Goal: Information Seeking & Learning: Learn about a topic

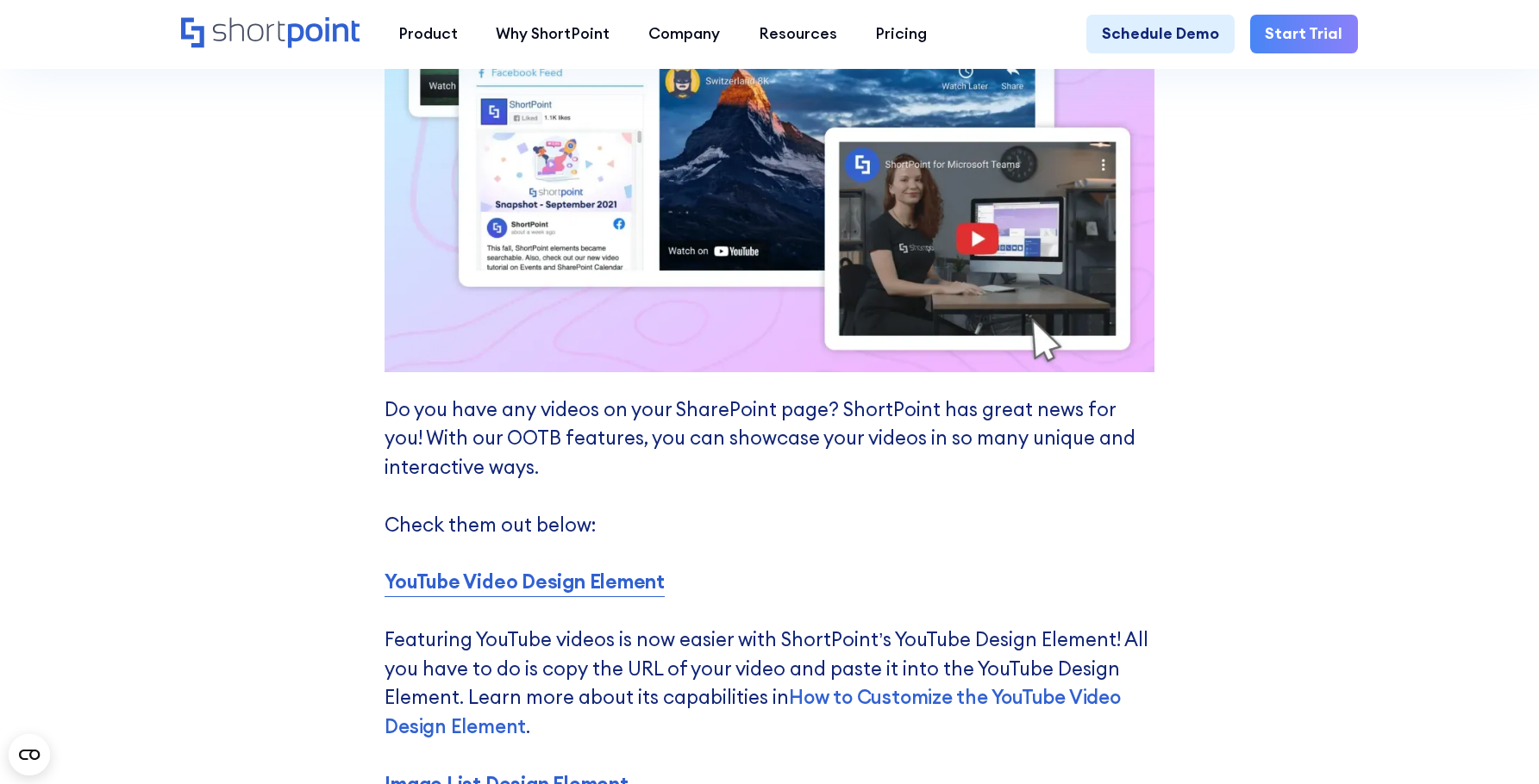
scroll to position [6204, 0]
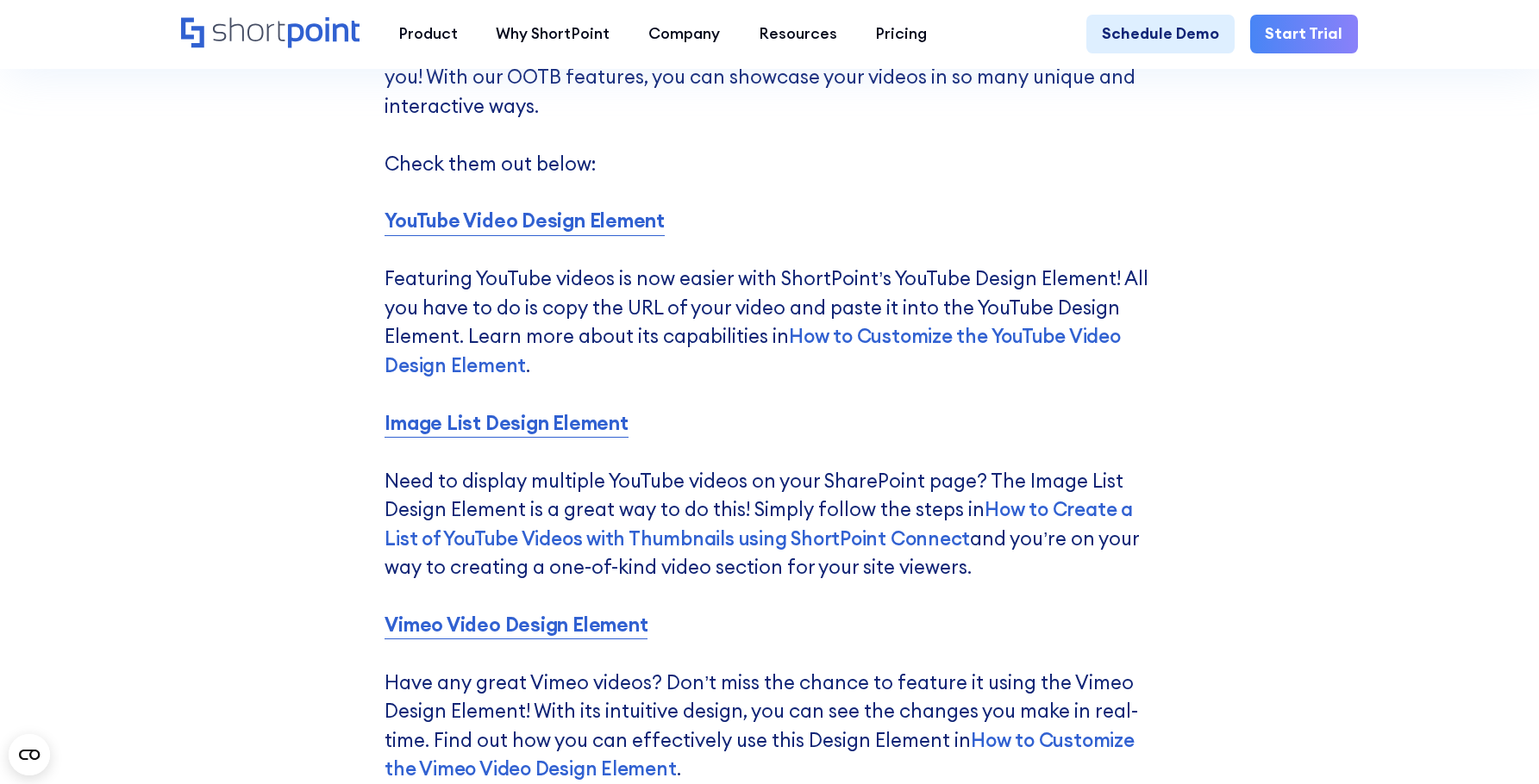
click at [1353, 413] on div "5 Ways to Showcase Your Videos Using ShortPoint Are you experiencing a delay wh…" at bounding box center [770, 294] width 1539 height 2160
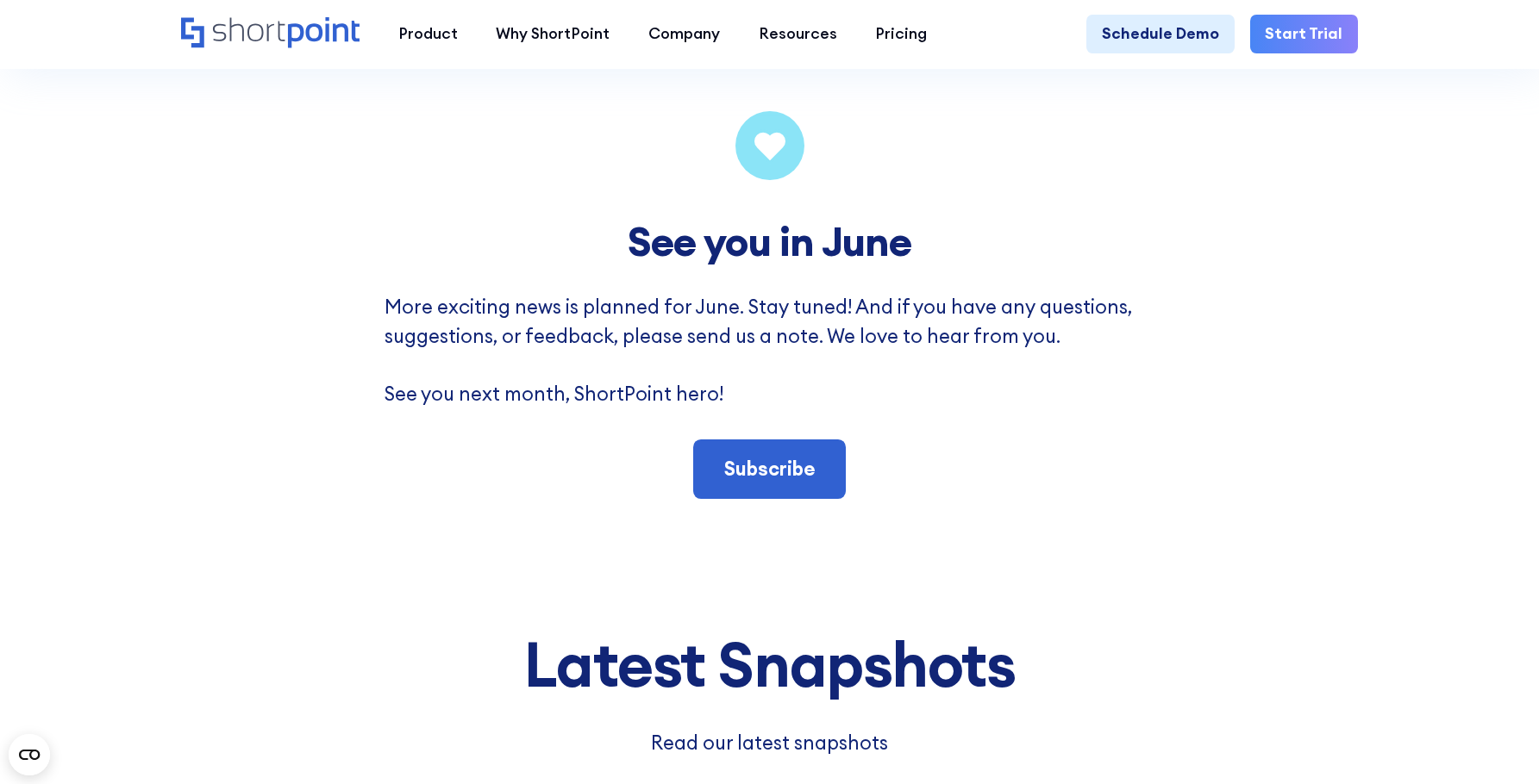
scroll to position [9392, 0]
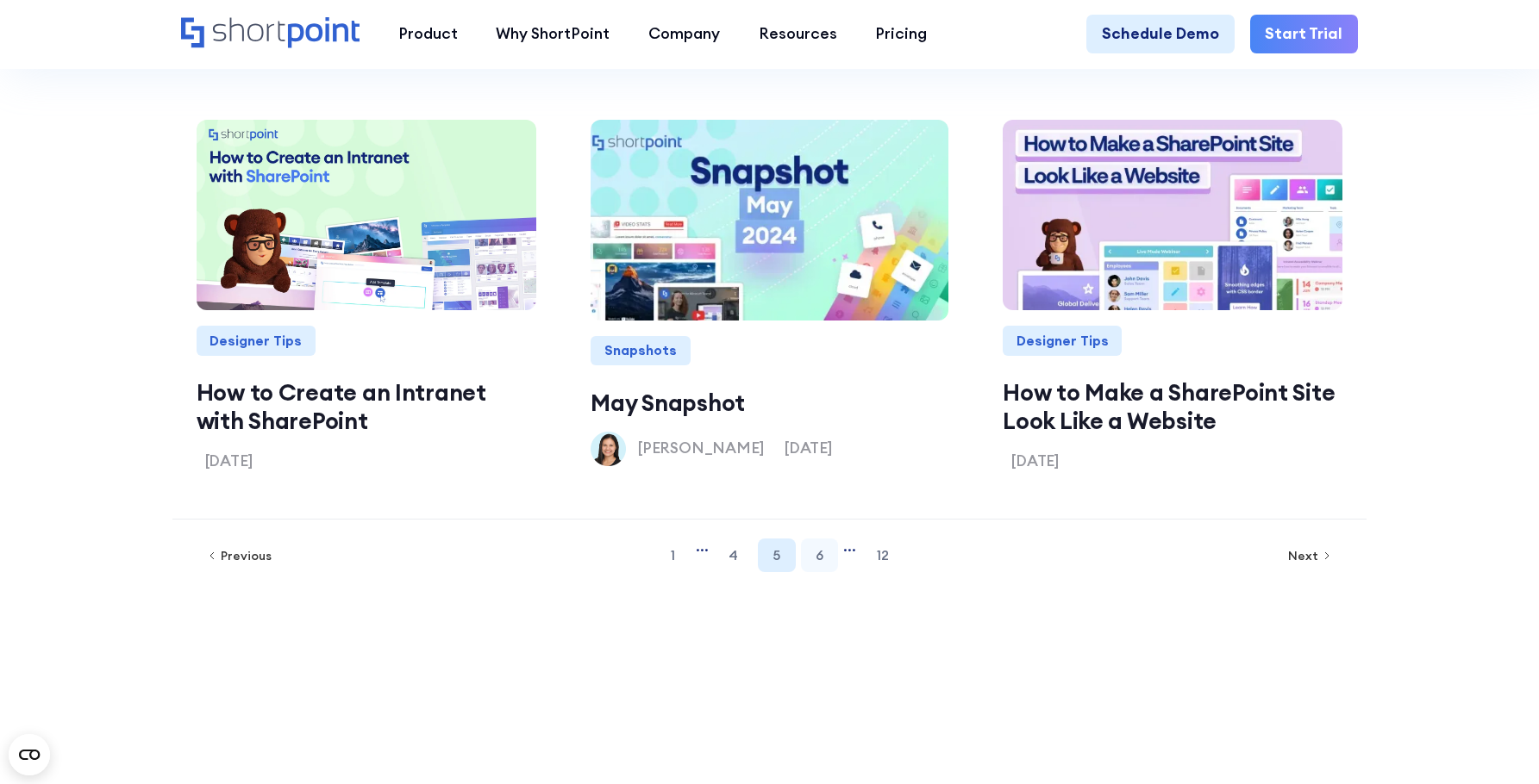
click at [813, 572] on link "6" at bounding box center [820, 555] width 37 height 33
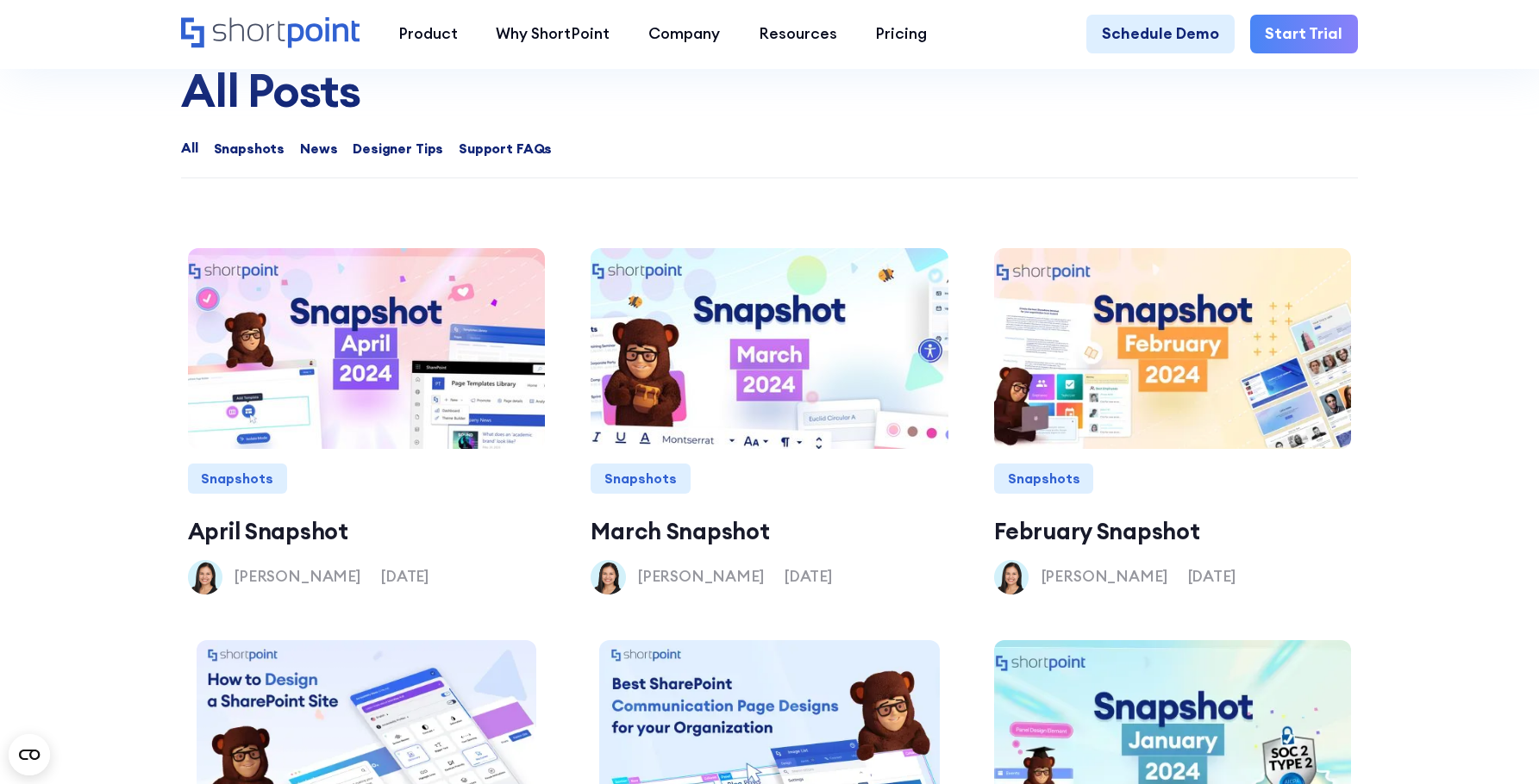
scroll to position [1813, 0]
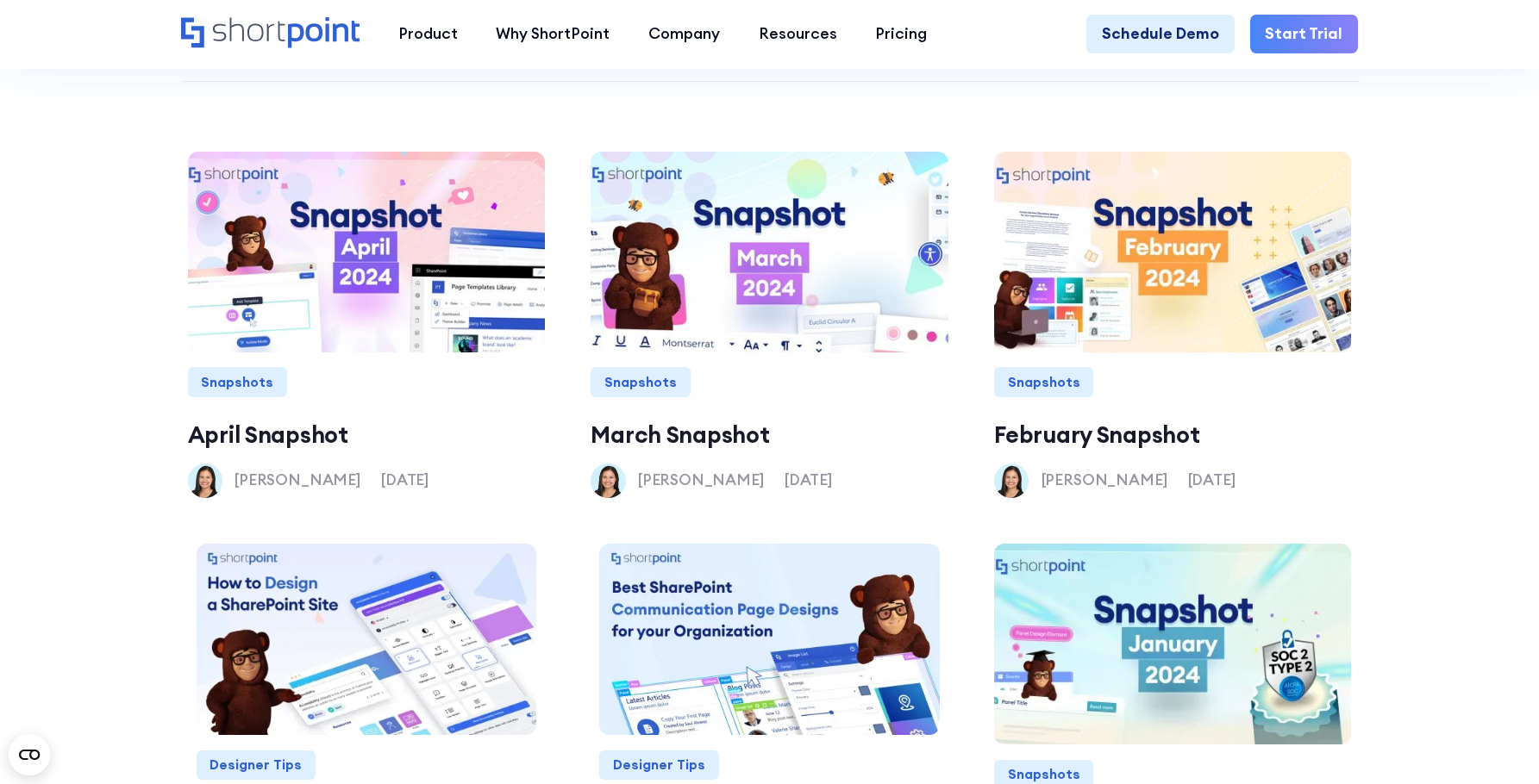
click at [1457, 396] on section "All Posts All All Snapshots News Designer Tips Support FAQs Thank you! Your sub…" at bounding box center [770, 496] width 1539 height 1364
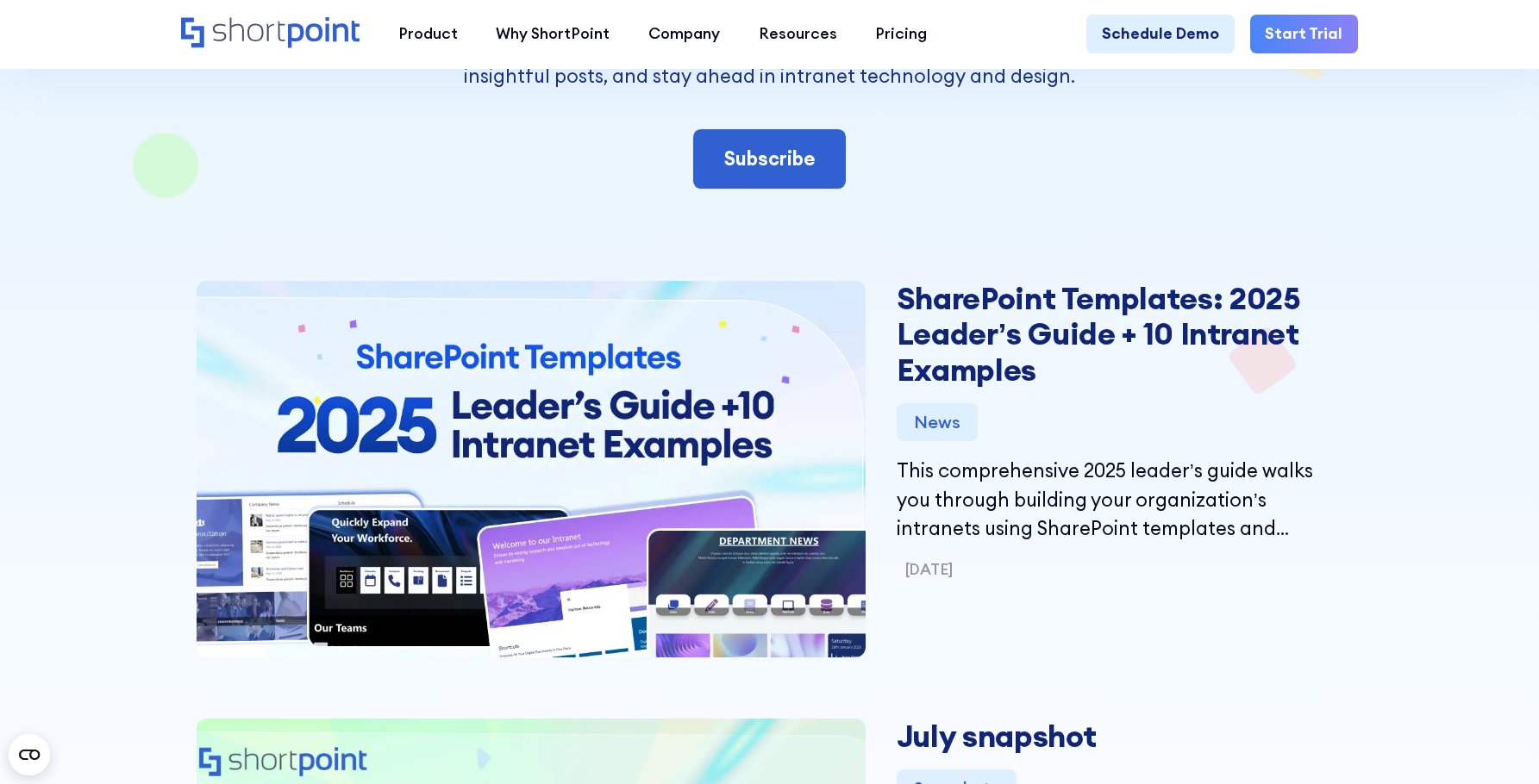
scroll to position [517, 0]
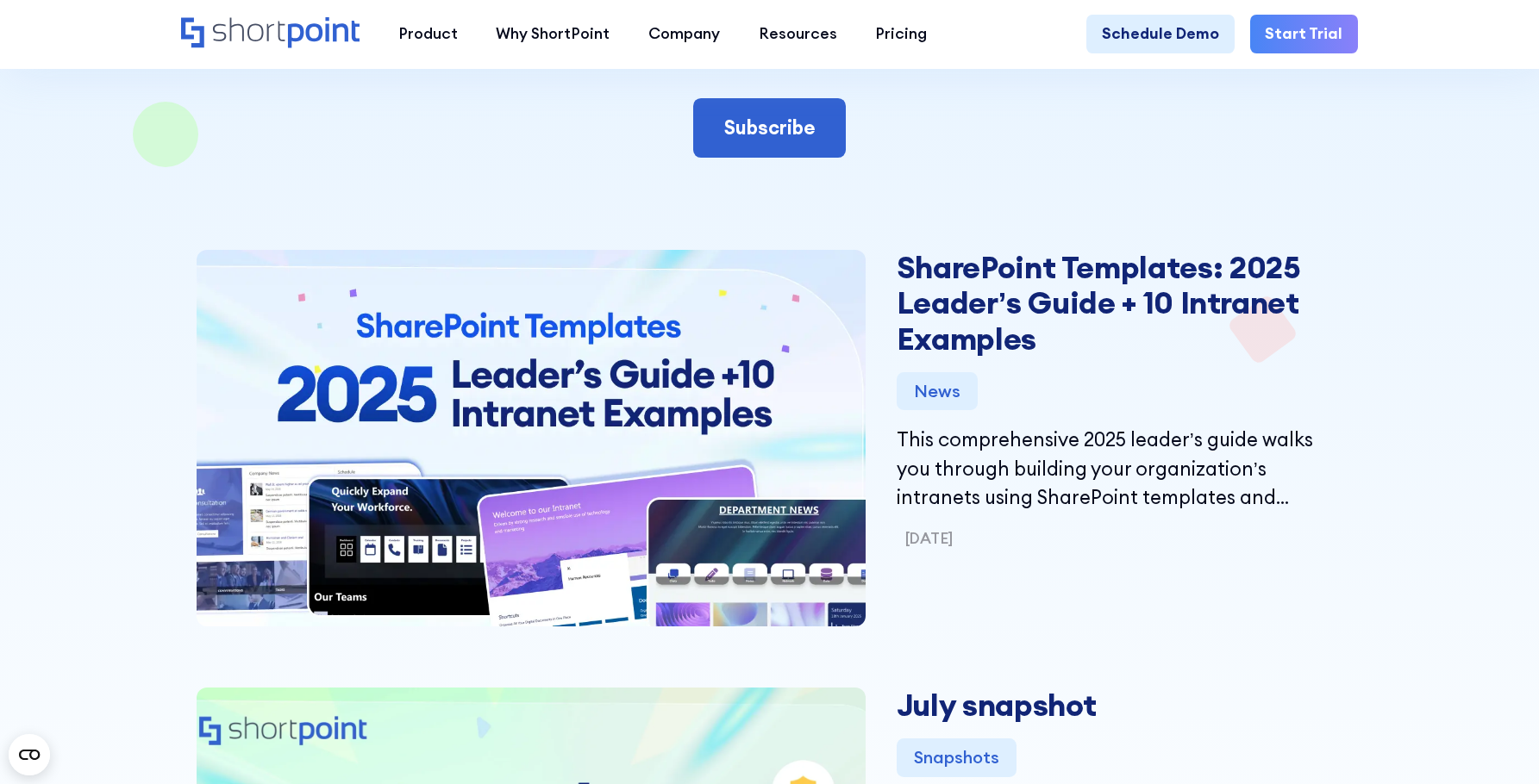
click at [1487, 338] on div at bounding box center [770, 296] width 1539 height 1627
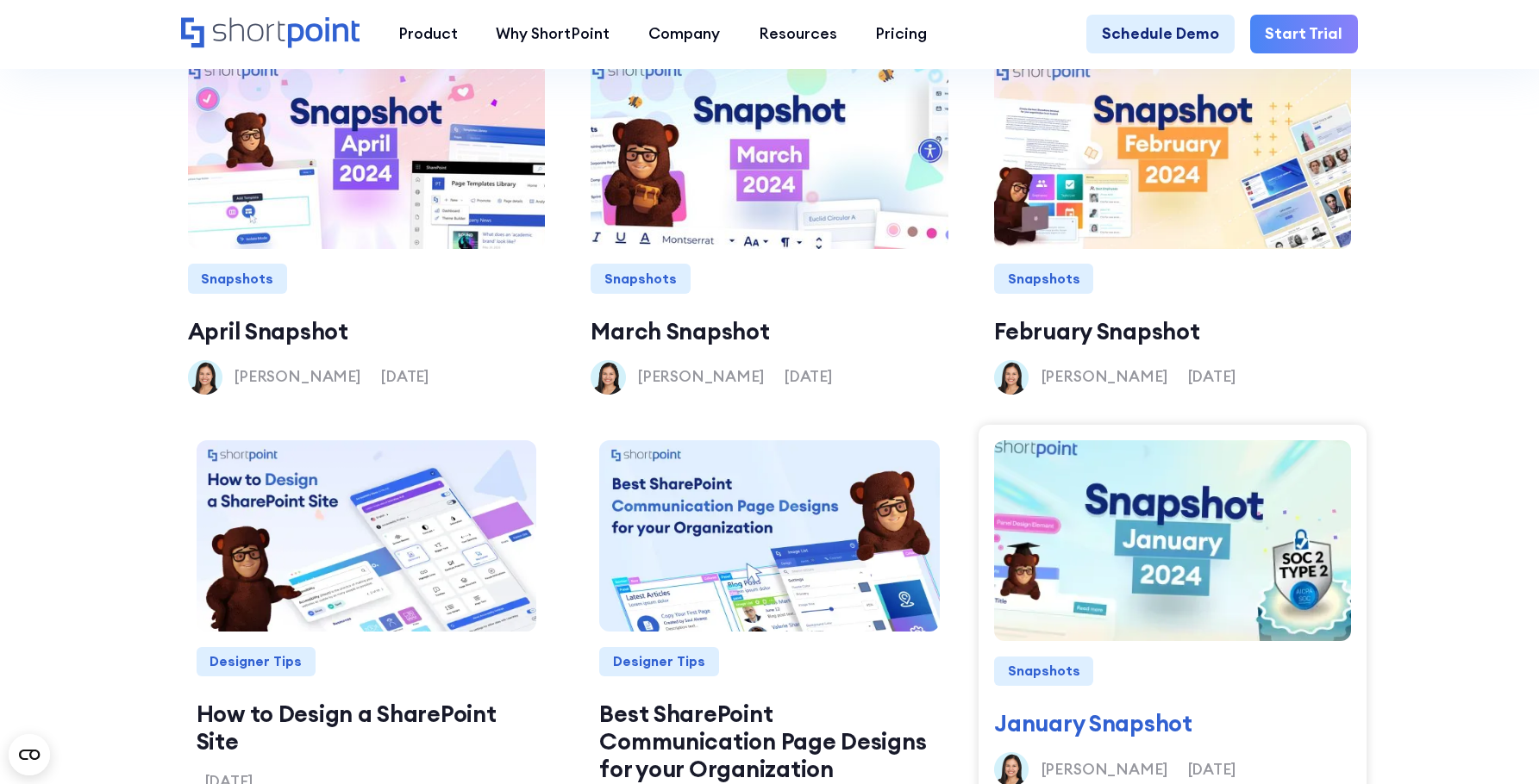
scroll to position [2068, 0]
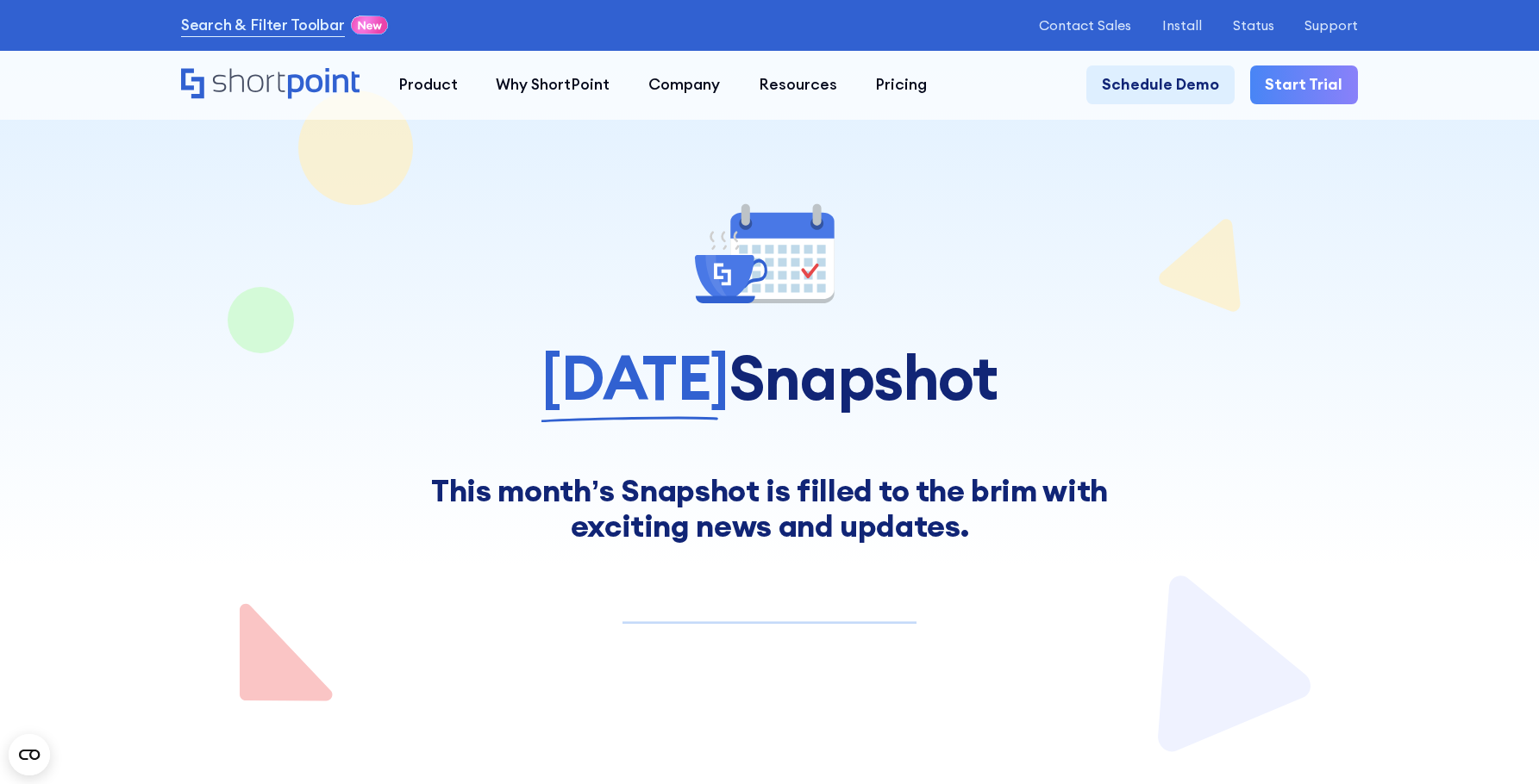
click at [1376, 278] on div at bounding box center [770, 377] width 1539 height 754
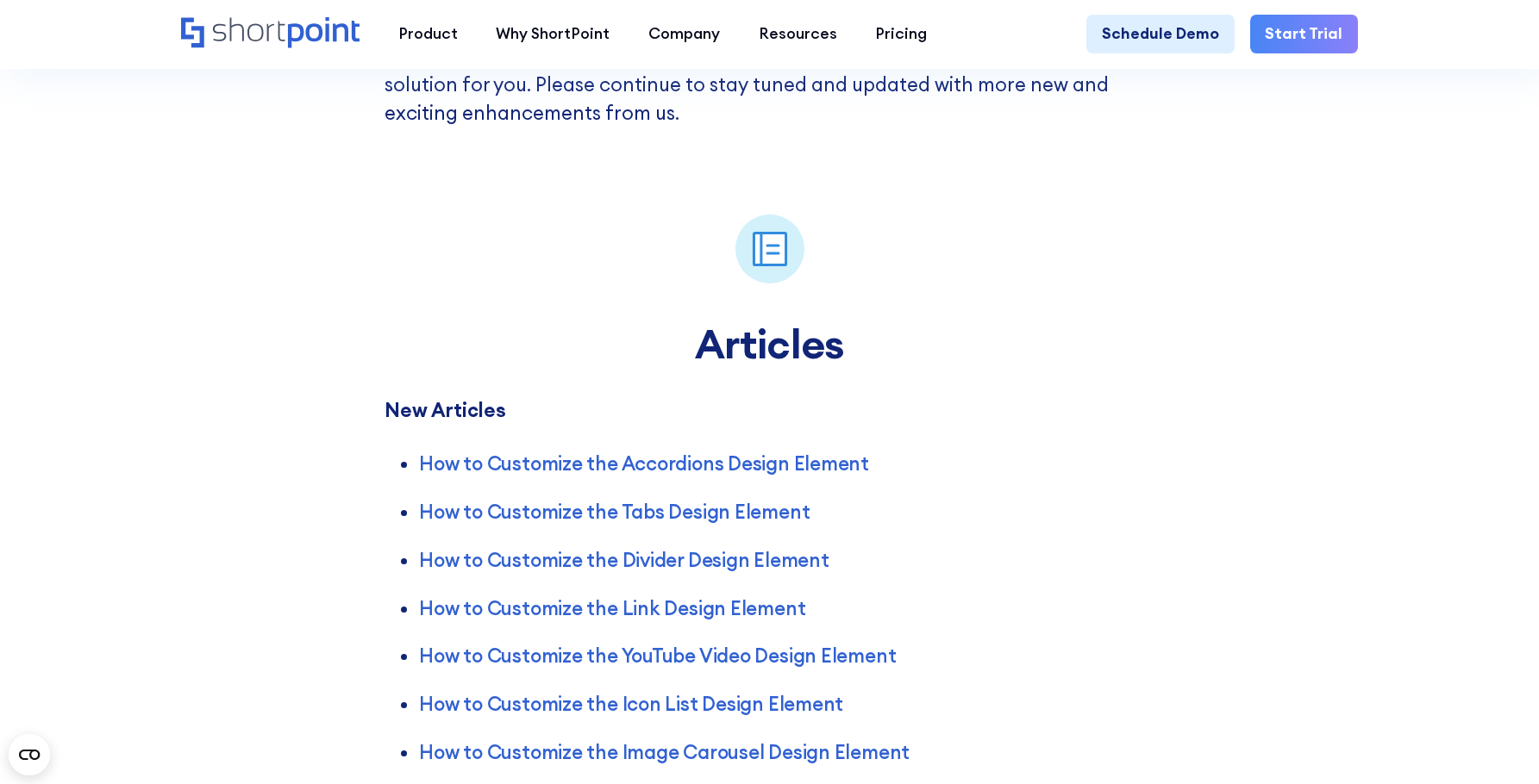
scroll to position [3016, 0]
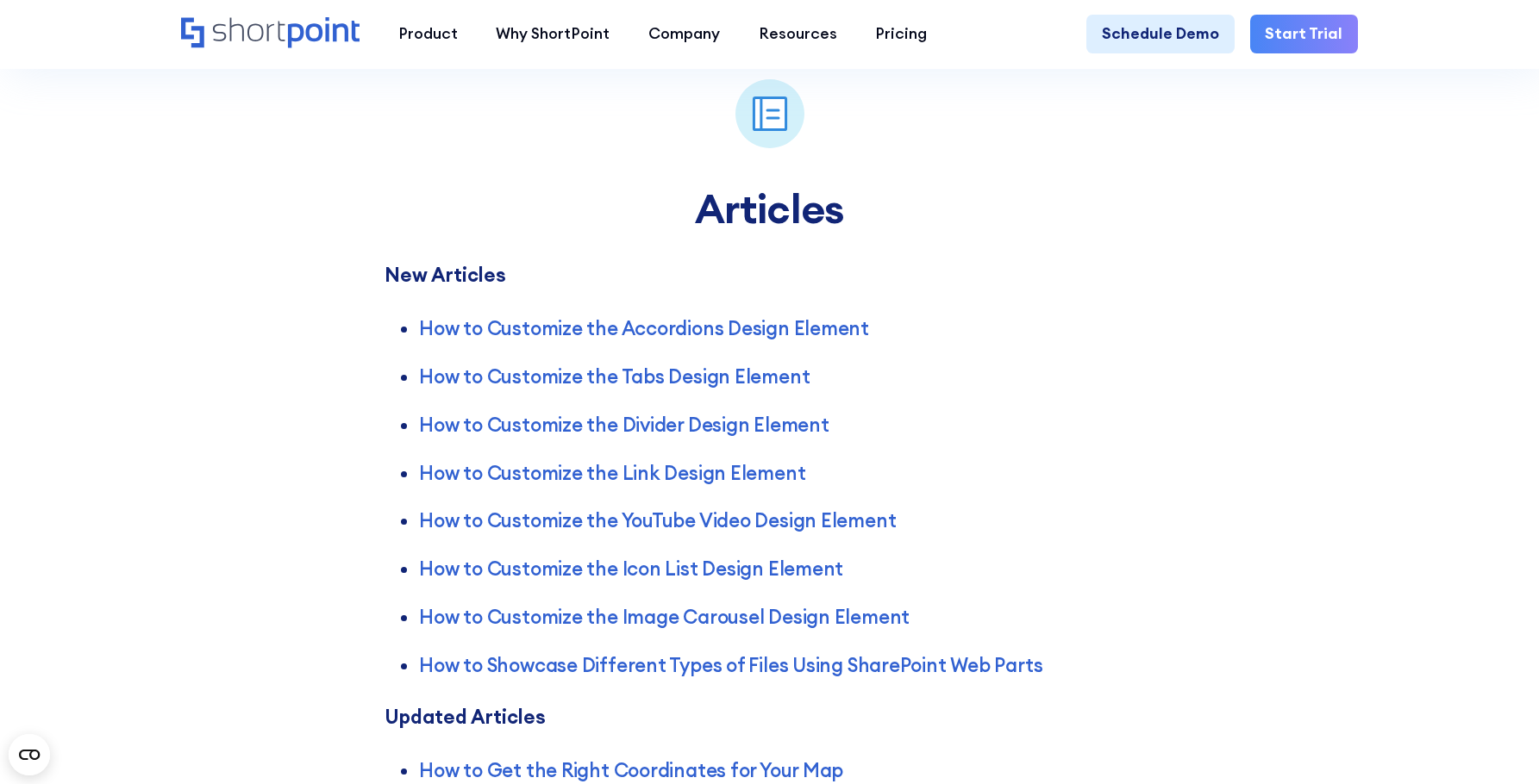
click at [1165, 418] on div "Articles New Articles How to Customize the Accordions Design Element How to Cus…" at bounding box center [770, 696] width 1539 height 1321
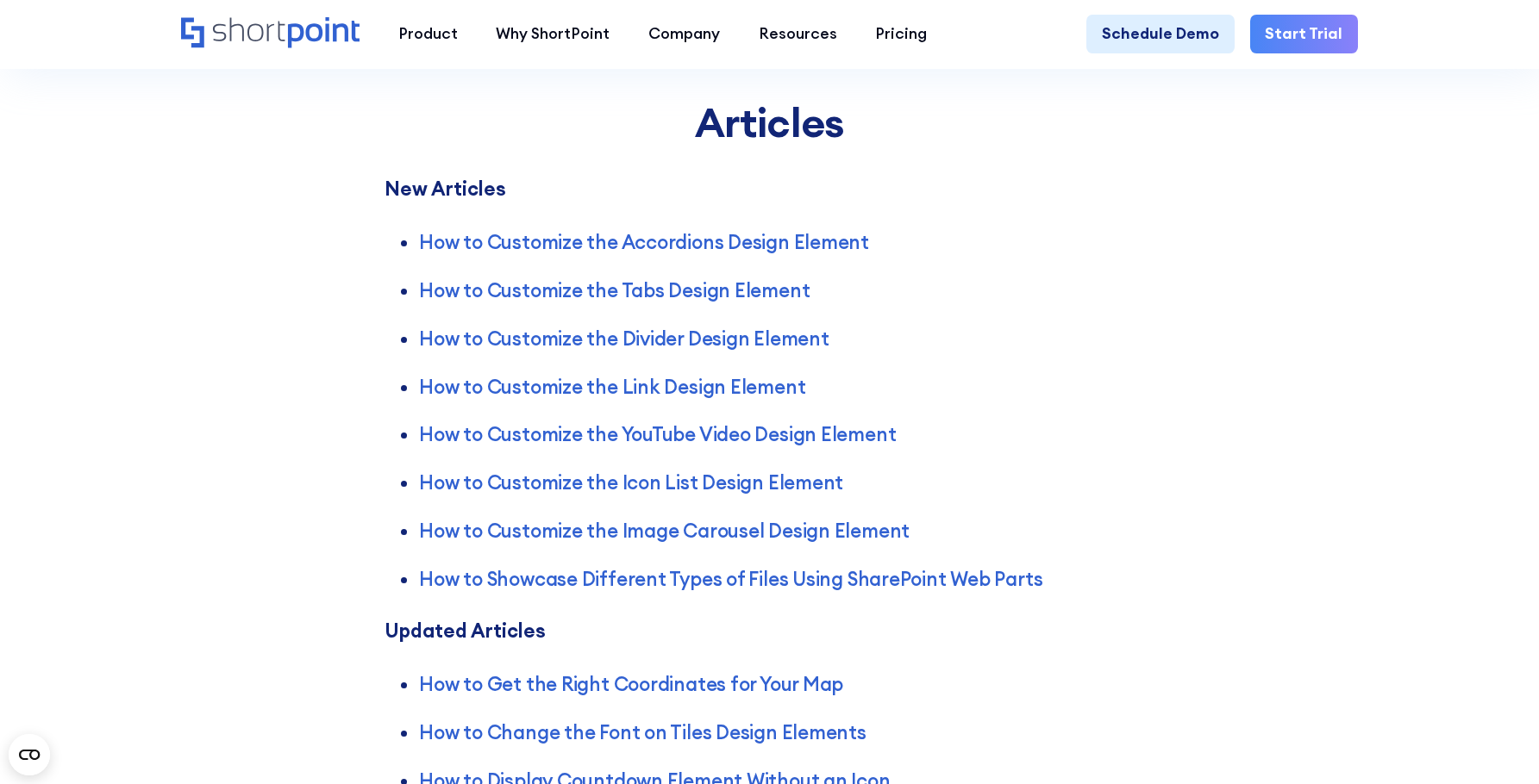
click at [1147, 460] on ul "How to Customize the Accordions Design Element How to Customize the Tabs Design…" at bounding box center [769, 402] width 770 height 382
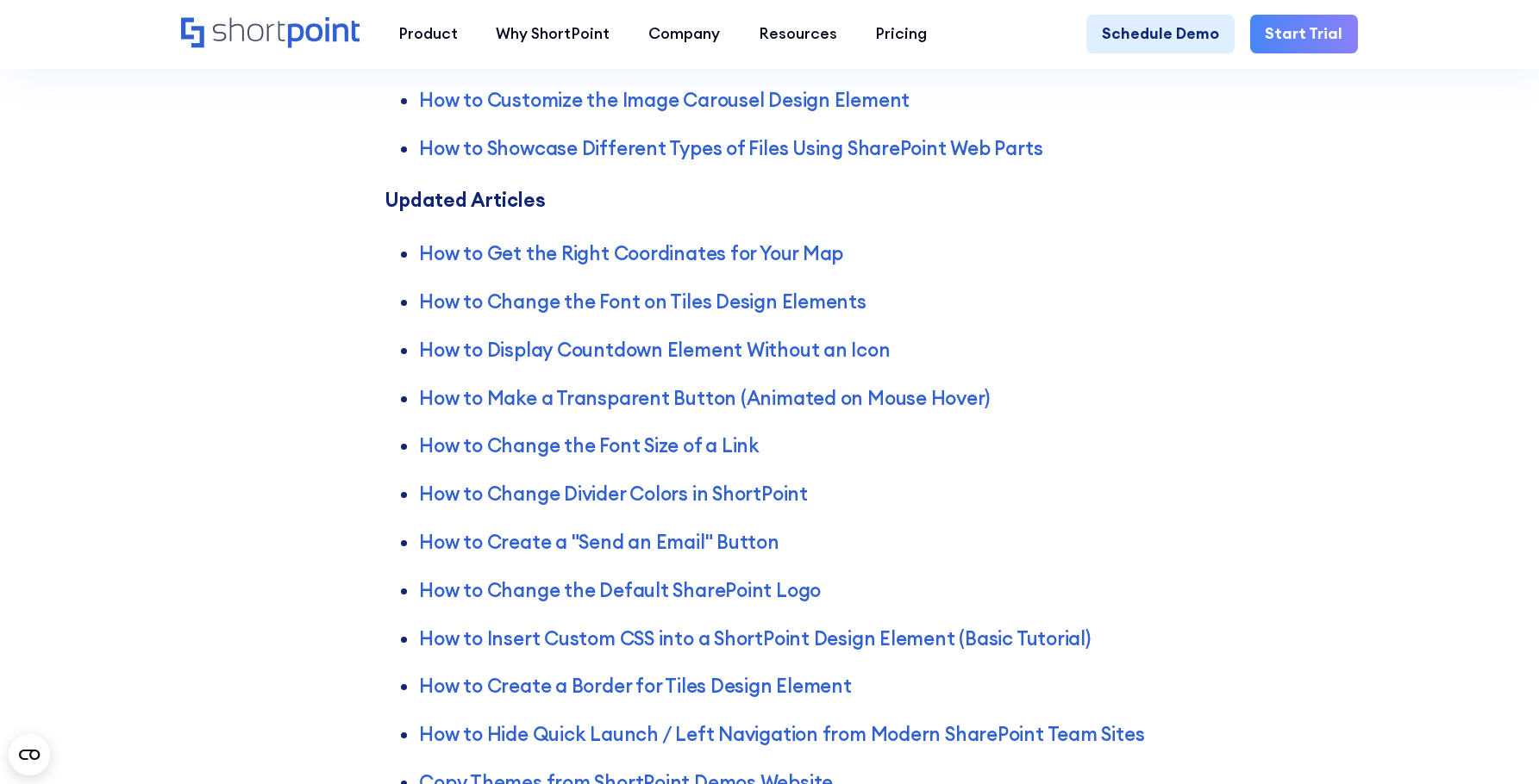
scroll to position [3619, 0]
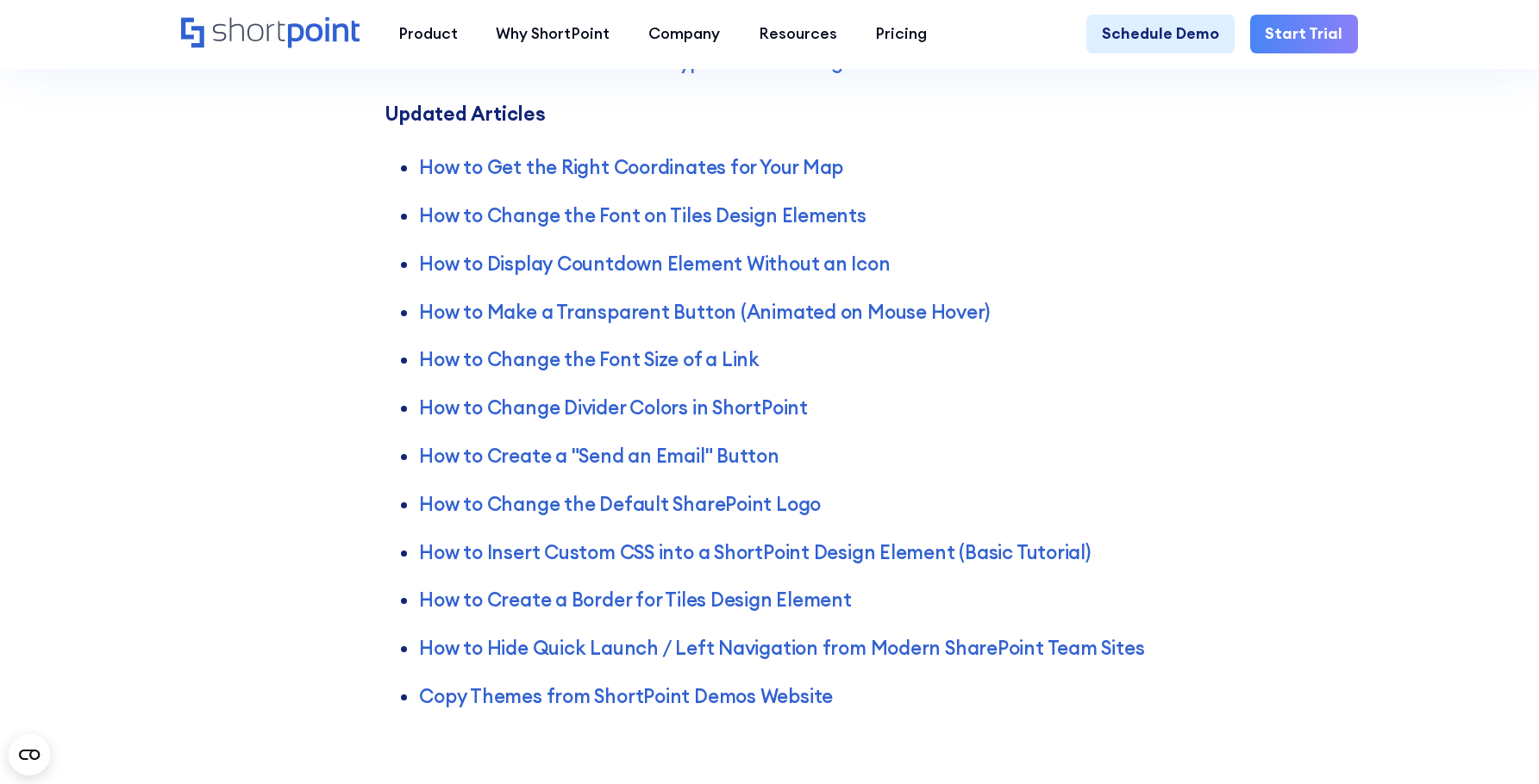
click at [1154, 337] on ul "How to Get the Right Coordinates for Your Map How to Change the Font on Tiles D…" at bounding box center [769, 423] width 770 height 575
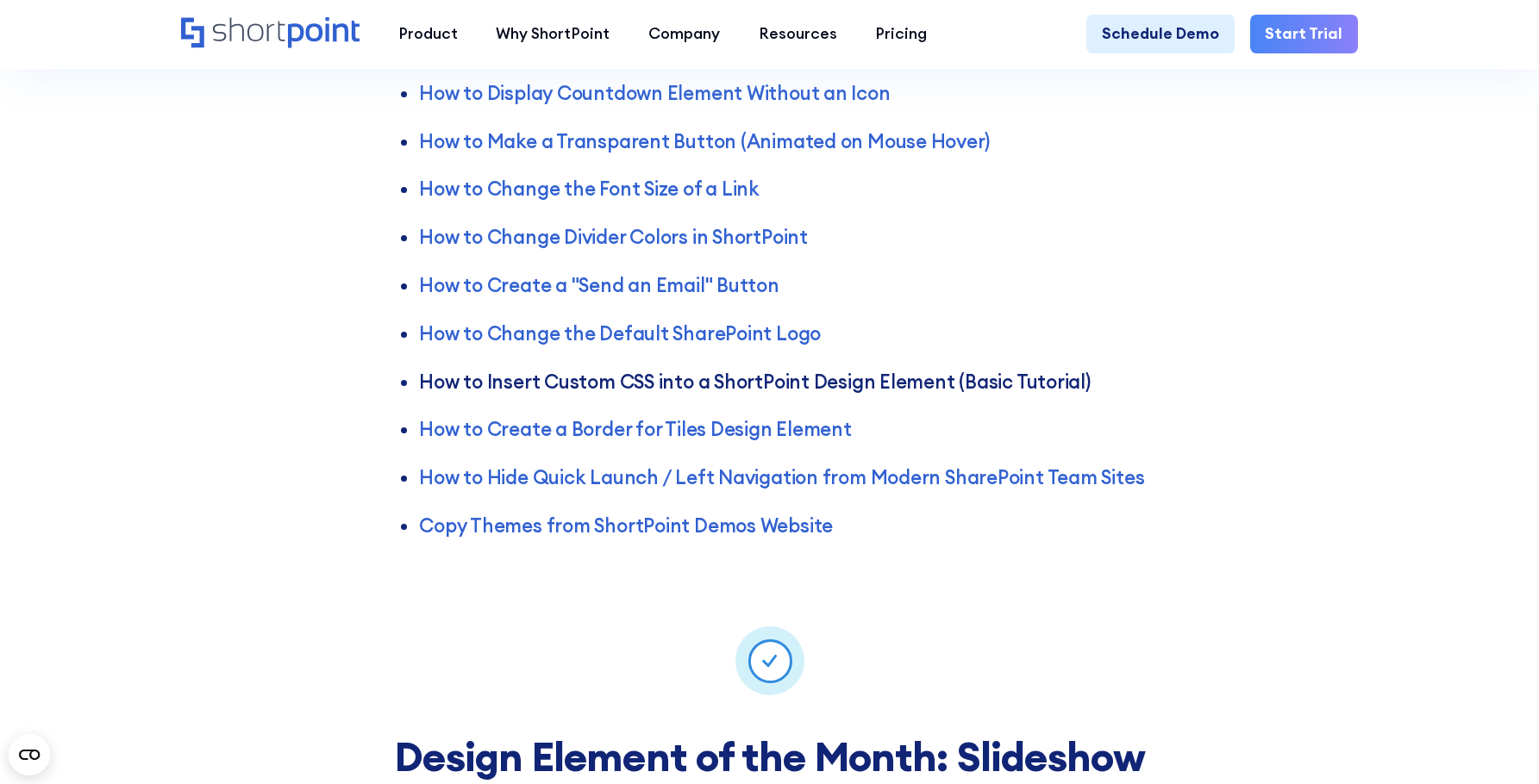
scroll to position [3791, 0]
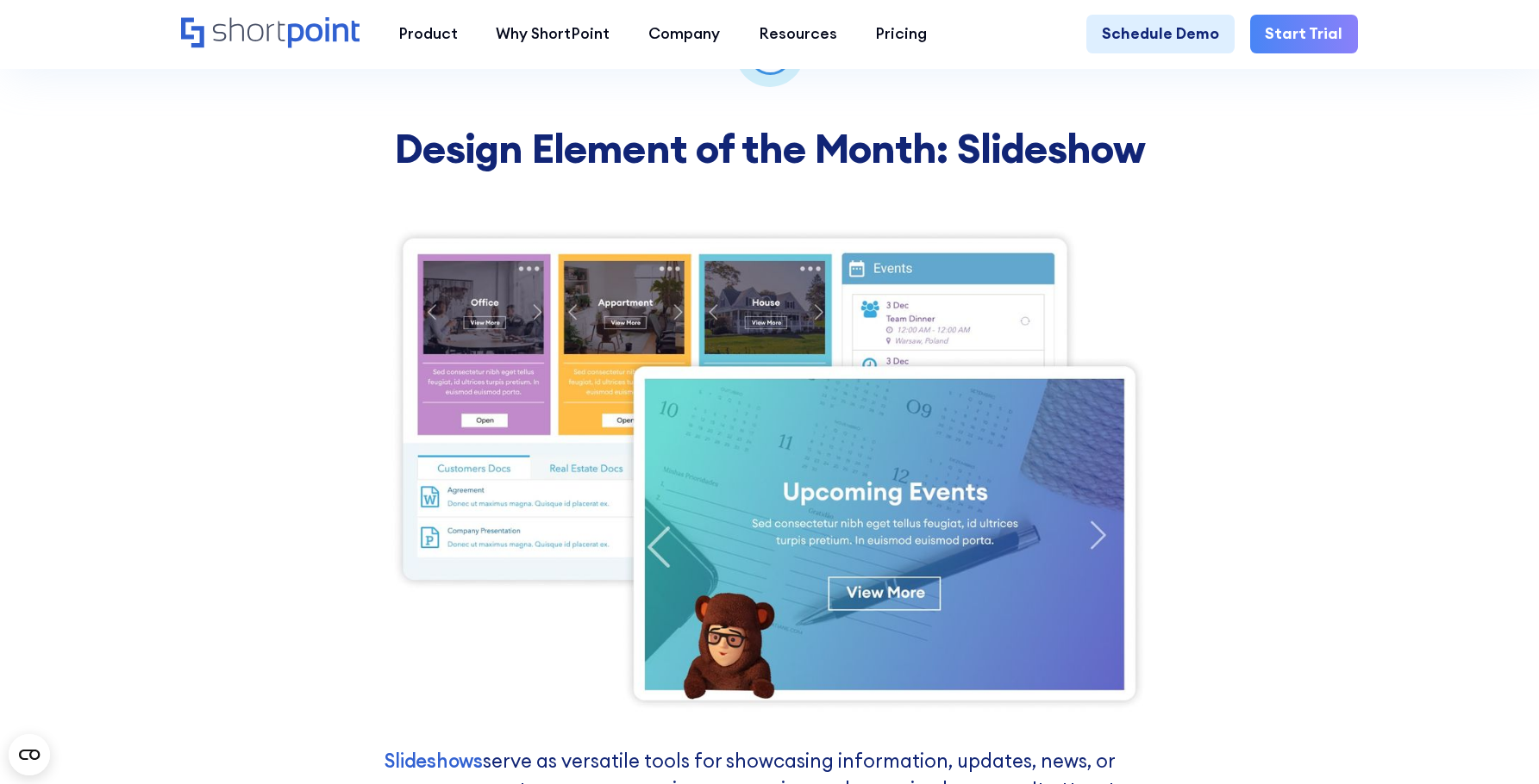
scroll to position [4481, 0]
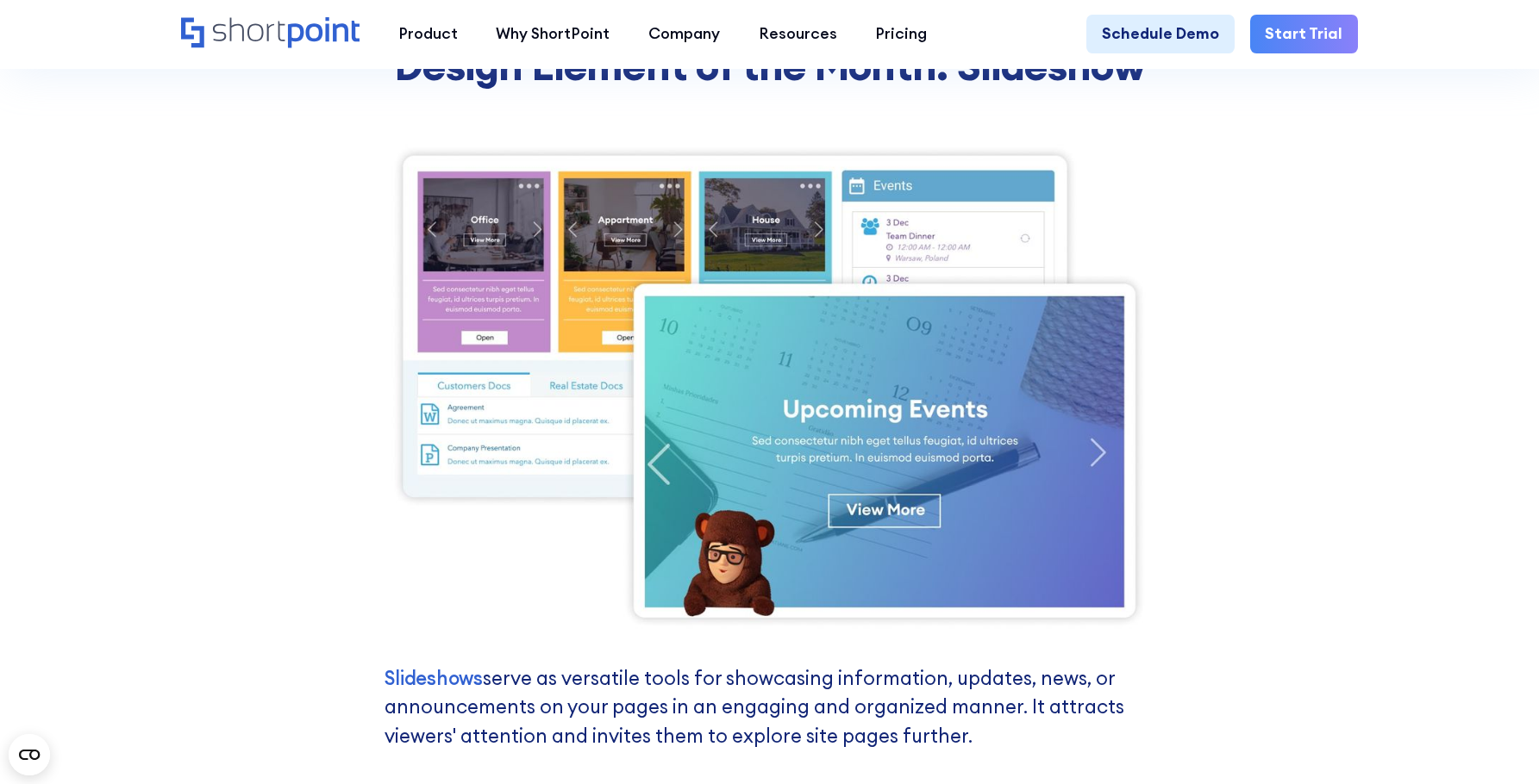
click at [1253, 414] on div "Design Element of the Month: Slideshow Are you experiencing a delay when loadin…" at bounding box center [770, 776] width 1539 height 1766
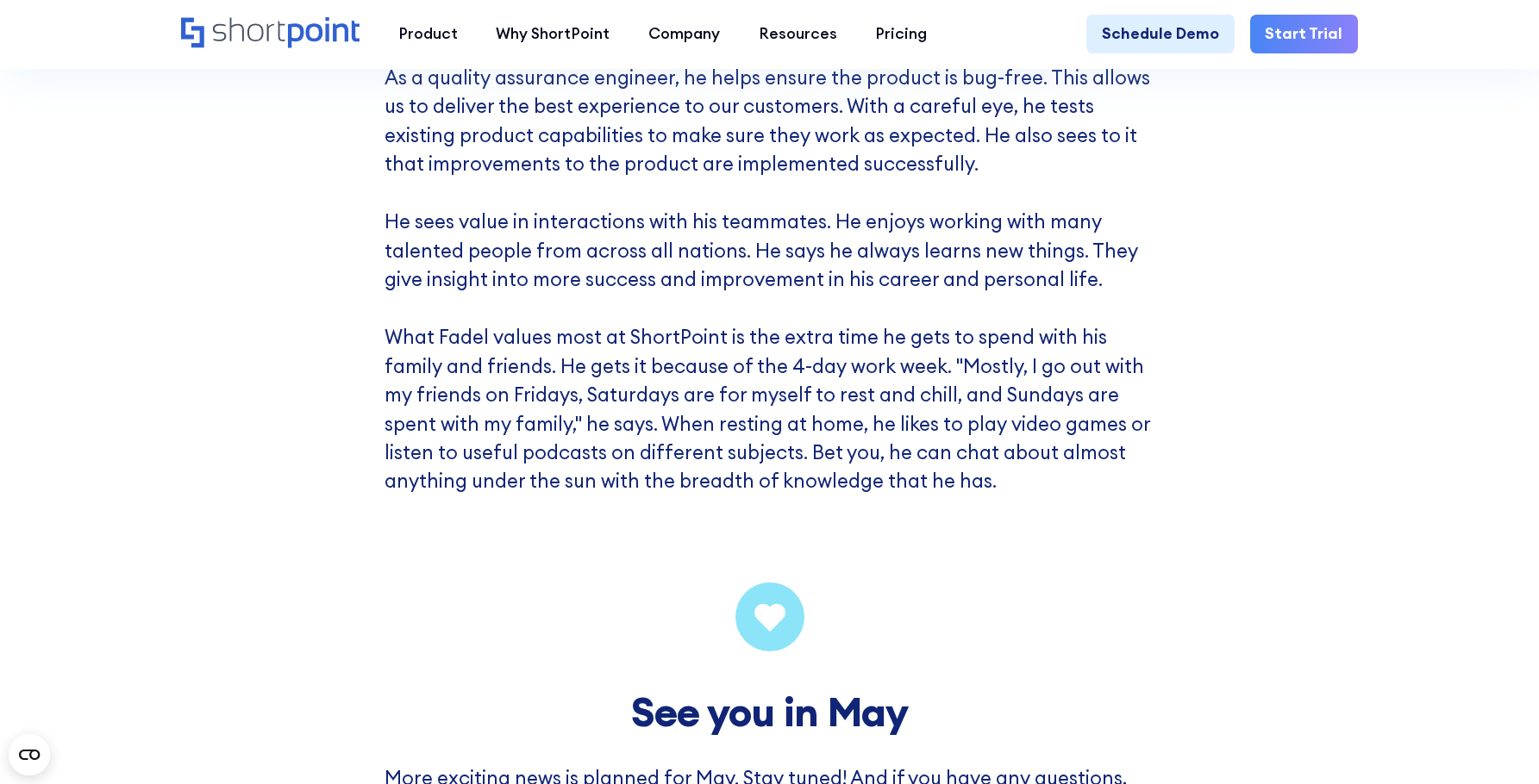
scroll to position [7583, 0]
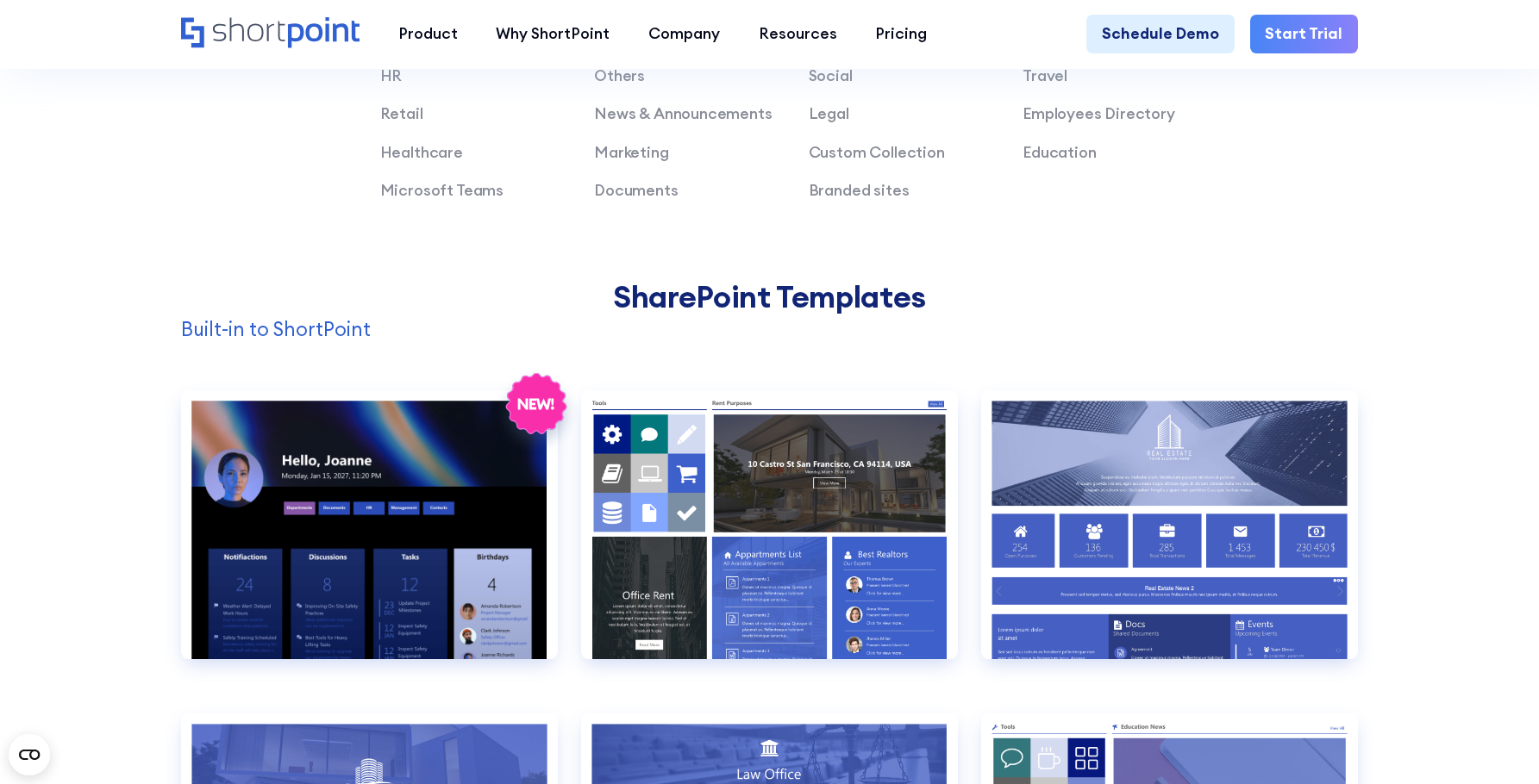
scroll to position [1465, 0]
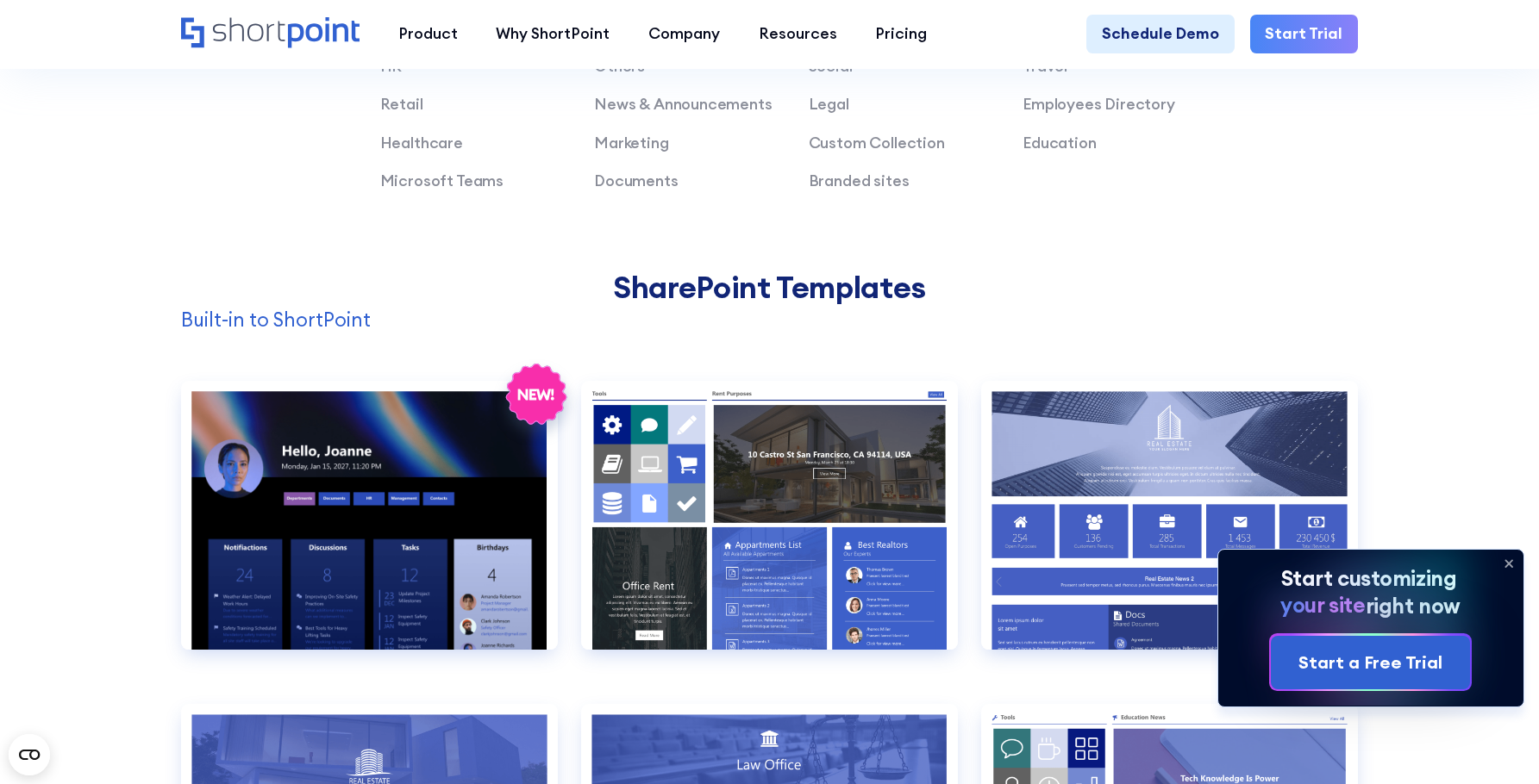
click at [1508, 557] on icon at bounding box center [1508, 564] width 28 height 28
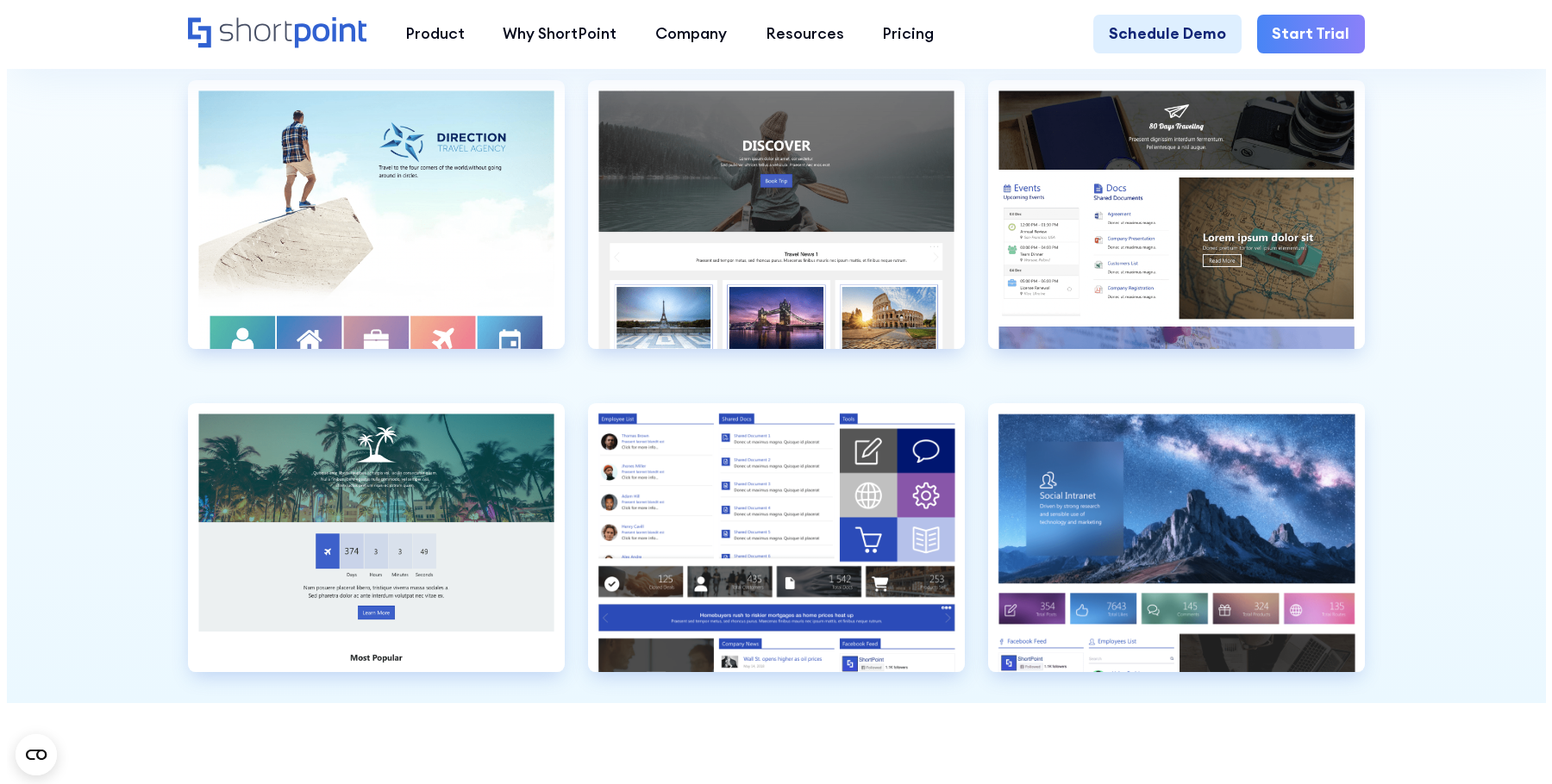
scroll to position [5171, 0]
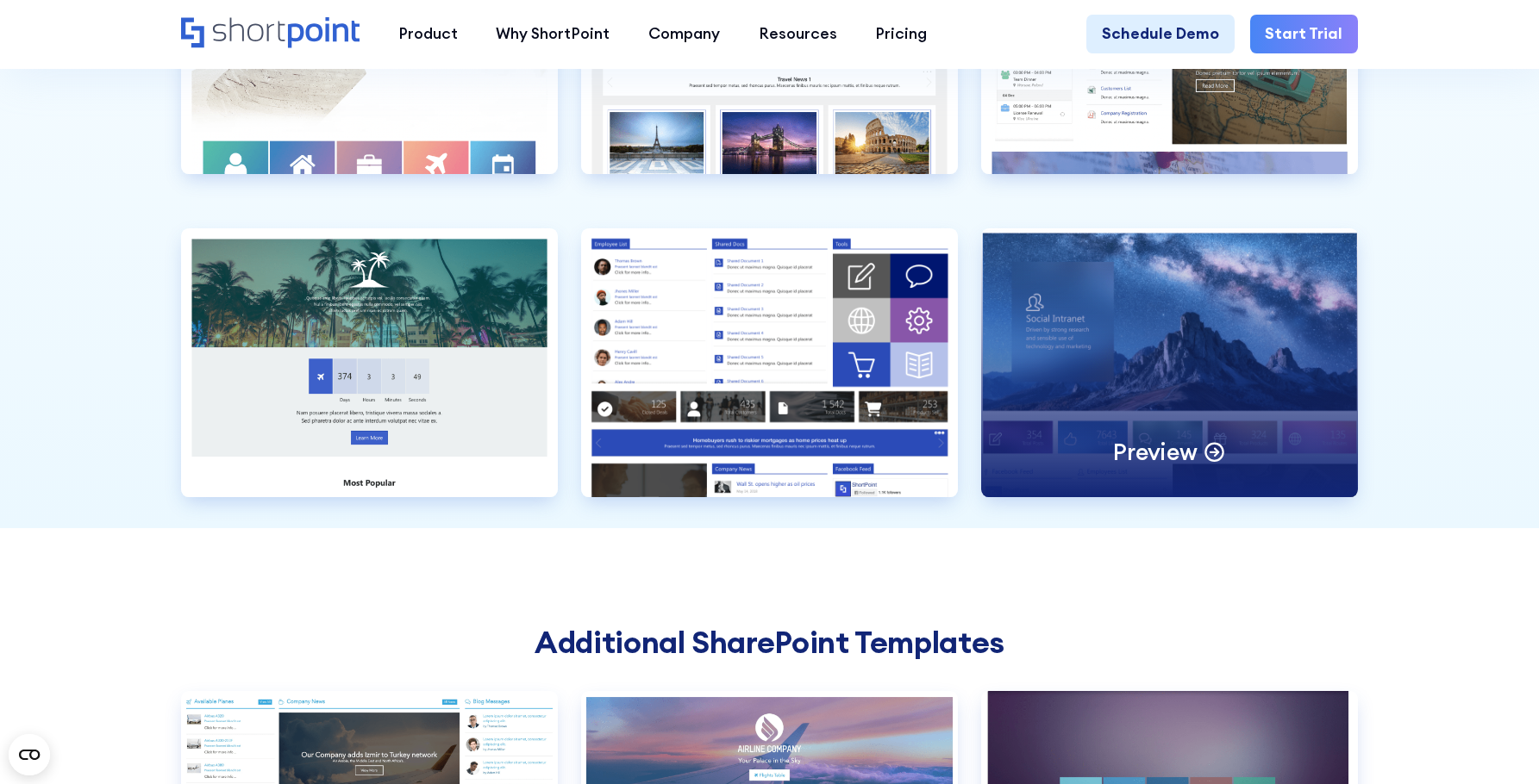
click at [1217, 418] on div "Preview" at bounding box center [1169, 363] width 377 height 268
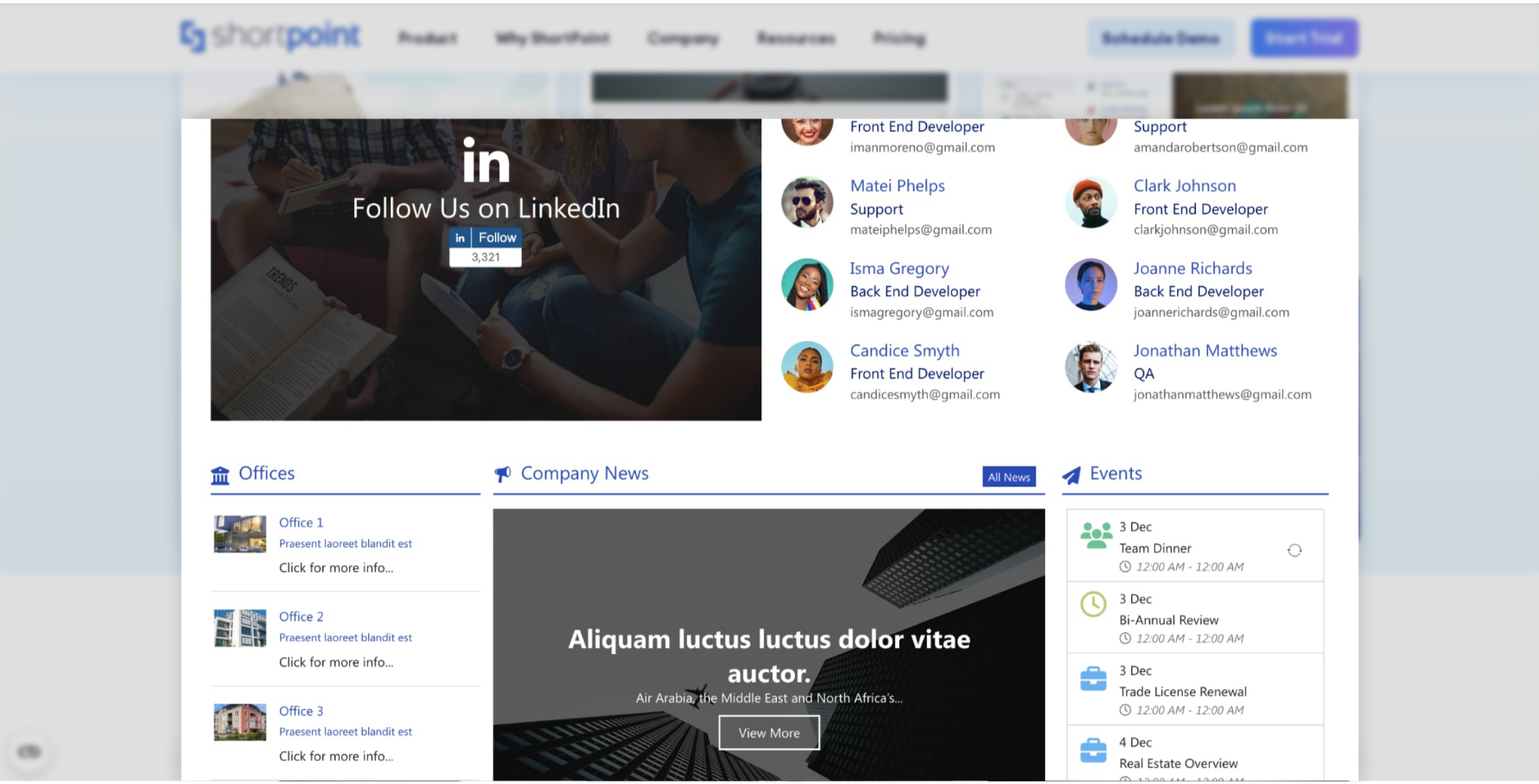
scroll to position [1765, 0]
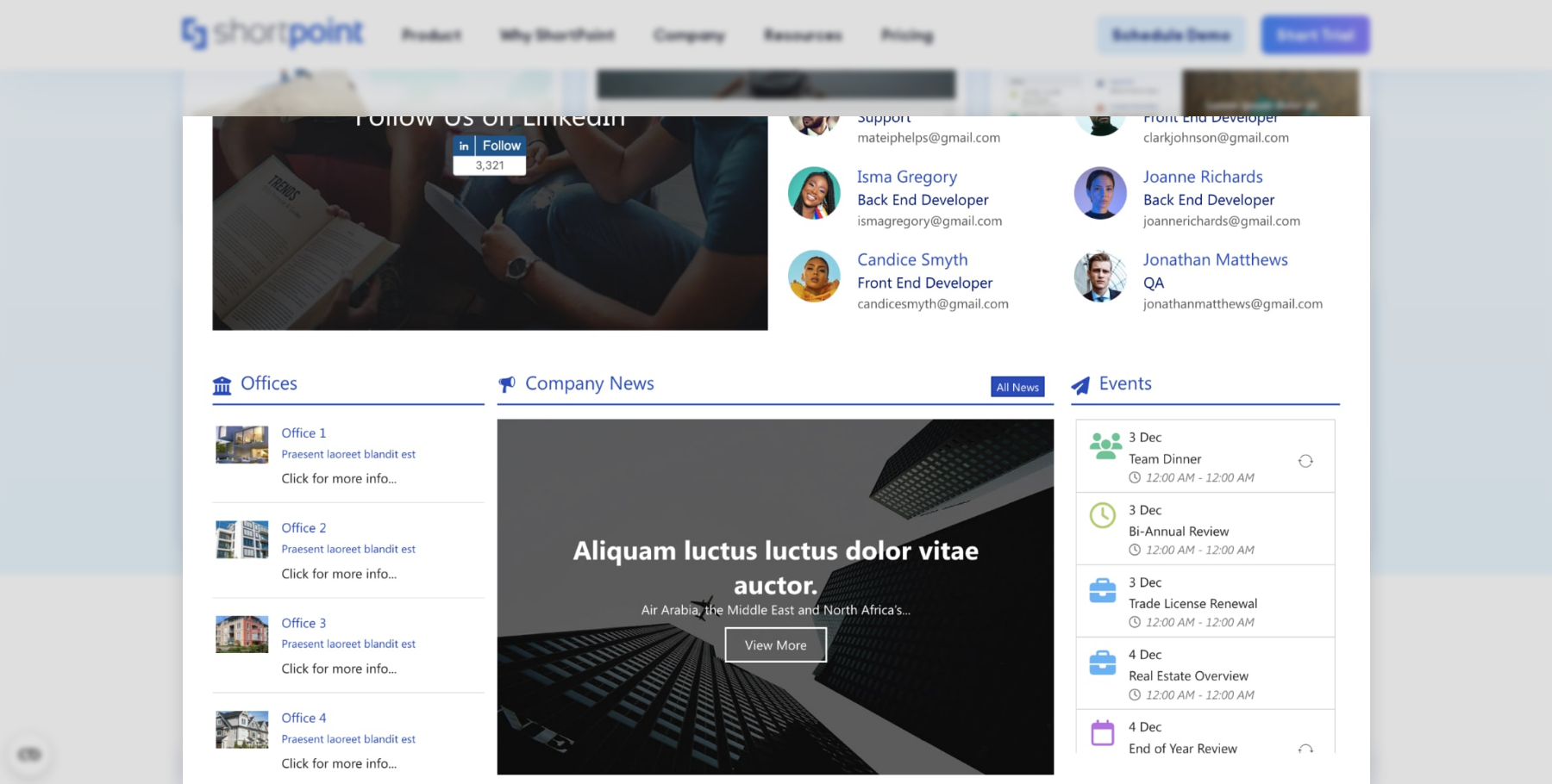
click at [1473, 360] on div at bounding box center [776, 392] width 1552 height 784
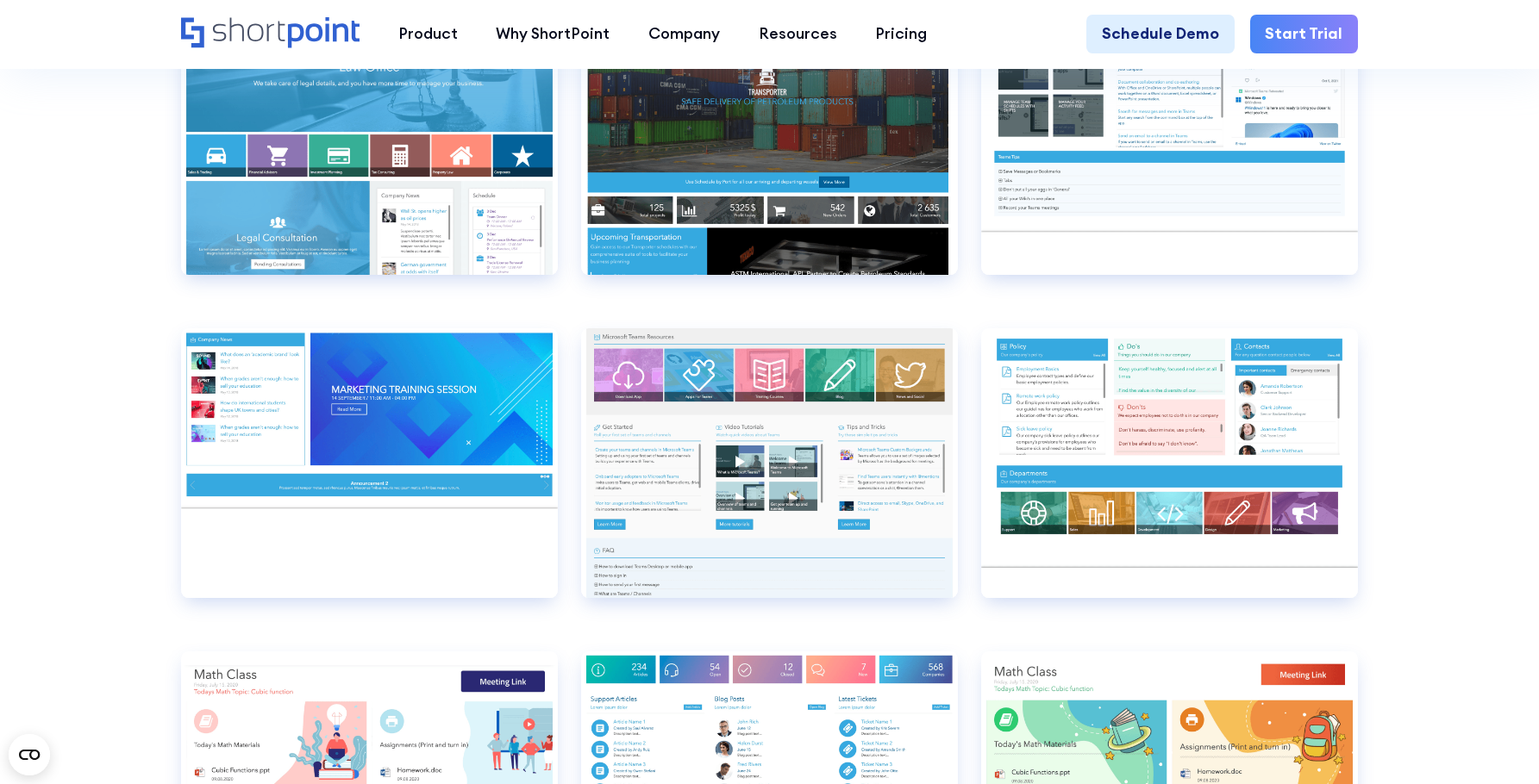
scroll to position [9996, 0]
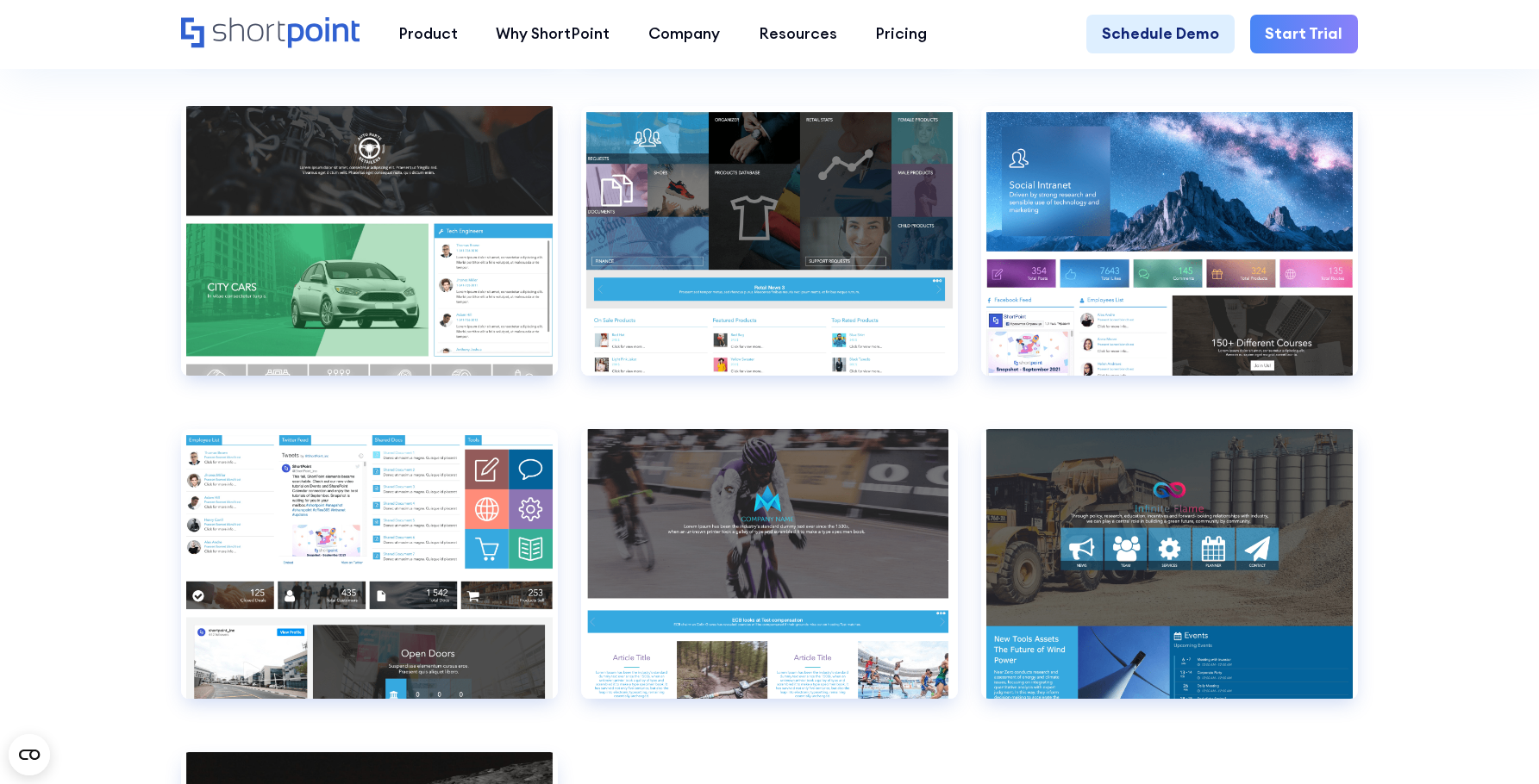
scroll to position [12150, 0]
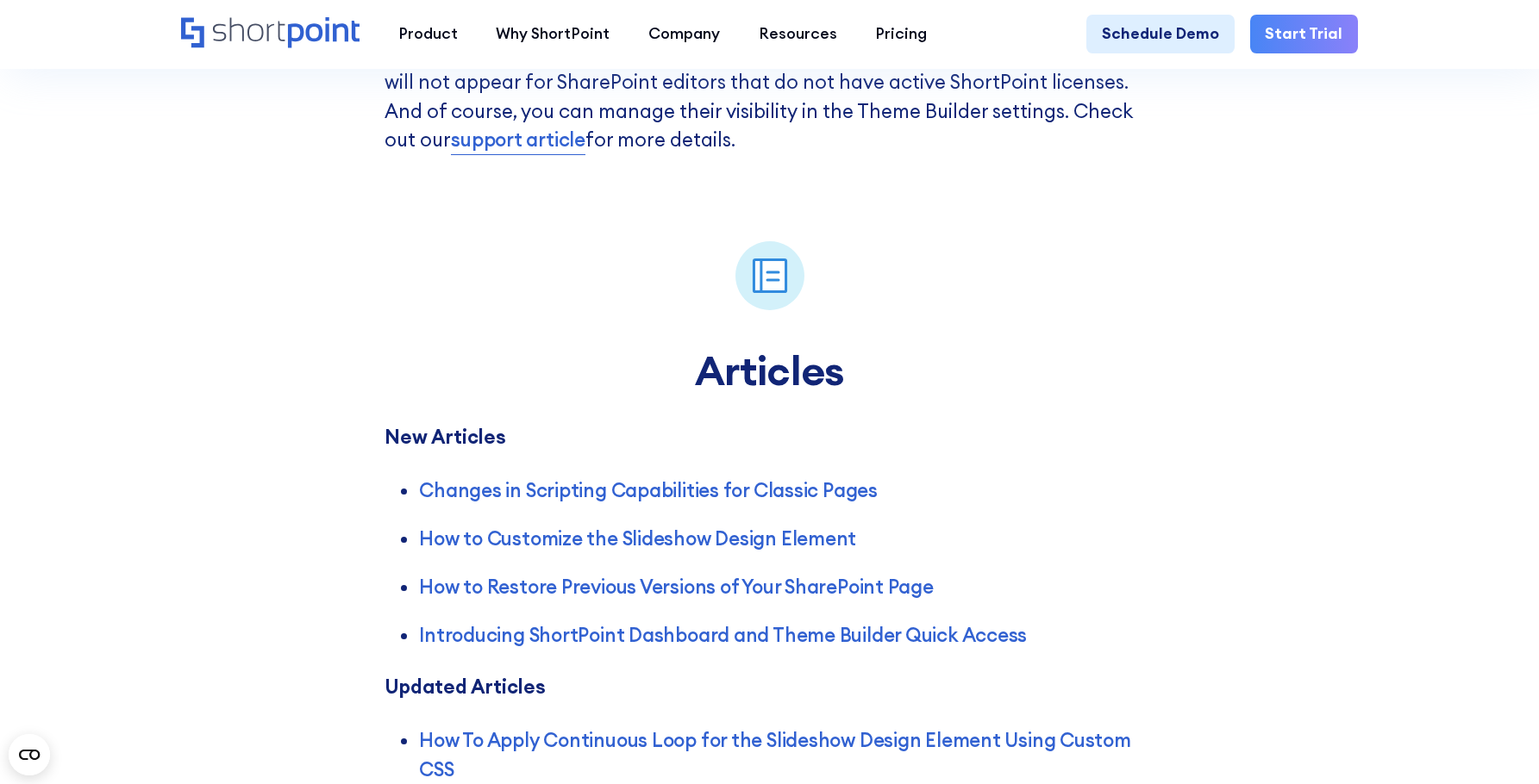
scroll to position [2671, 0]
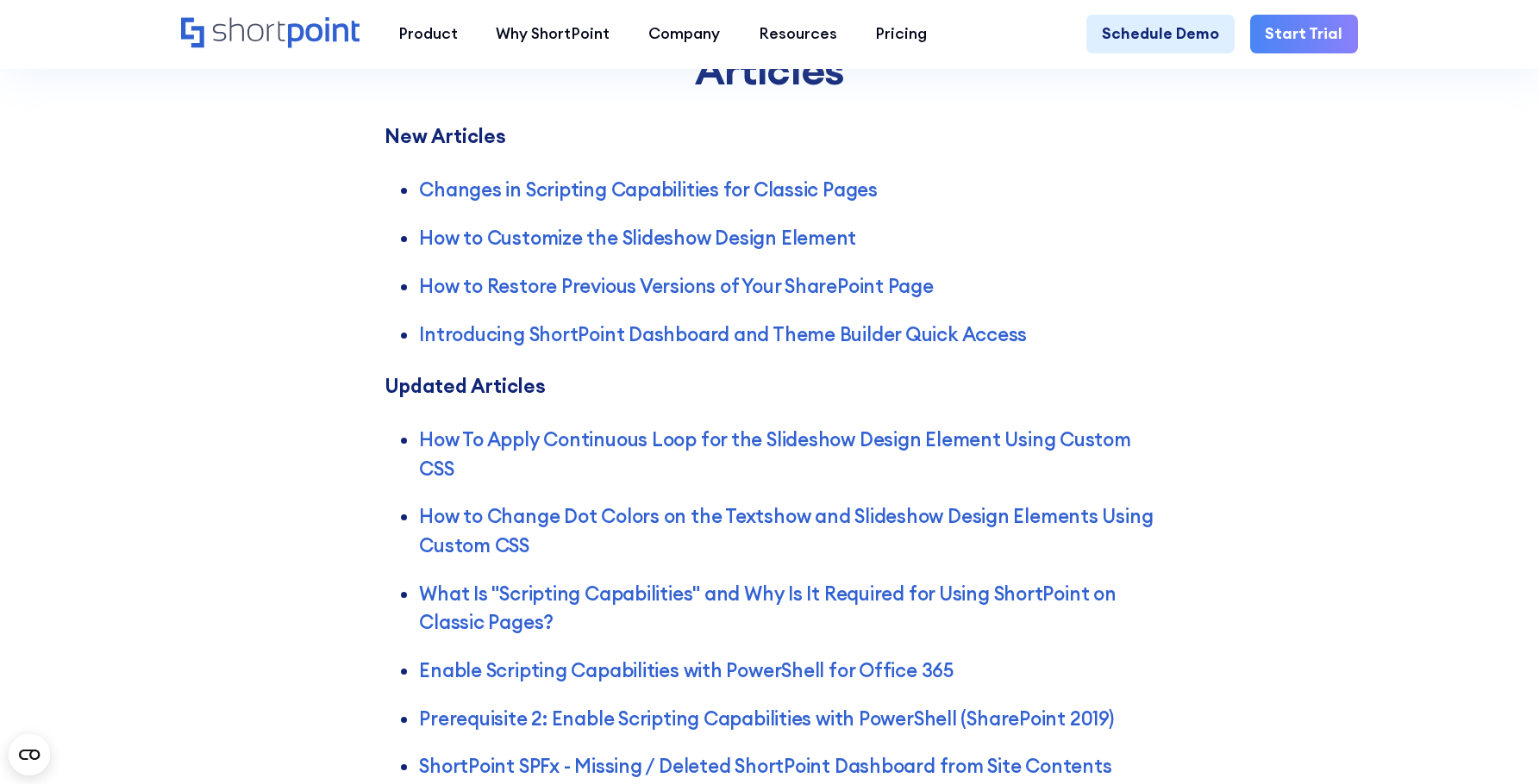
click at [1215, 355] on div "Articles New Articles Changes in Scripting Capabilities for Classic Pages How t…" at bounding box center [770, 567] width 1539 height 1341
click at [1267, 371] on div "Articles New Articles Changes in Scripting Capabilities for Classic Pages How t…" at bounding box center [770, 567] width 1539 height 1341
click at [1118, 334] on ul "Changes in Scripting Capabilities for Classic Pages How to Customize the Slides…" at bounding box center [769, 254] width 770 height 191
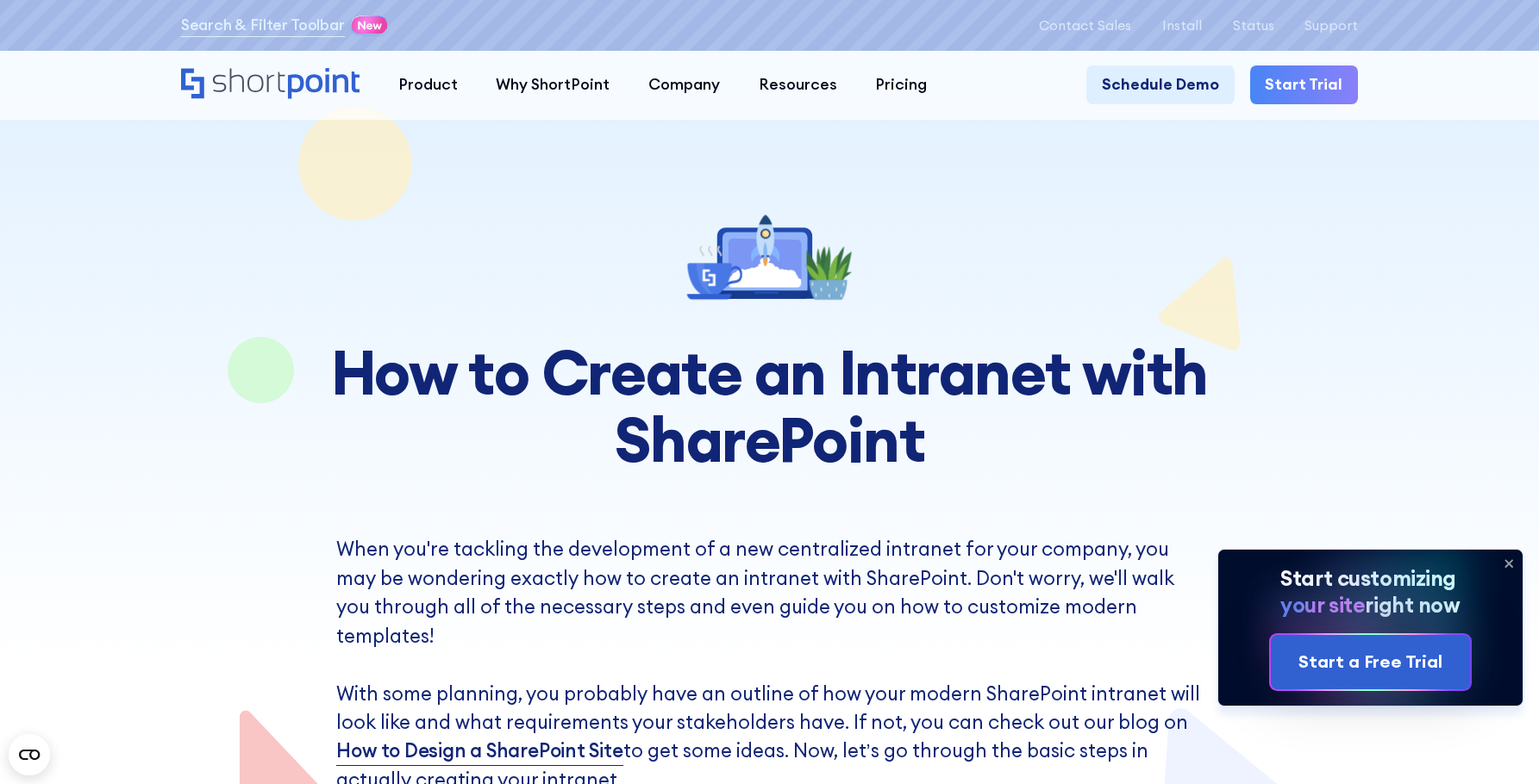
click at [1512, 561] on icon at bounding box center [1508, 564] width 28 height 28
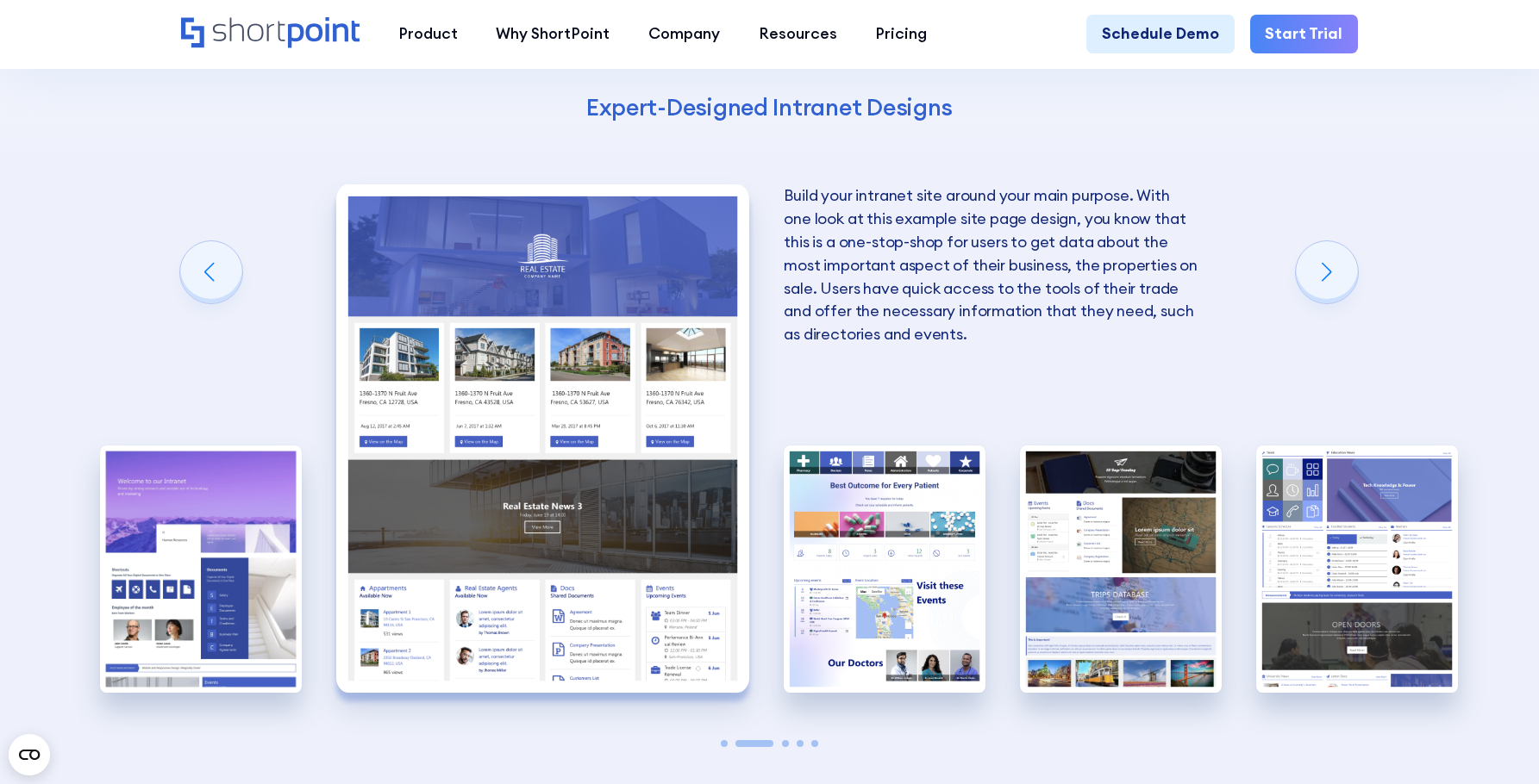
scroll to position [6549, 0]
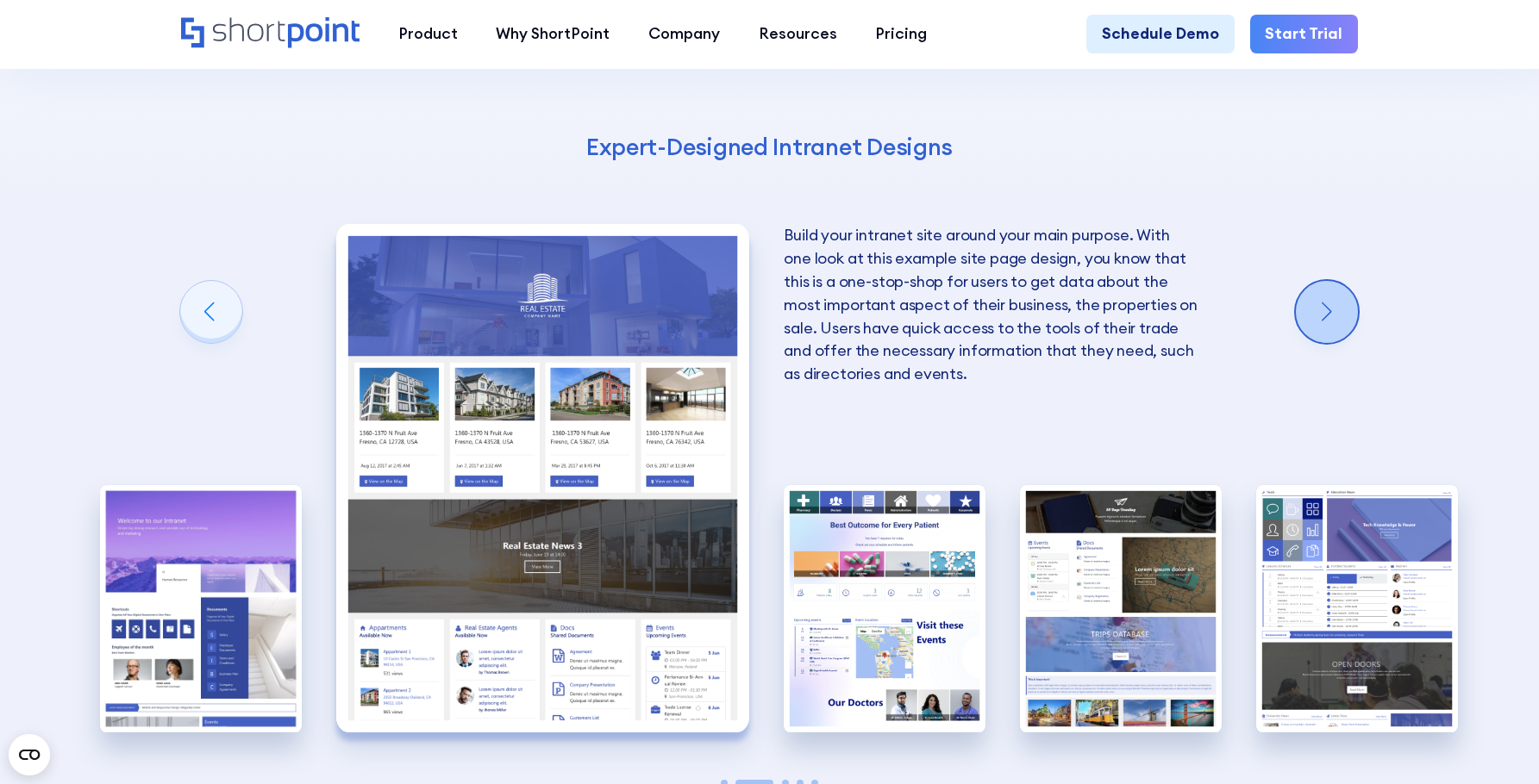
click at [1337, 318] on div "Next slide" at bounding box center [1326, 311] width 62 height 62
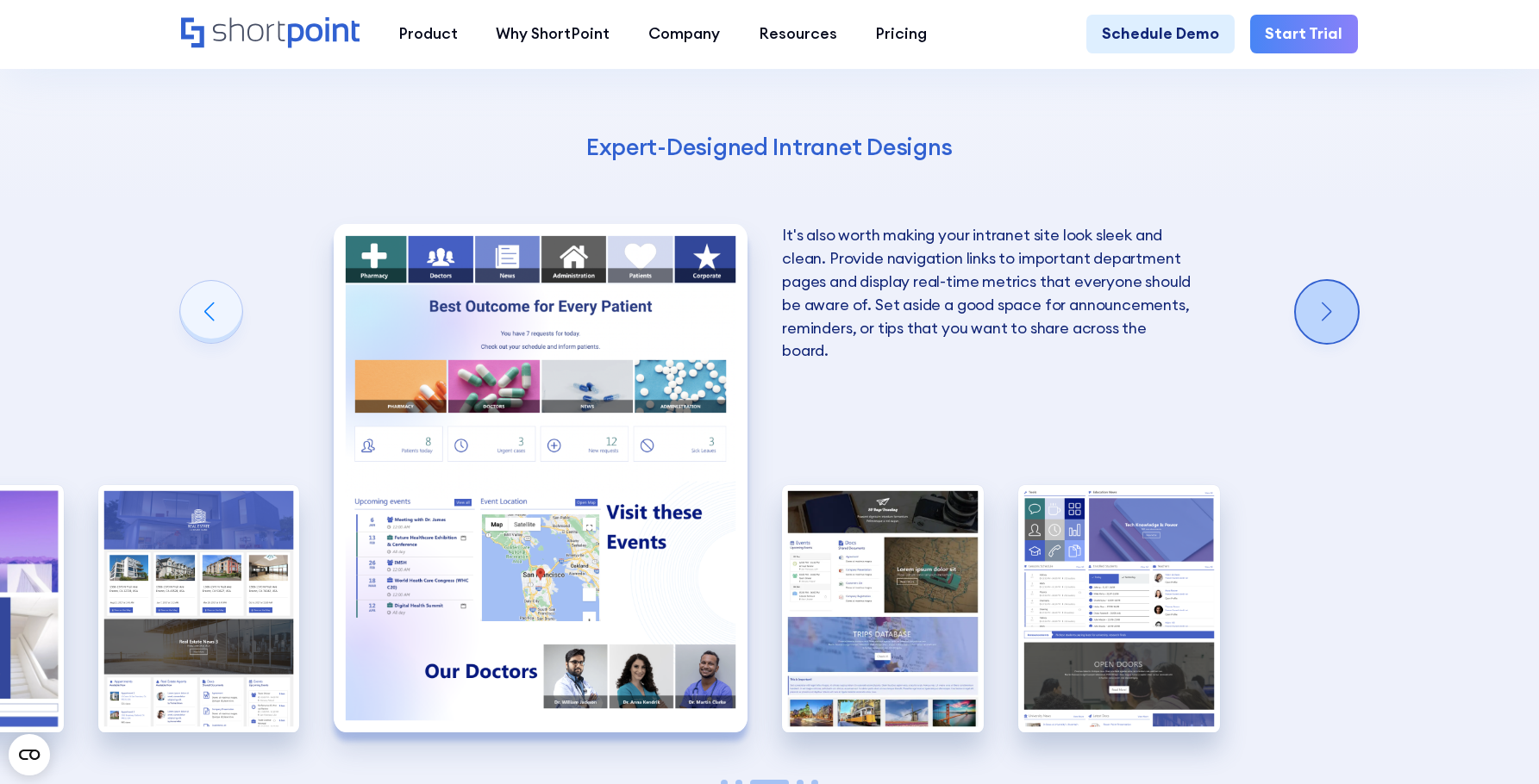
click at [1337, 318] on div "Next slide" at bounding box center [1326, 311] width 62 height 62
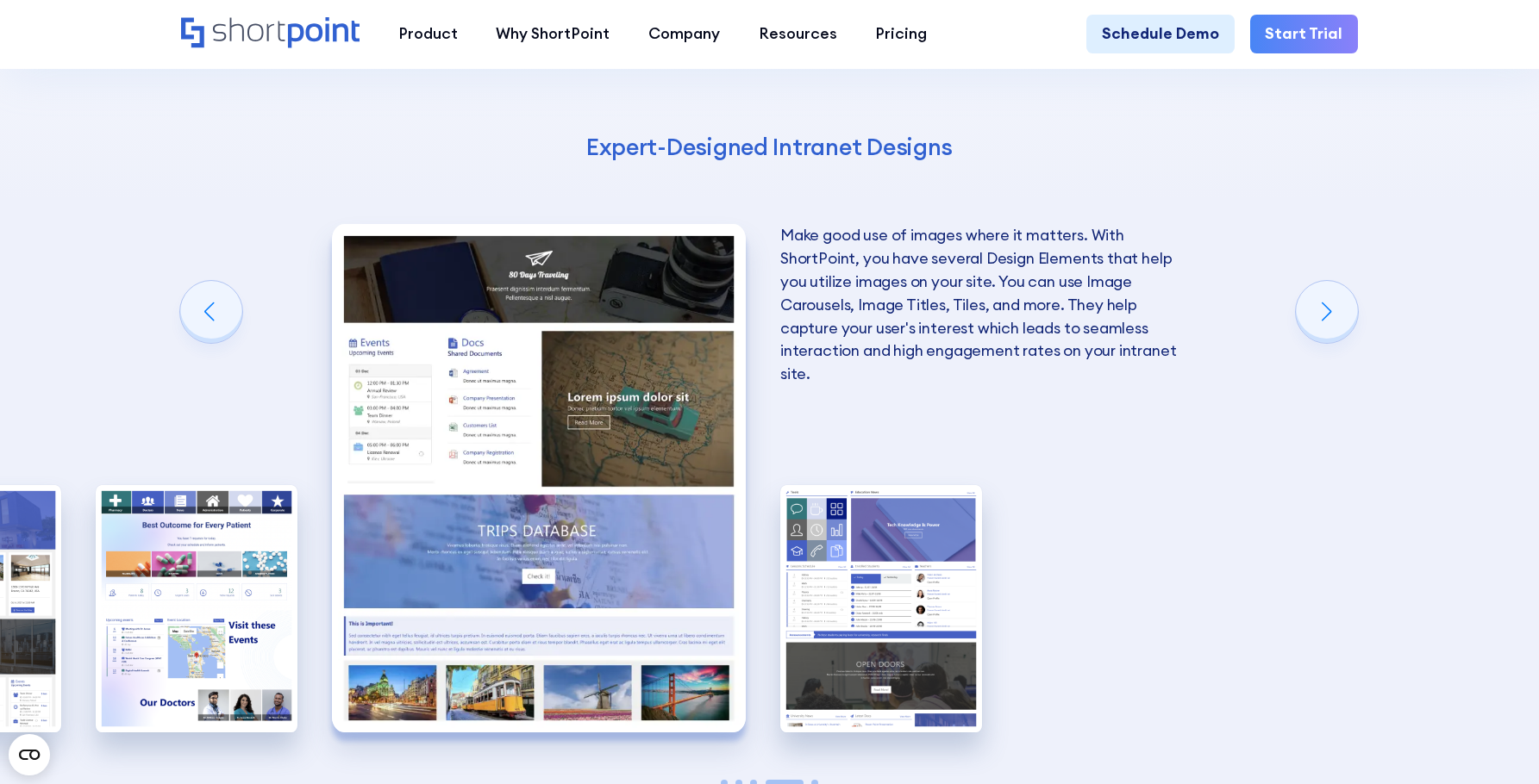
drag, startPoint x: 1387, startPoint y: 547, endPoint x: 1406, endPoint y: 532, distance: 24.2
click at [1398, 536] on div "Ideas for a custom Communication Site in SharePoint When building a new Communi…" at bounding box center [770, 314] width 1539 height 1319
click at [1372, 467] on div "Ideas for a custom Communication Site in SharePoint When building a new Communi…" at bounding box center [770, 314] width 1539 height 1319
click at [1081, 480] on div "Ideas for a custom Communication Site in SharePoint When building a new Communi…" at bounding box center [770, 314] width 1539 height 1319
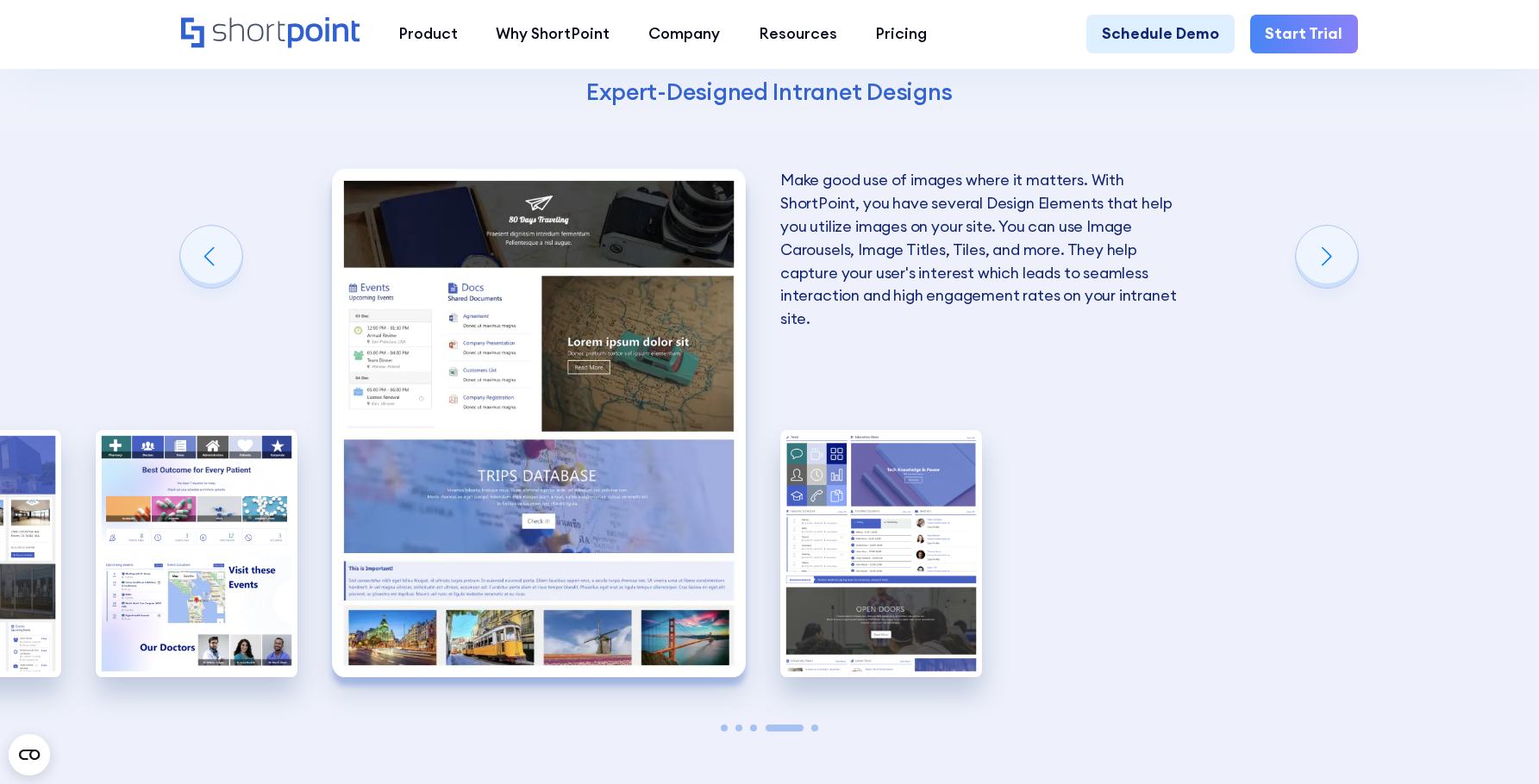
scroll to position [6635, 0]
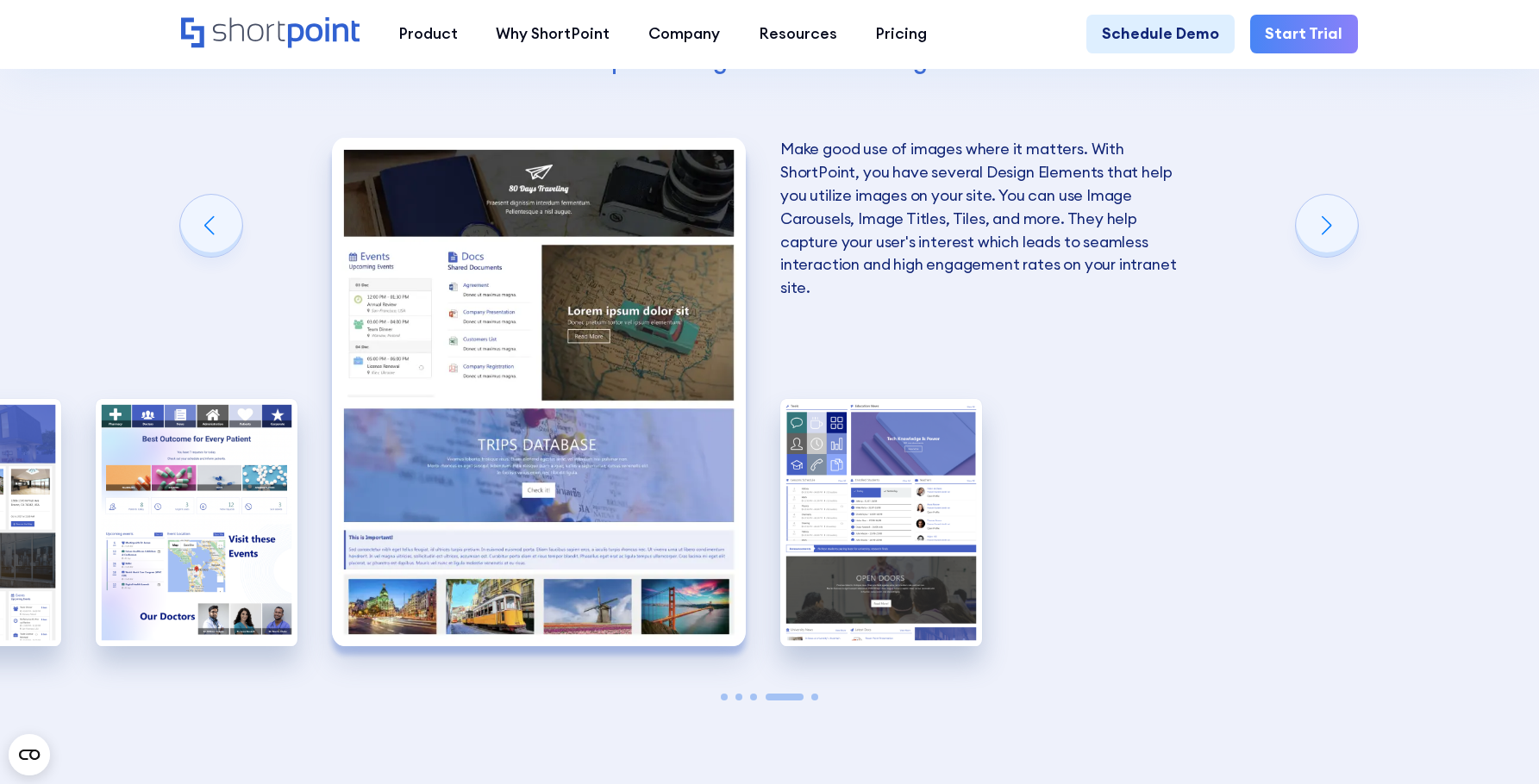
click at [1310, 228] on div "Next slide" at bounding box center [1326, 225] width 62 height 62
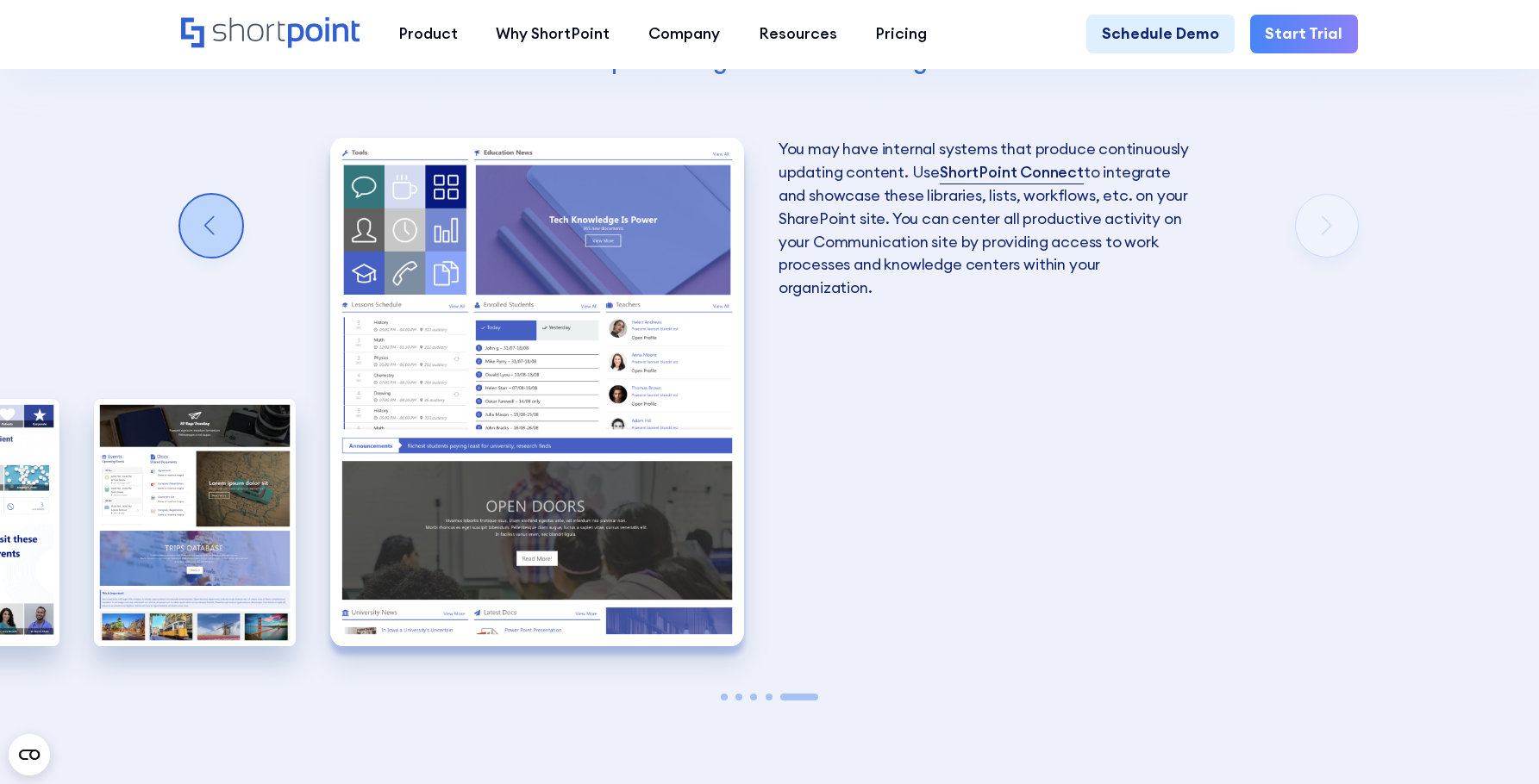
click at [207, 230] on div "Previous slide" at bounding box center [211, 225] width 62 height 62
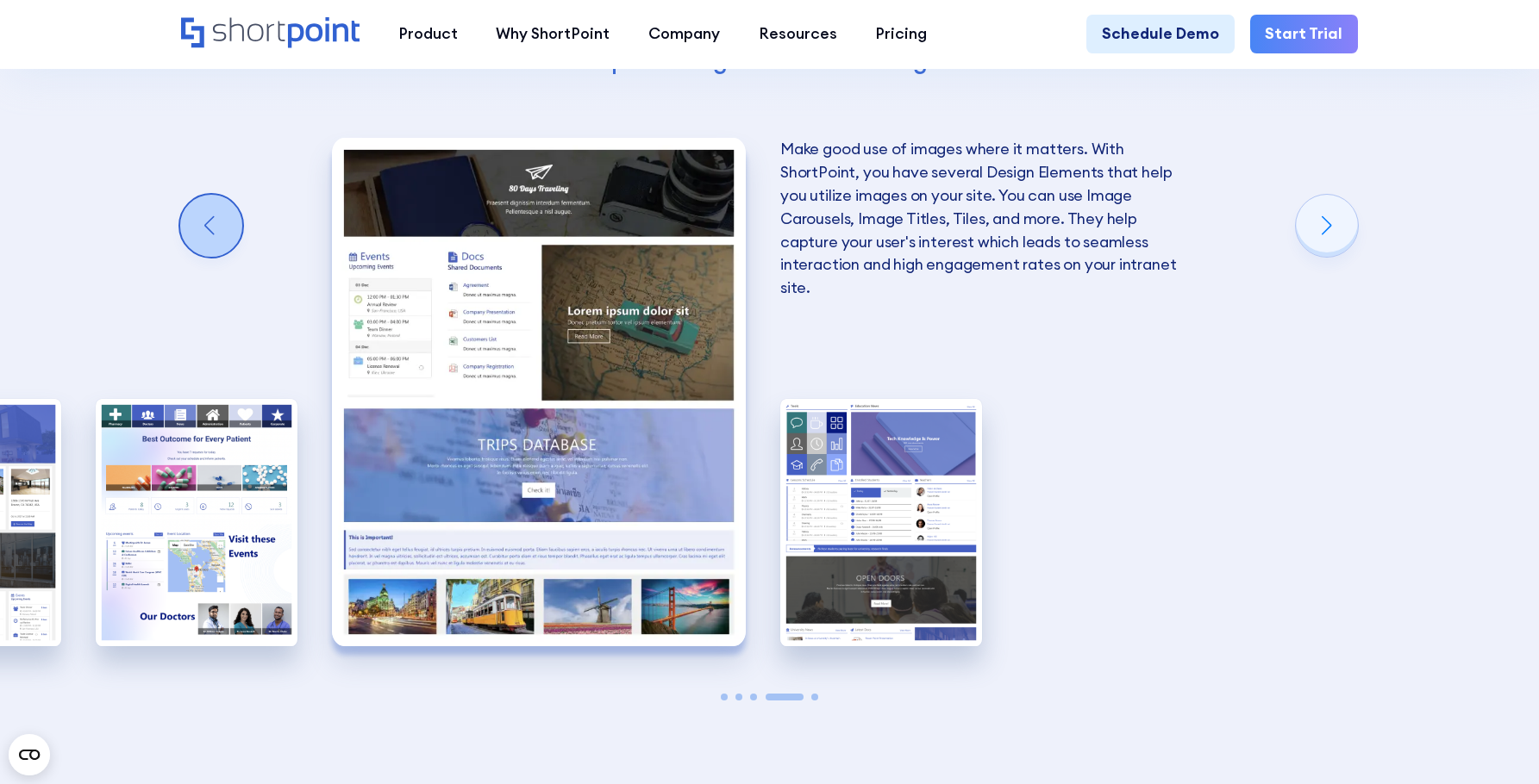
click at [207, 230] on div "Previous slide" at bounding box center [211, 225] width 62 height 62
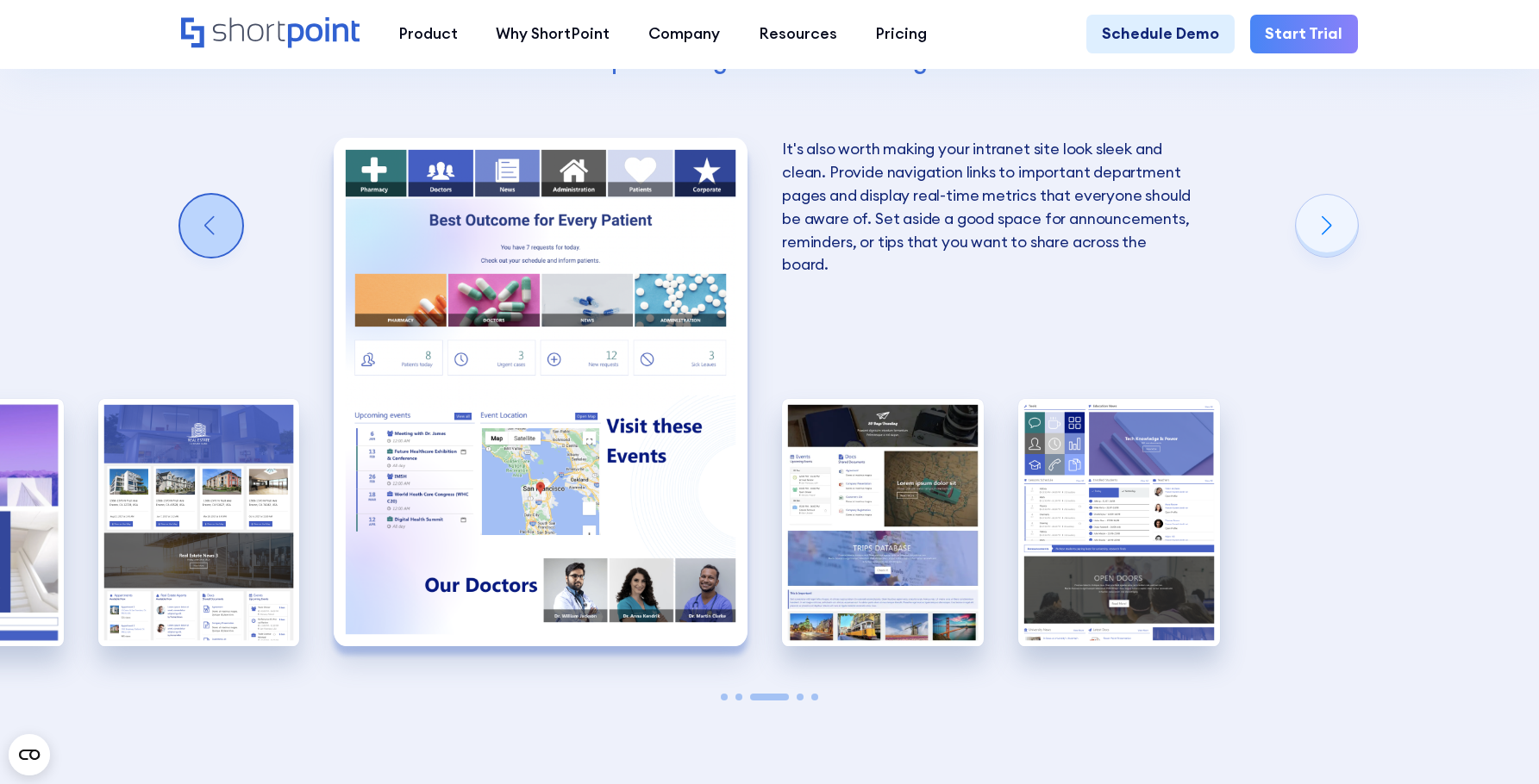
click at [207, 230] on div "Previous slide" at bounding box center [211, 225] width 62 height 62
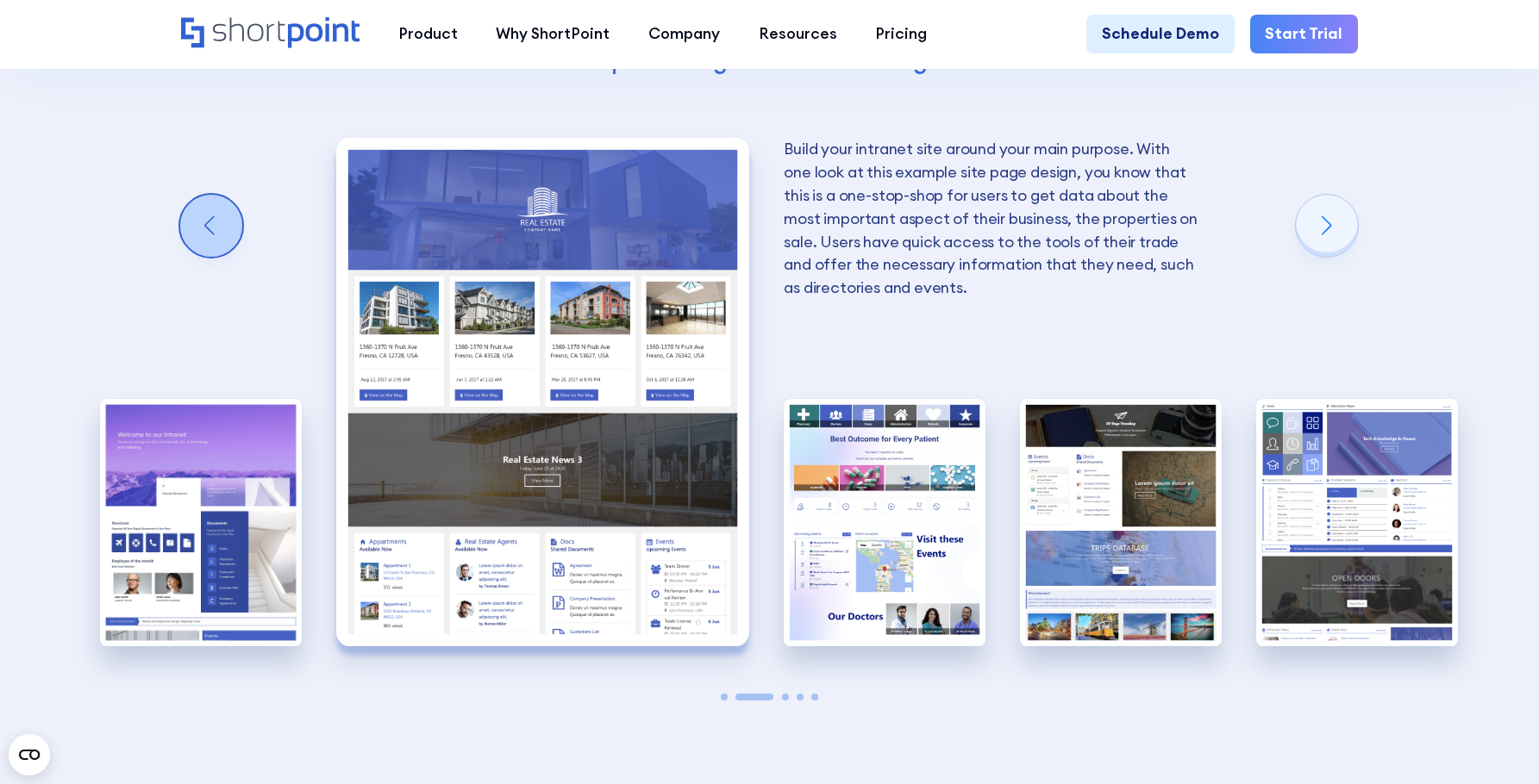
click at [207, 230] on div "Previous slide" at bounding box center [211, 225] width 62 height 62
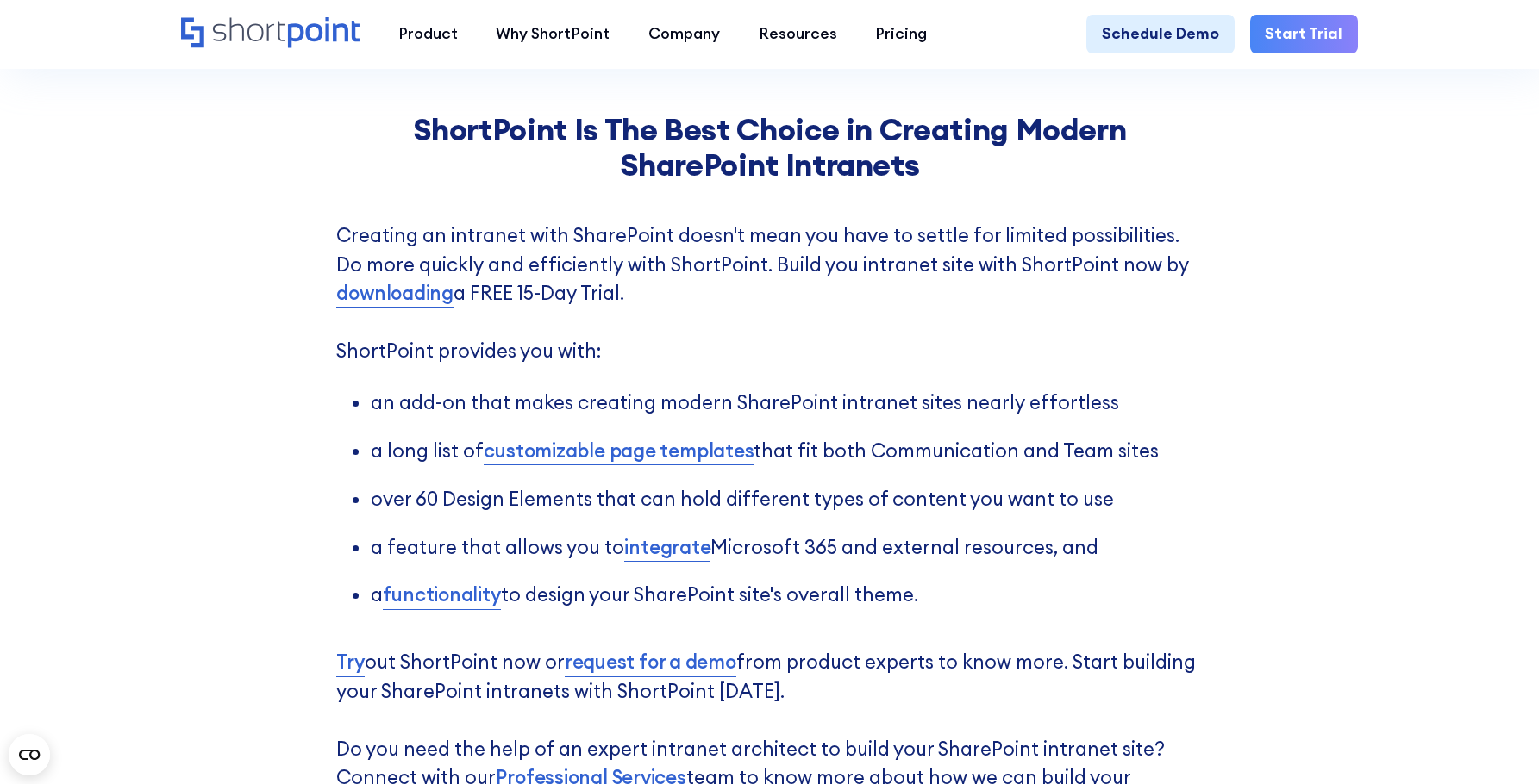
scroll to position [7497, 0]
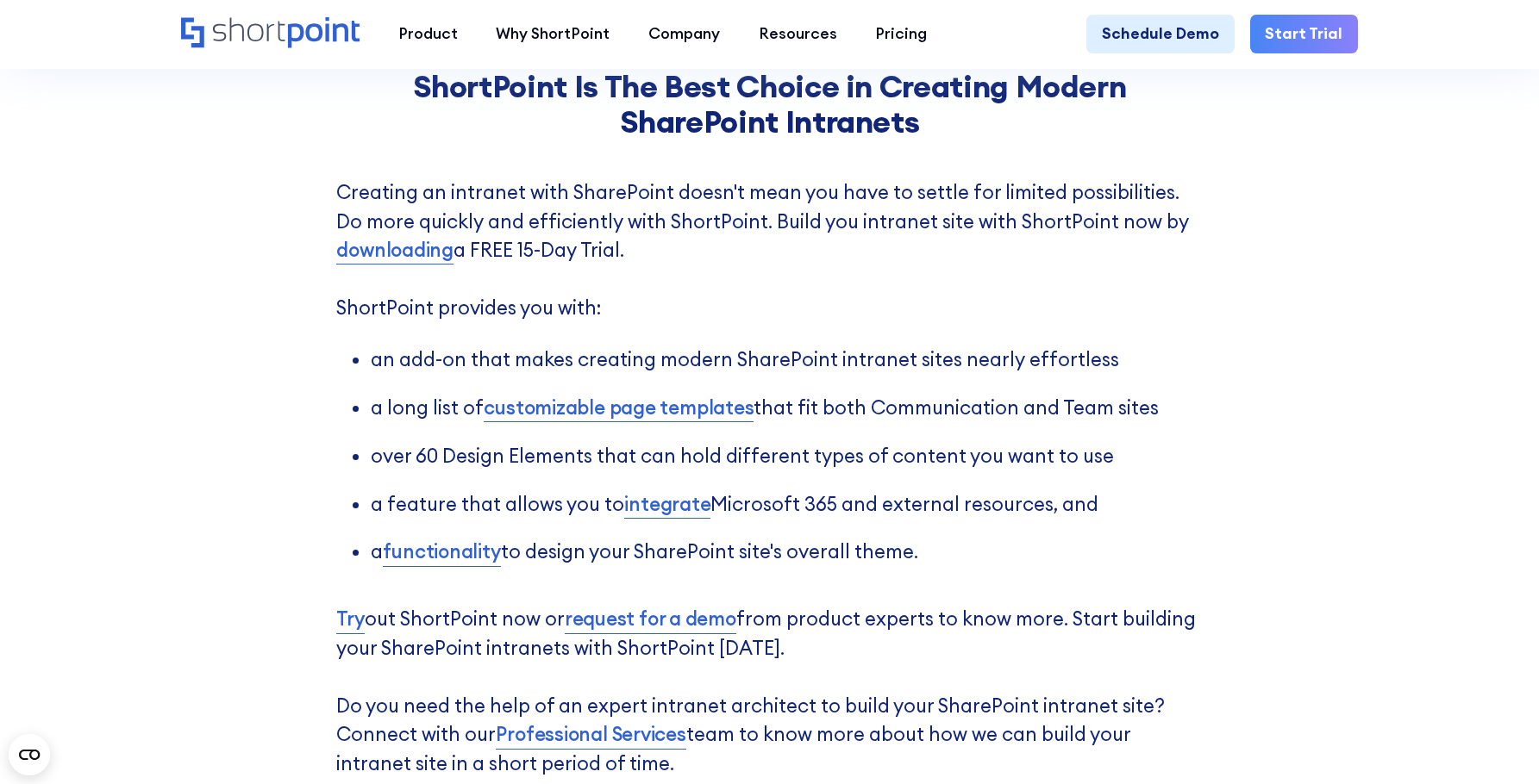
click at [1304, 351] on div "ShortPoint Is The Best Choice in Creating Modern SharePoint Intranets Creating …" at bounding box center [770, 492] width 1539 height 932
click at [1317, 416] on div "ShortPoint Is The Best Choice in Creating Modern SharePoint Intranets Creating …" at bounding box center [770, 492] width 1539 height 932
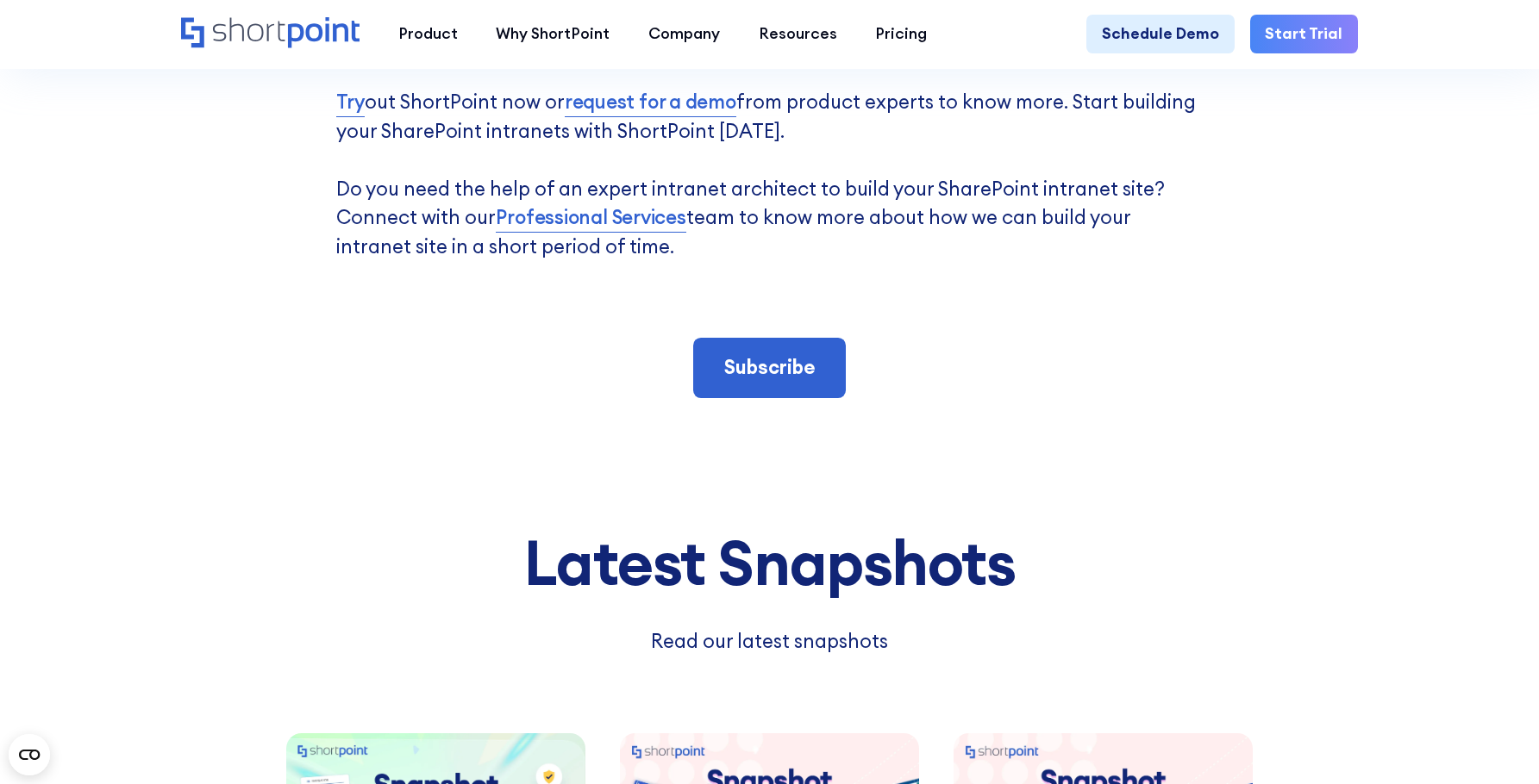
scroll to position [8618, 0]
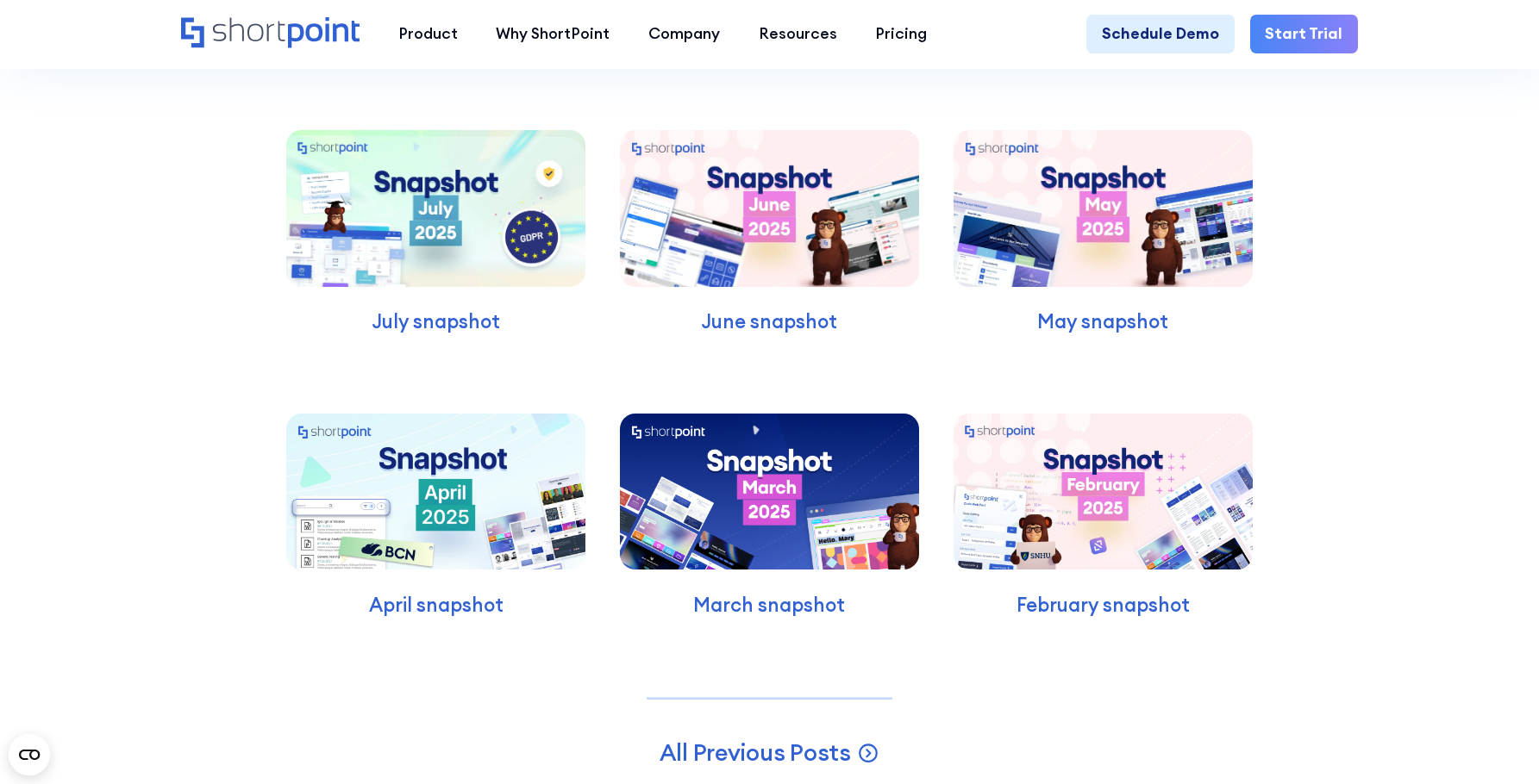
click at [1457, 503] on div "Latest Snapshots Read our latest snapshots July snapshot June snapshot May snap…" at bounding box center [770, 380] width 1539 height 1084
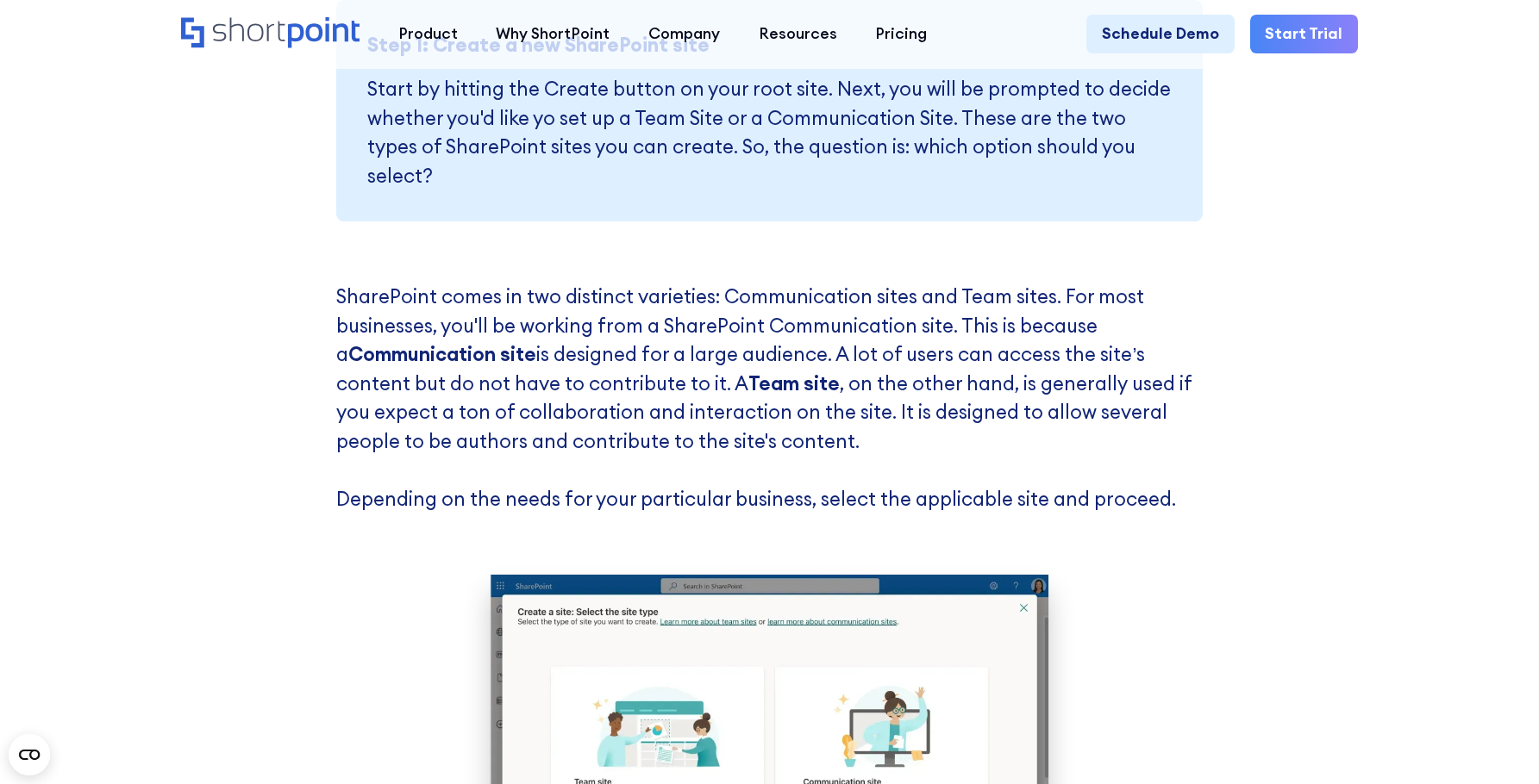
scroll to position [0, 0]
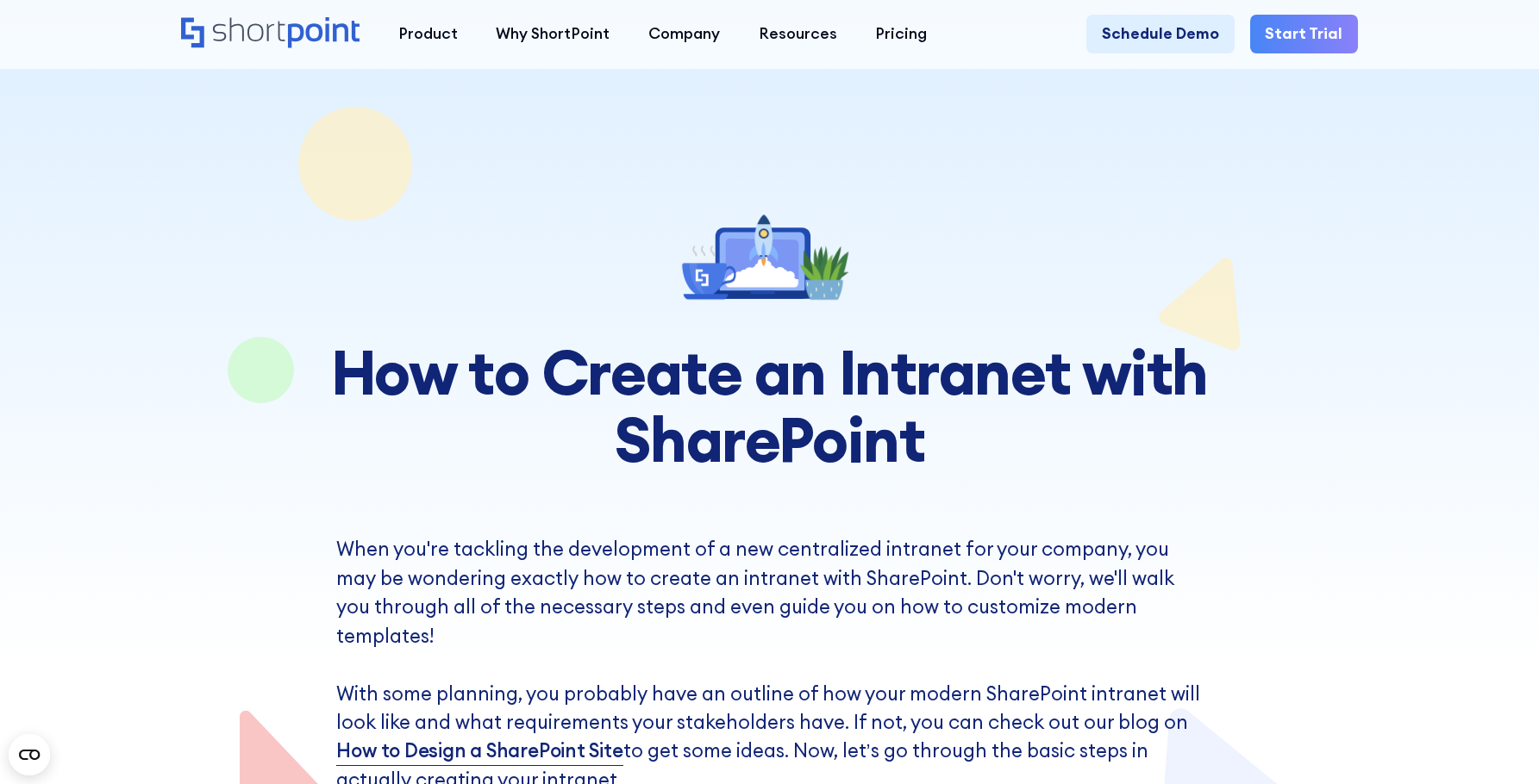
click at [1402, 335] on div at bounding box center [770, 443] width 1539 height 887
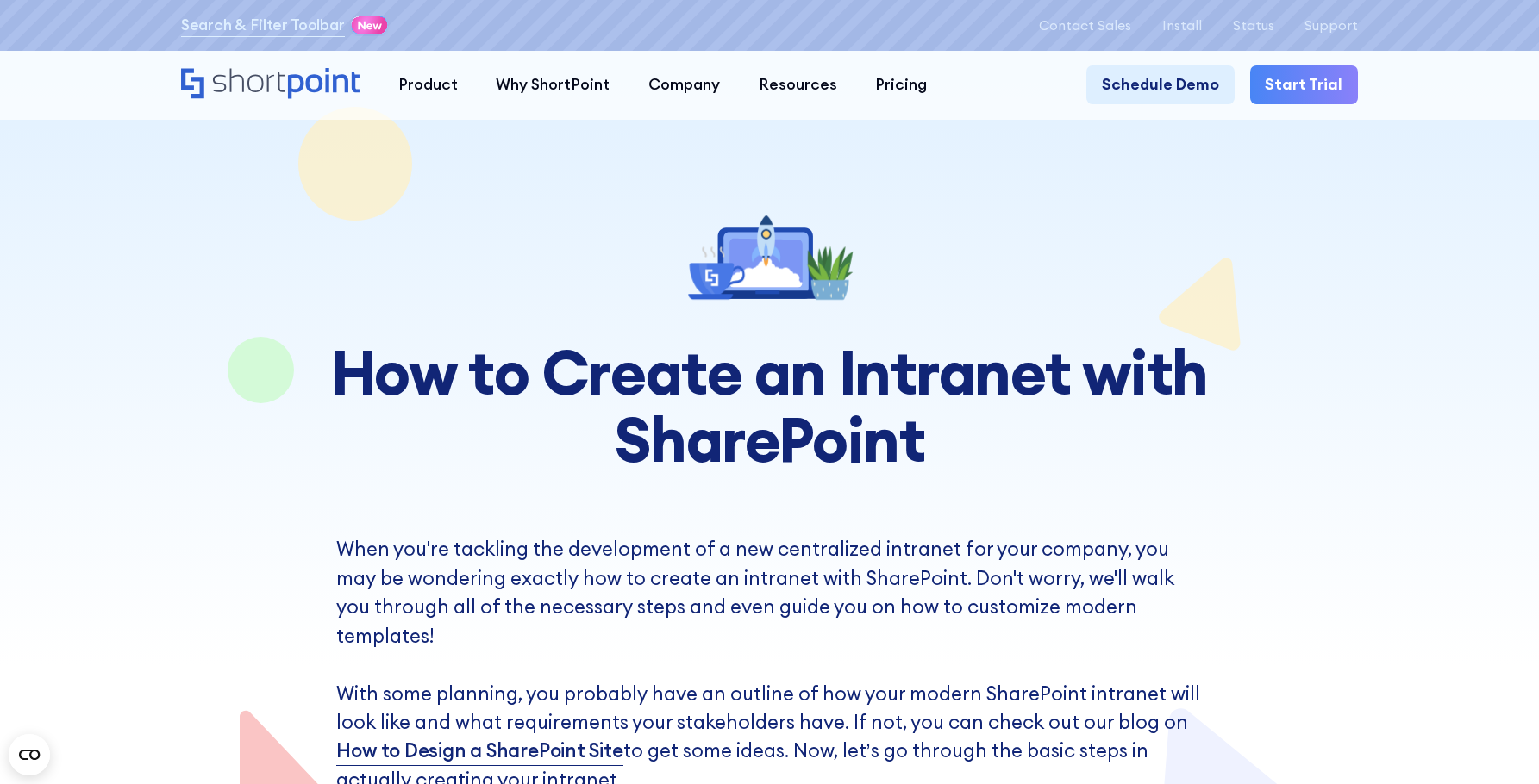
click at [1440, 381] on div at bounding box center [770, 443] width 1539 height 887
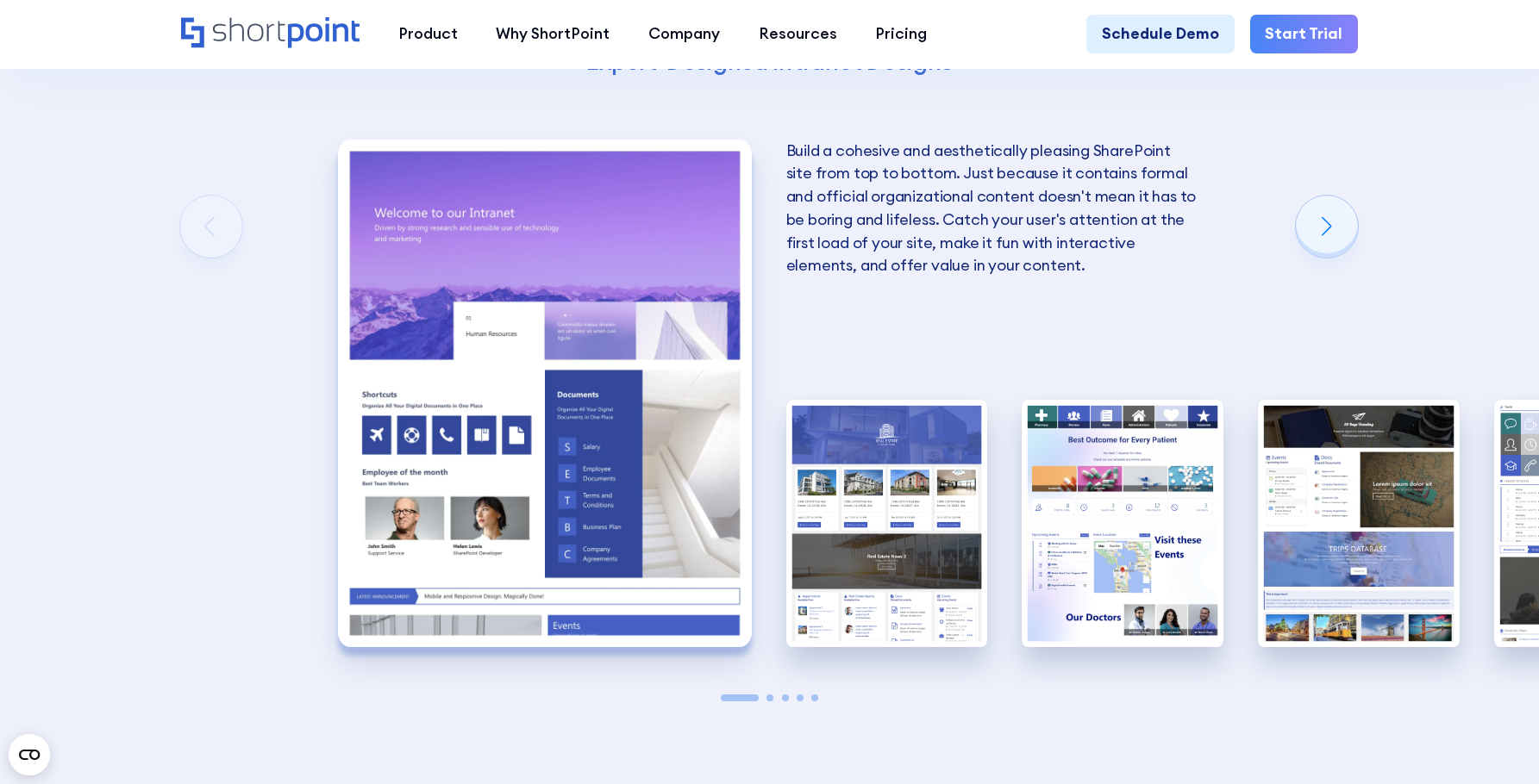
scroll to position [6635, 0]
click at [1348, 220] on div "Next slide" at bounding box center [1326, 225] width 62 height 62
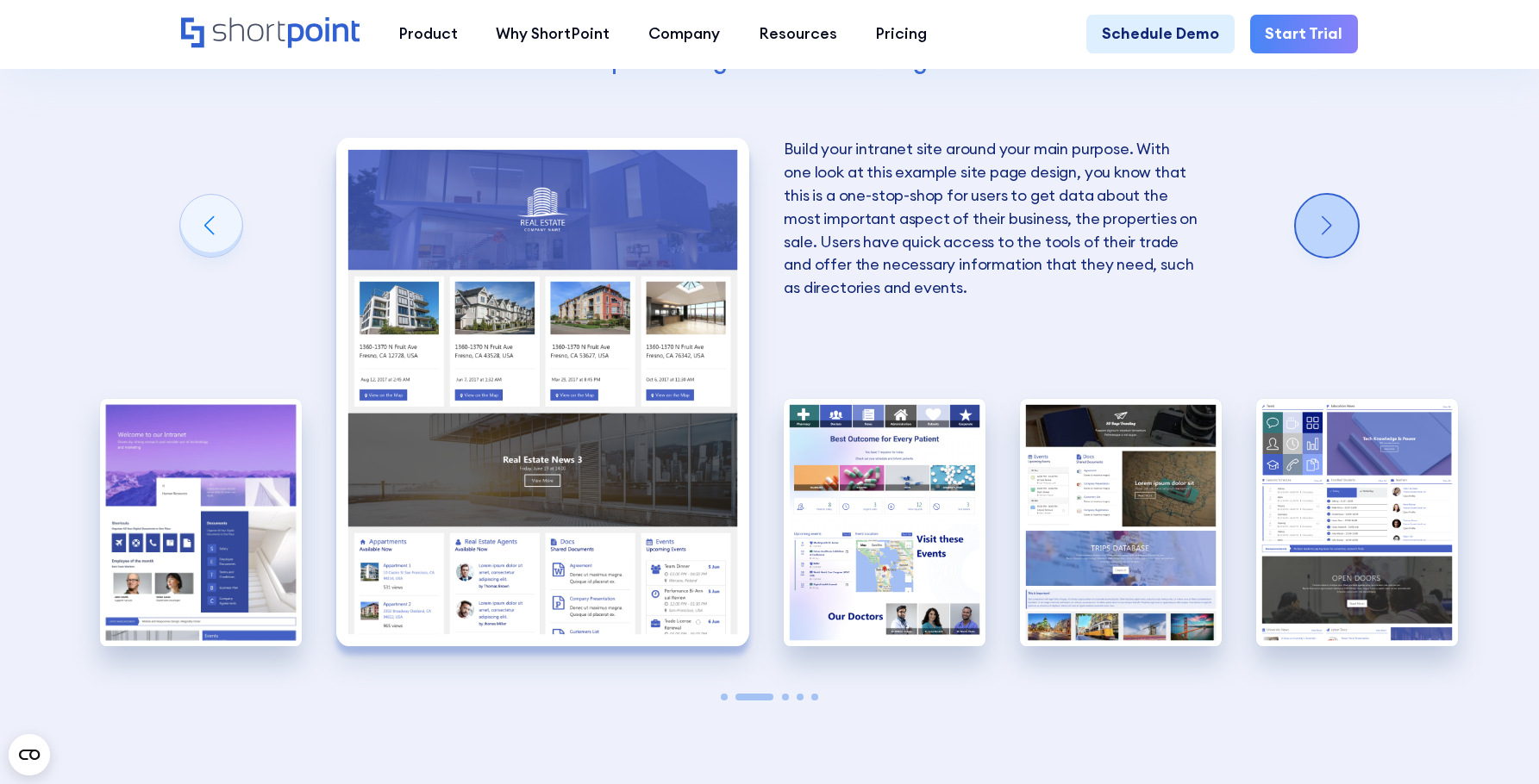
click at [1348, 220] on div "Next slide" at bounding box center [1326, 225] width 62 height 62
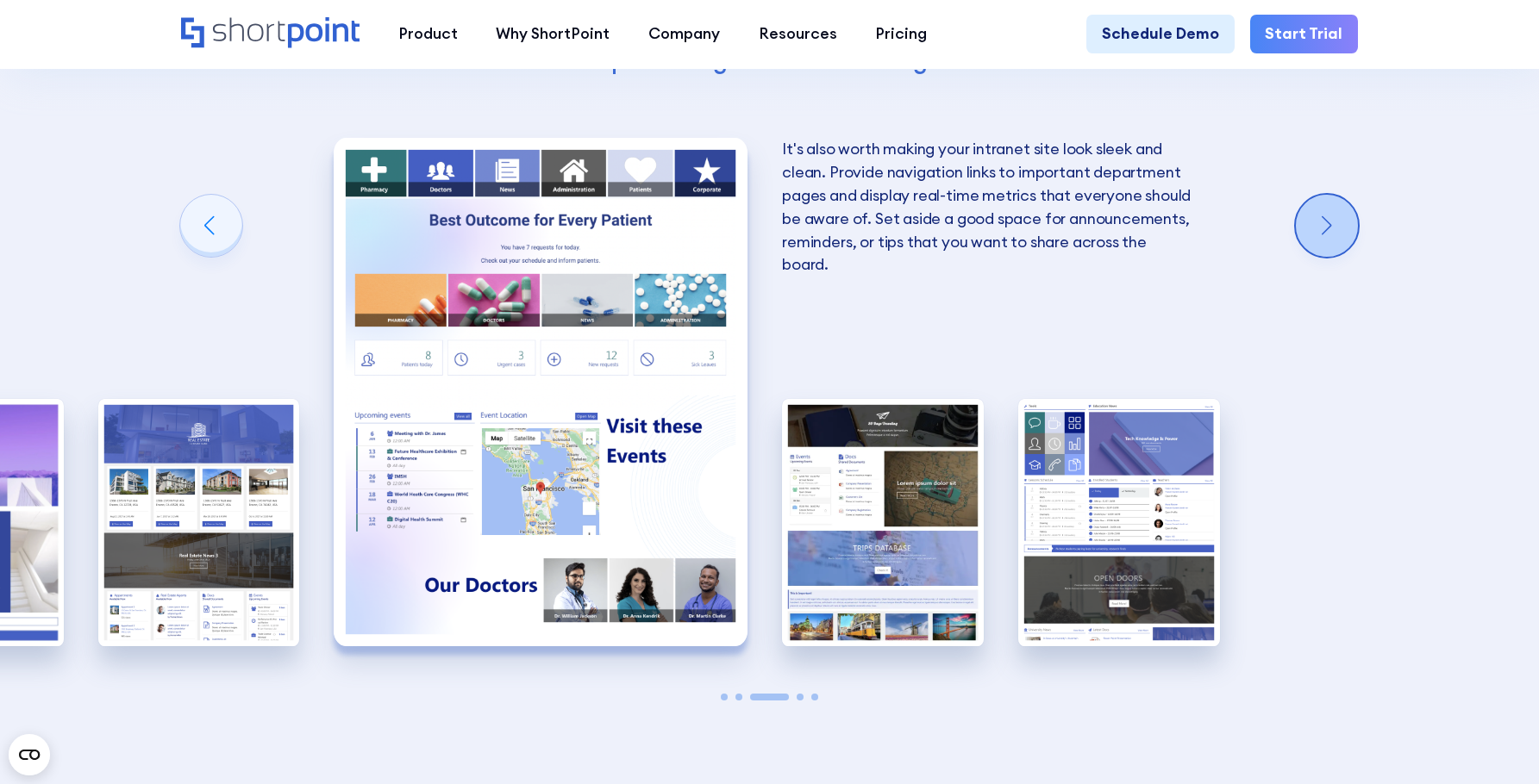
click at [1348, 220] on div "Next slide" at bounding box center [1326, 225] width 62 height 62
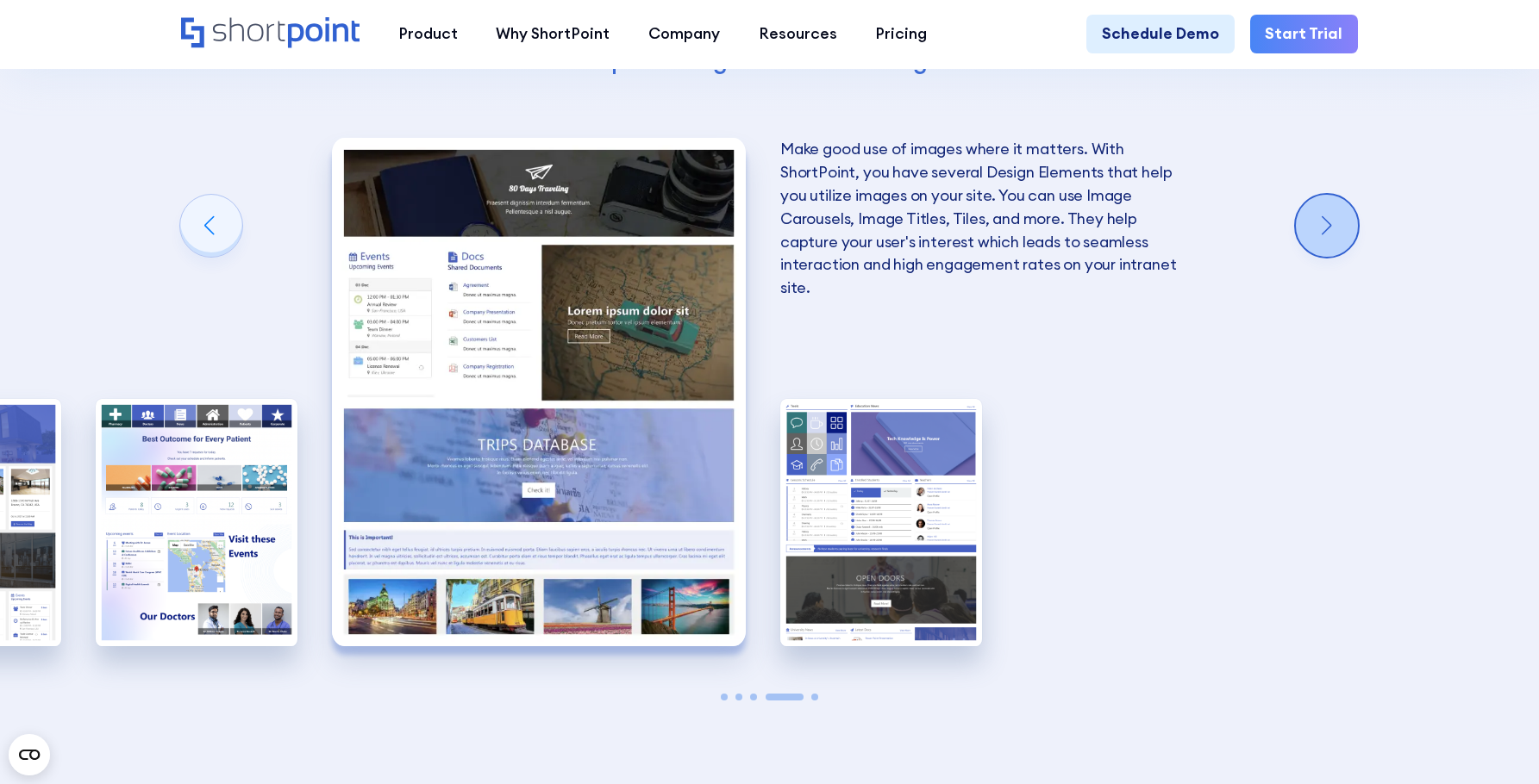
click at [1348, 220] on div "Next slide" at bounding box center [1326, 225] width 62 height 62
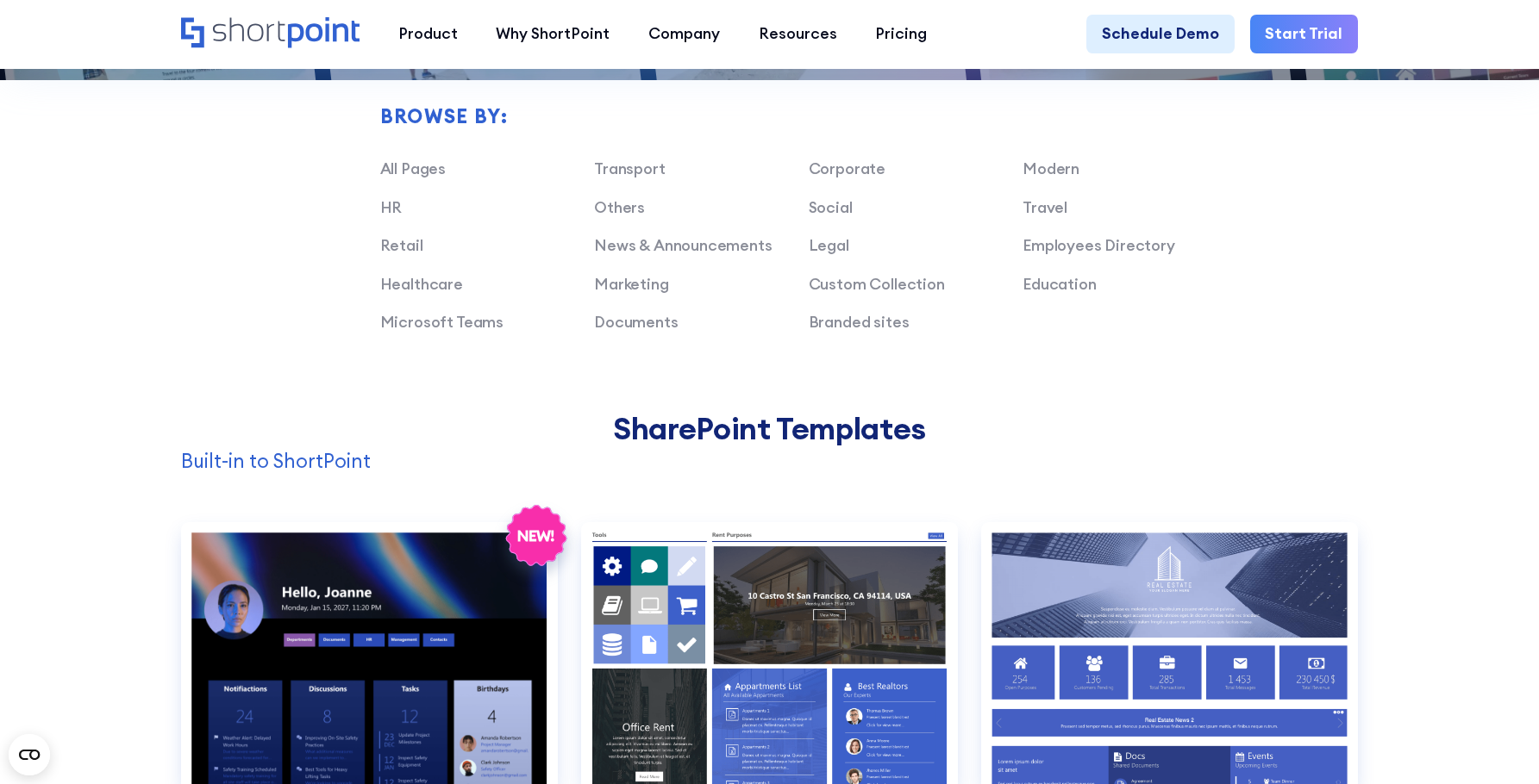
scroll to position [1292, 0]
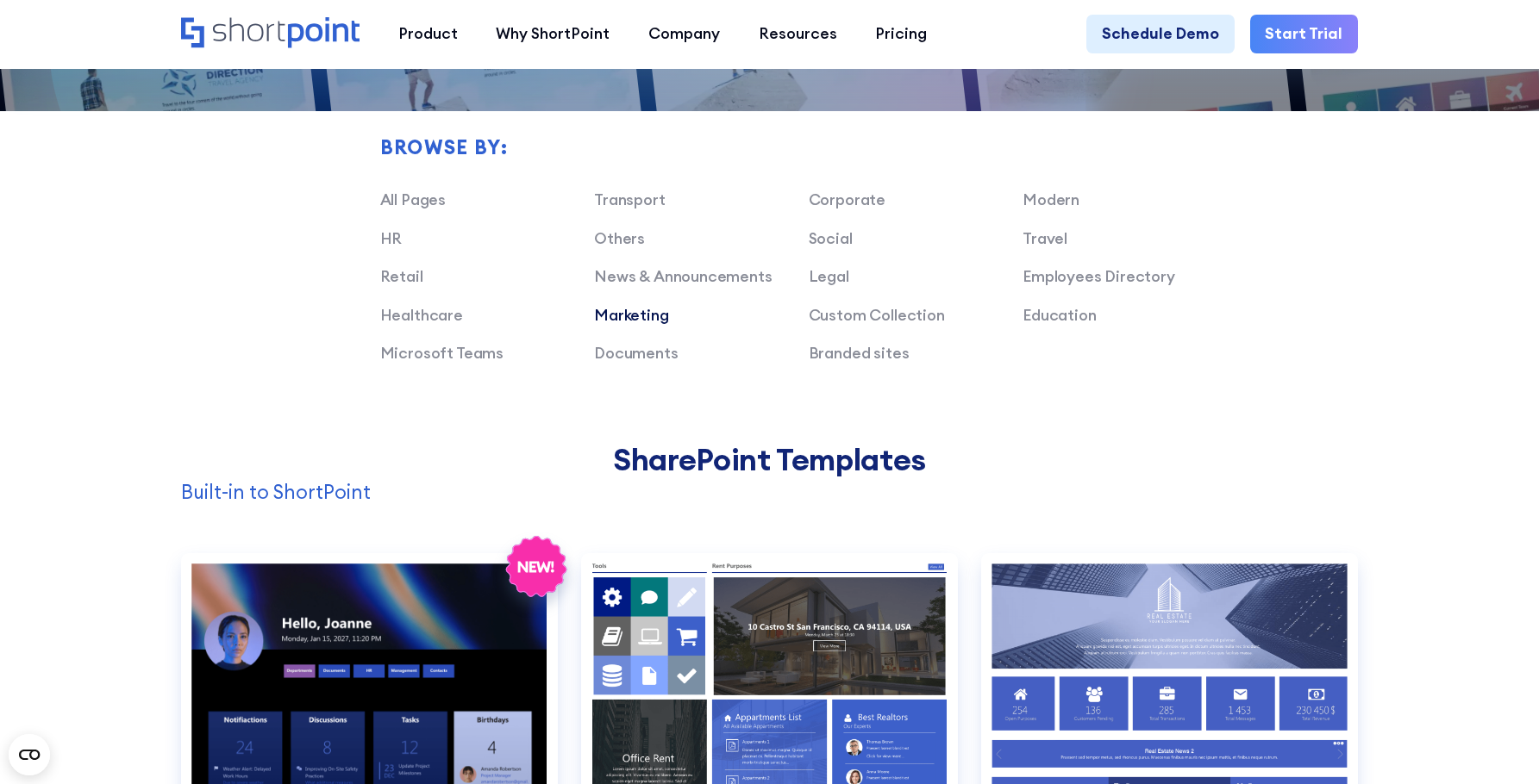
click at [634, 325] on link "Marketing" at bounding box center [631, 315] width 74 height 19
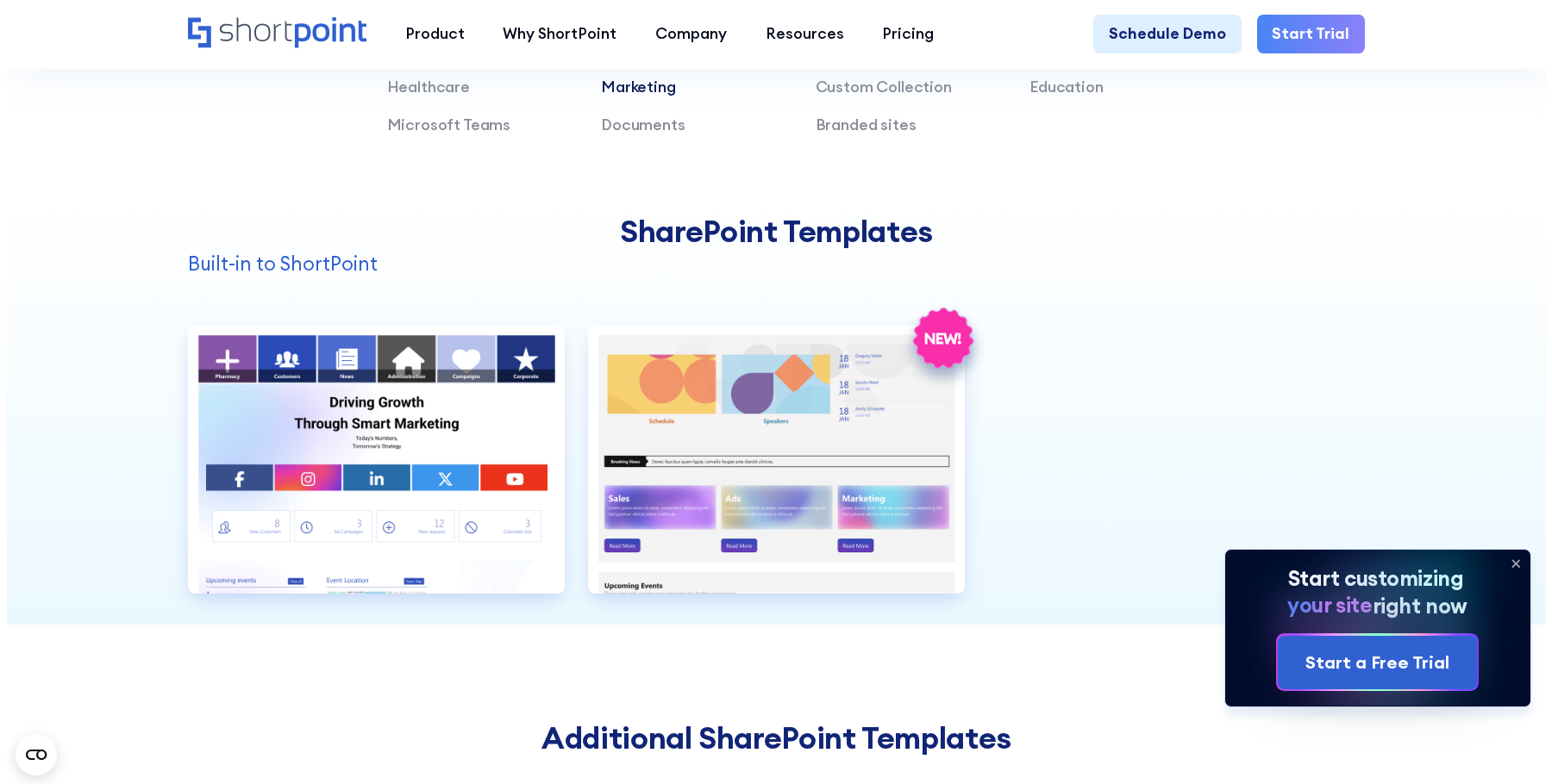
scroll to position [1551, 0]
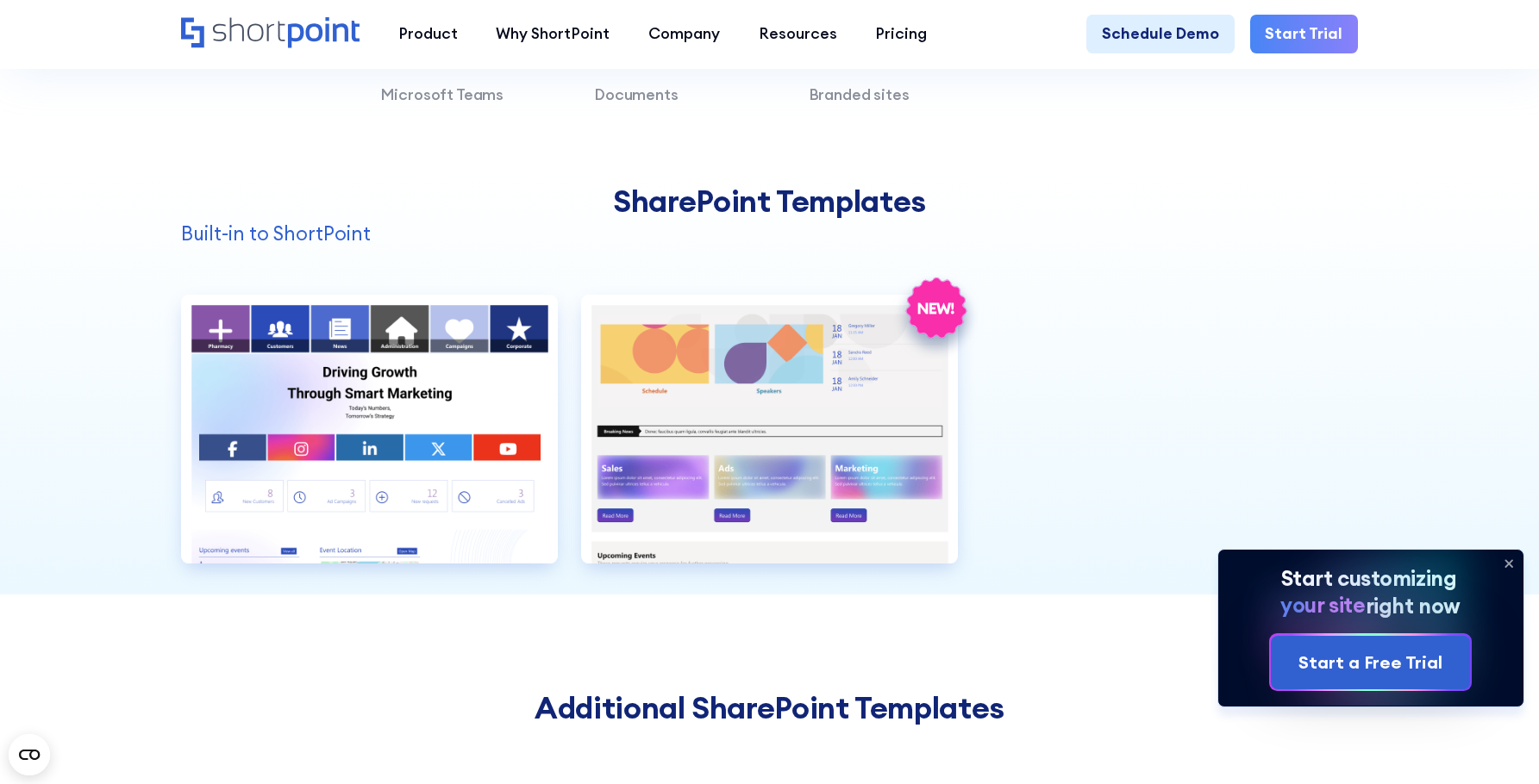
click at [1507, 563] on icon at bounding box center [1508, 564] width 28 height 28
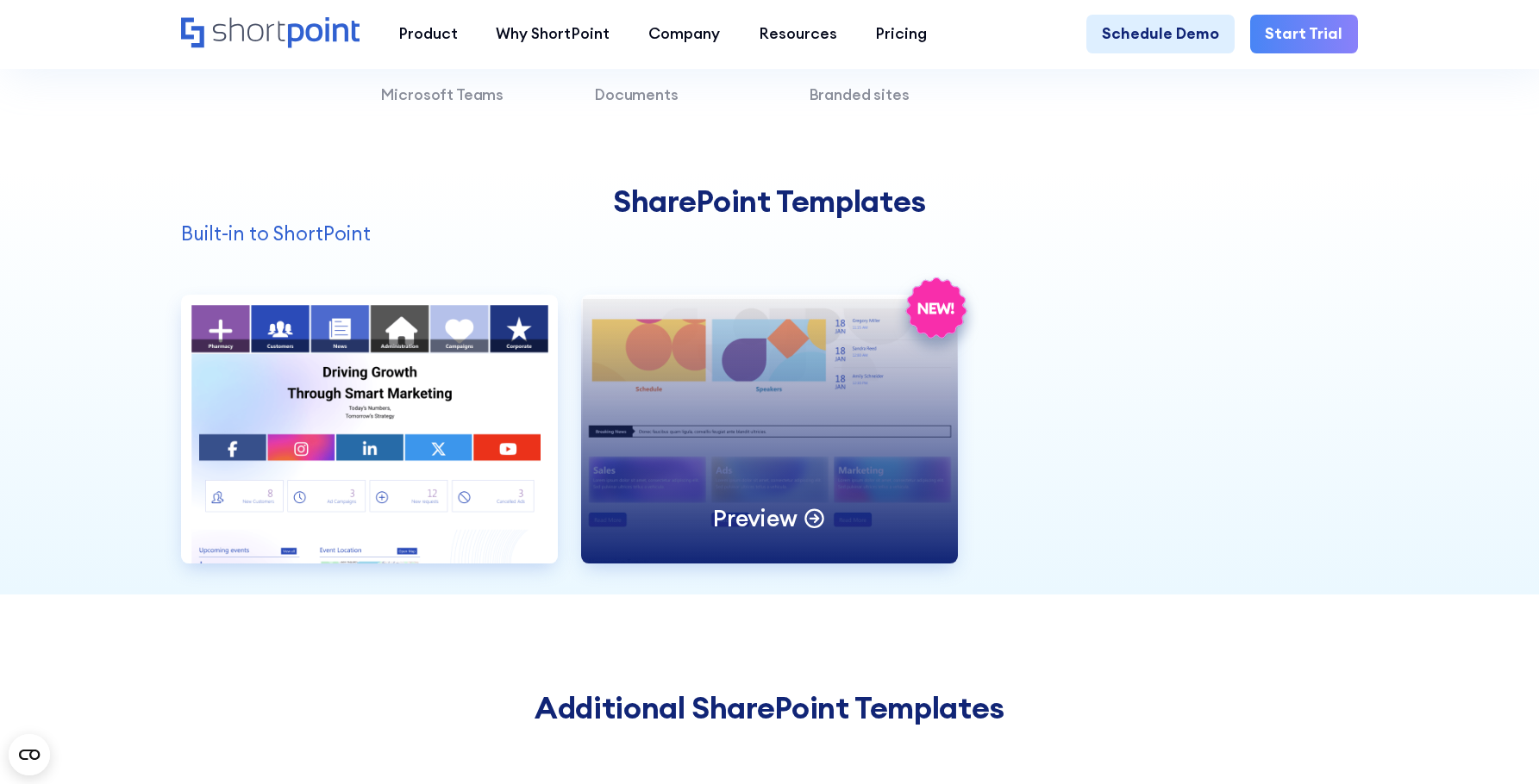
click at [818, 526] on circle at bounding box center [814, 518] width 18 height 18
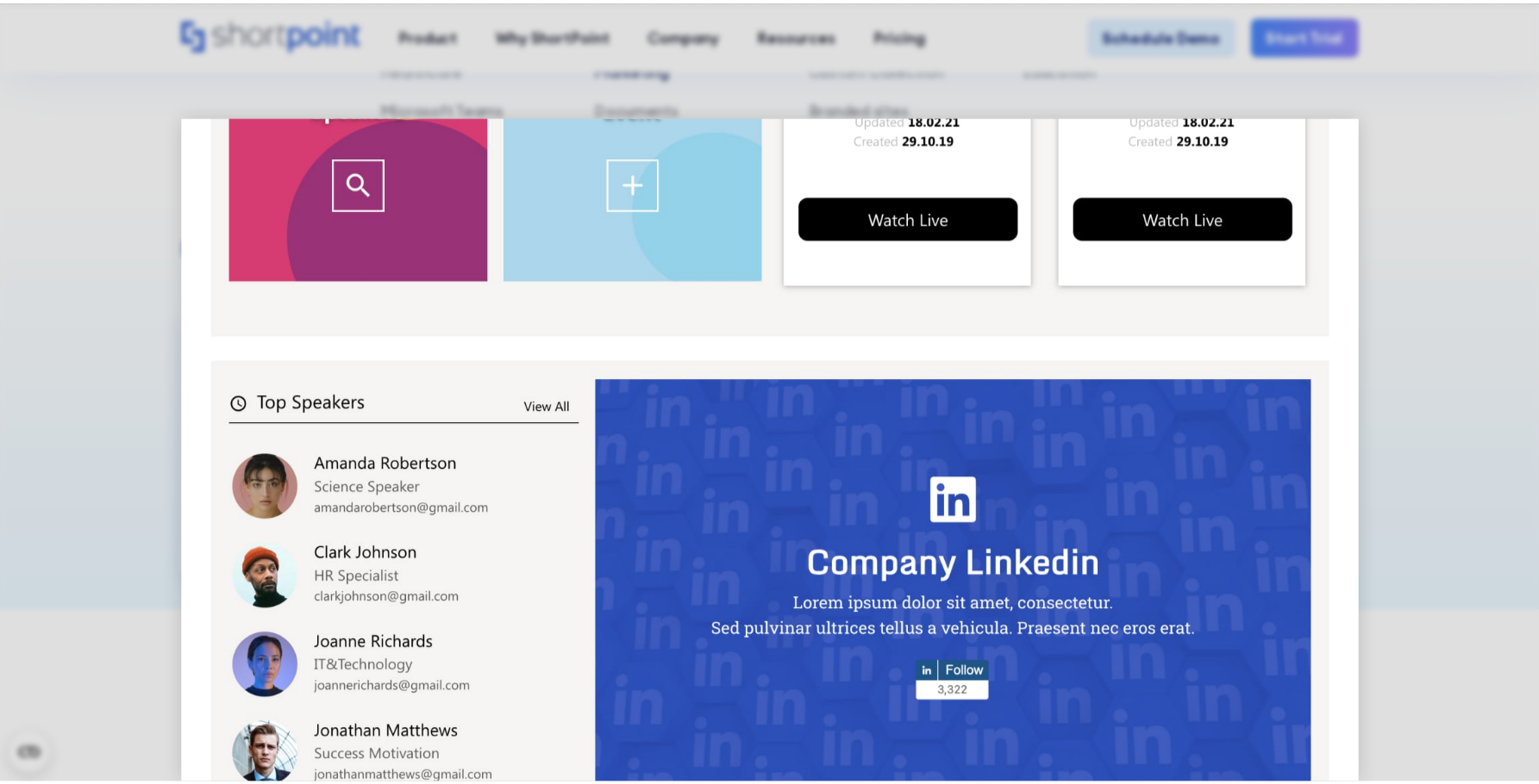
scroll to position [1079, 0]
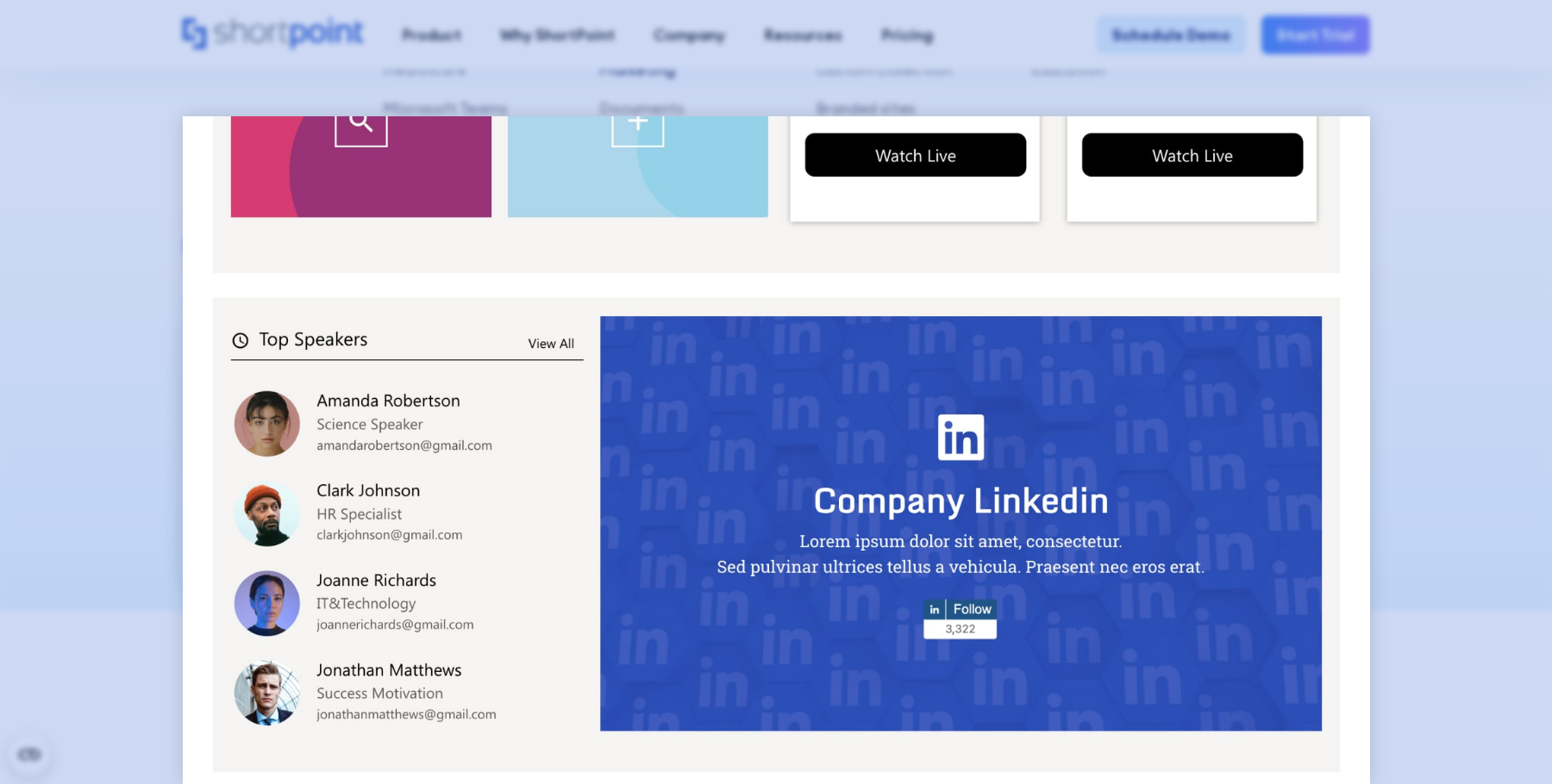
click at [1464, 352] on div at bounding box center [776, 392] width 1552 height 784
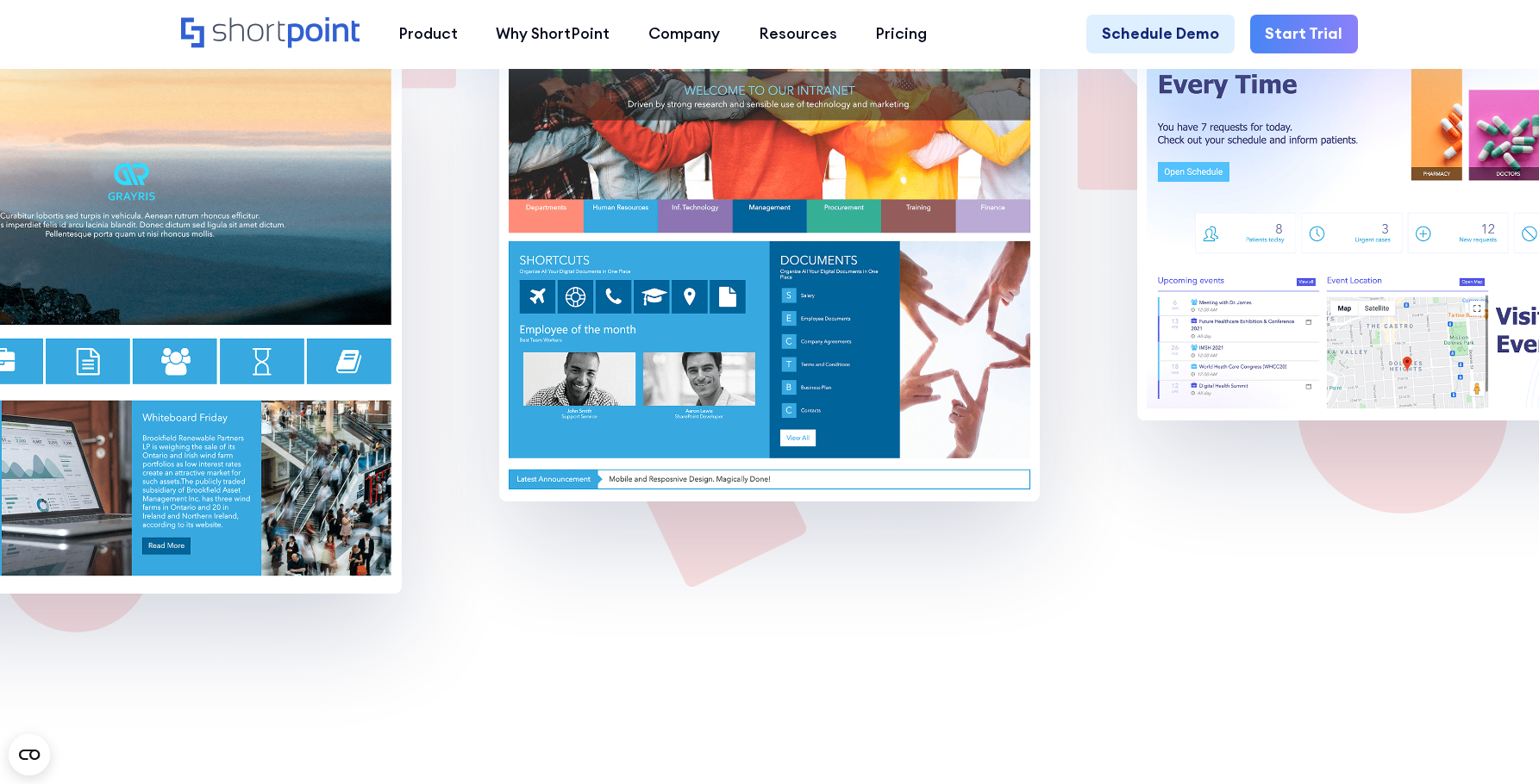
scroll to position [2930, 0]
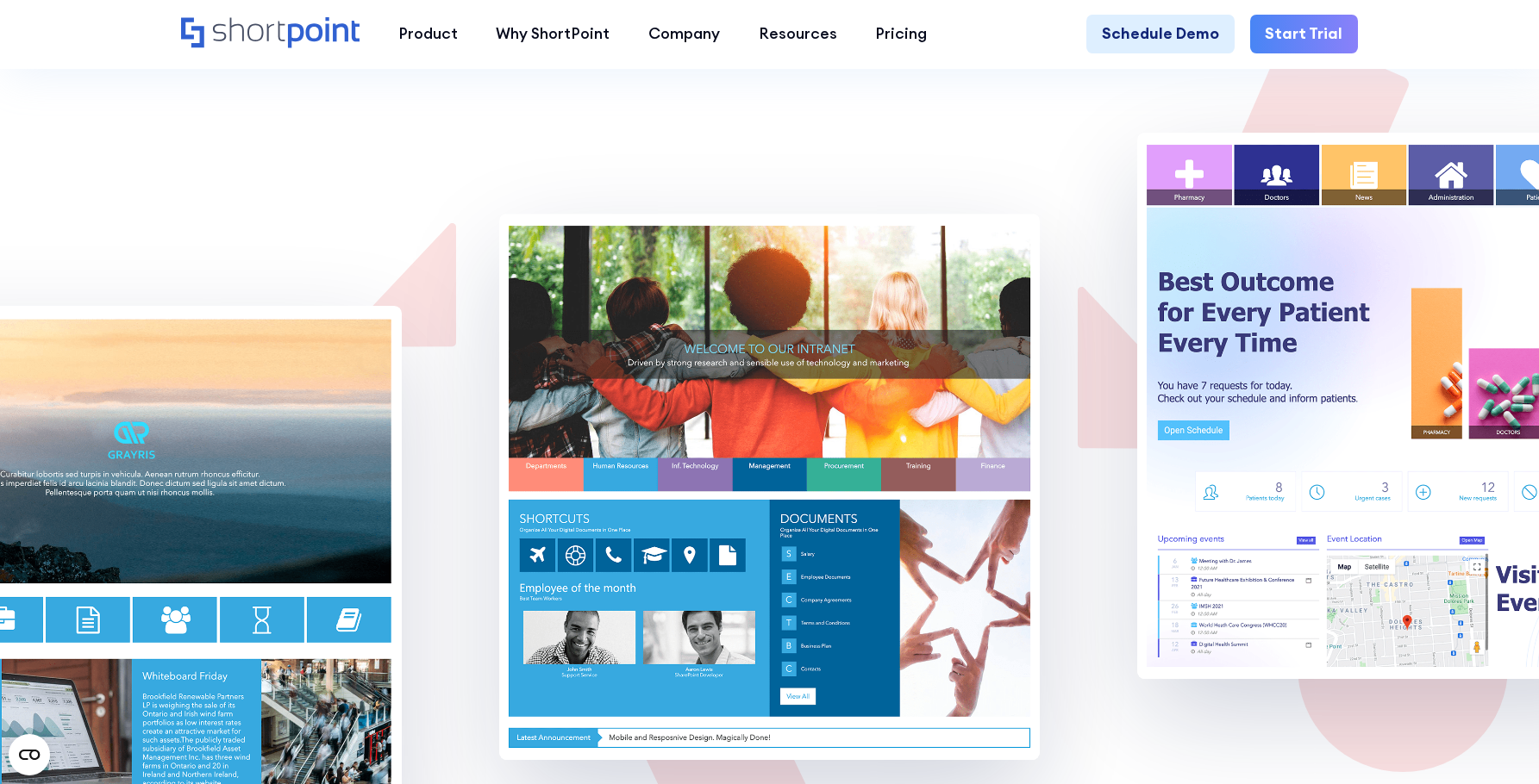
click at [1387, 409] on img at bounding box center [1407, 405] width 540 height 546
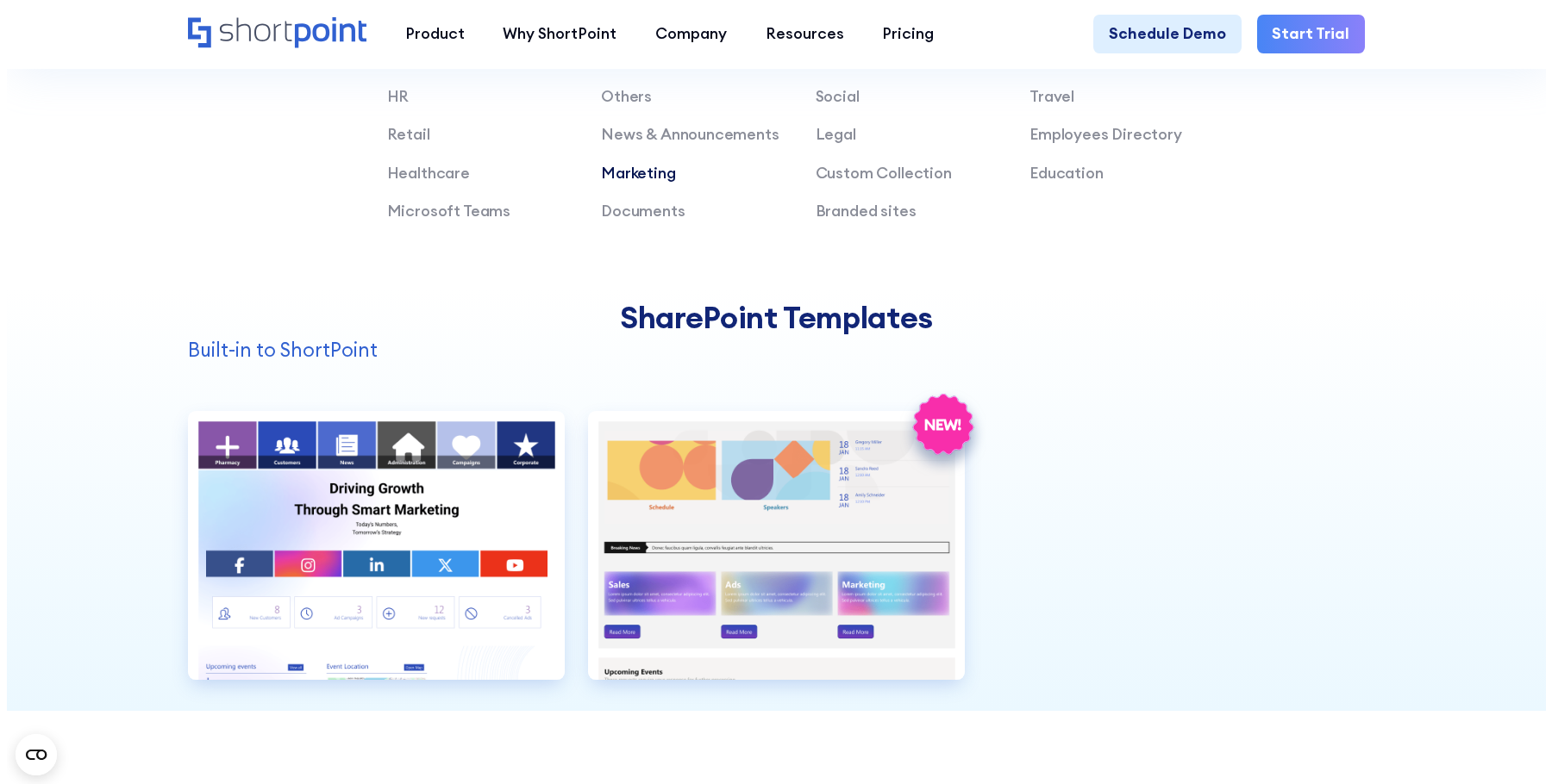
scroll to position [1465, 0]
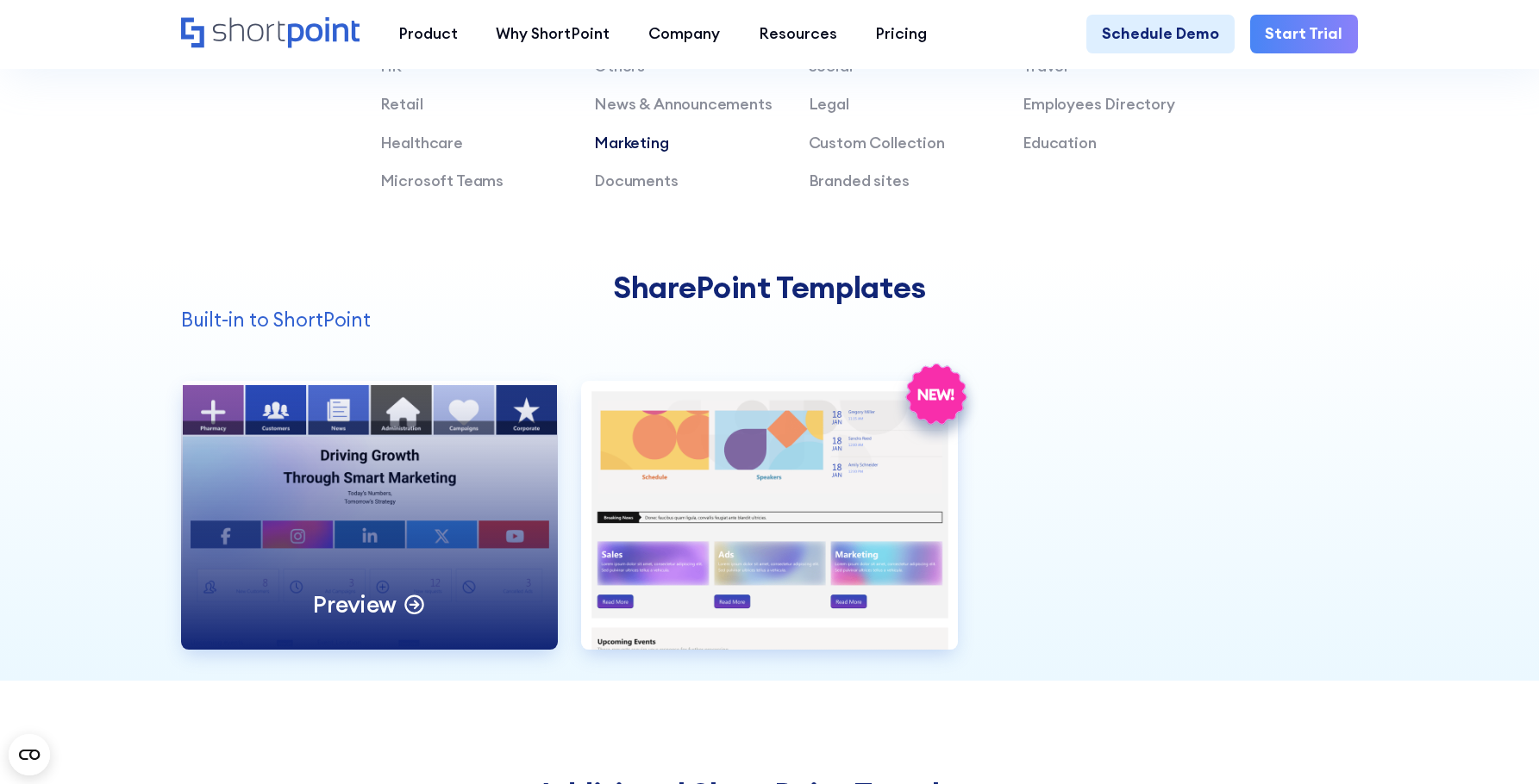
click at [443, 491] on div "Preview" at bounding box center [369, 515] width 377 height 268
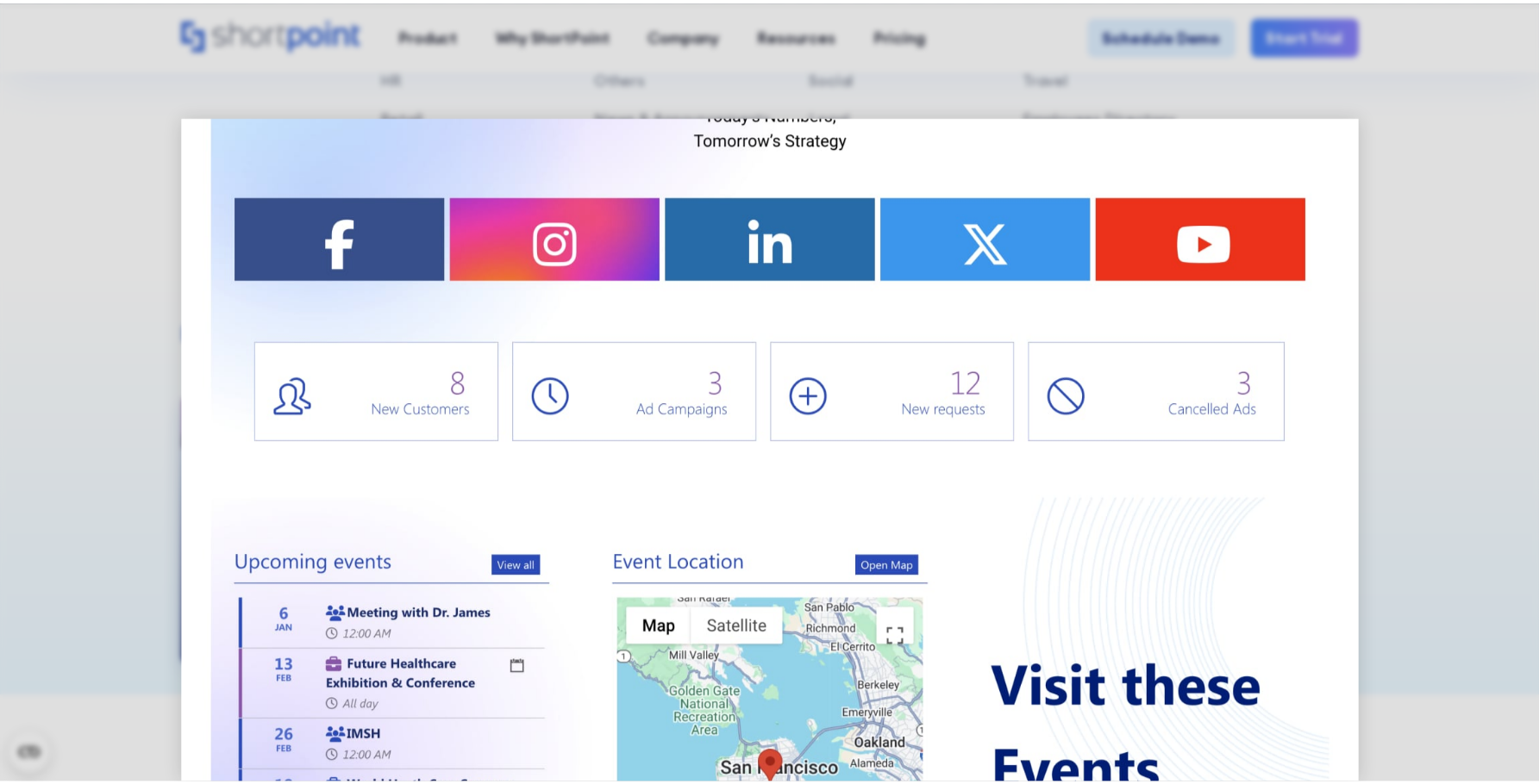
scroll to position [0, 0]
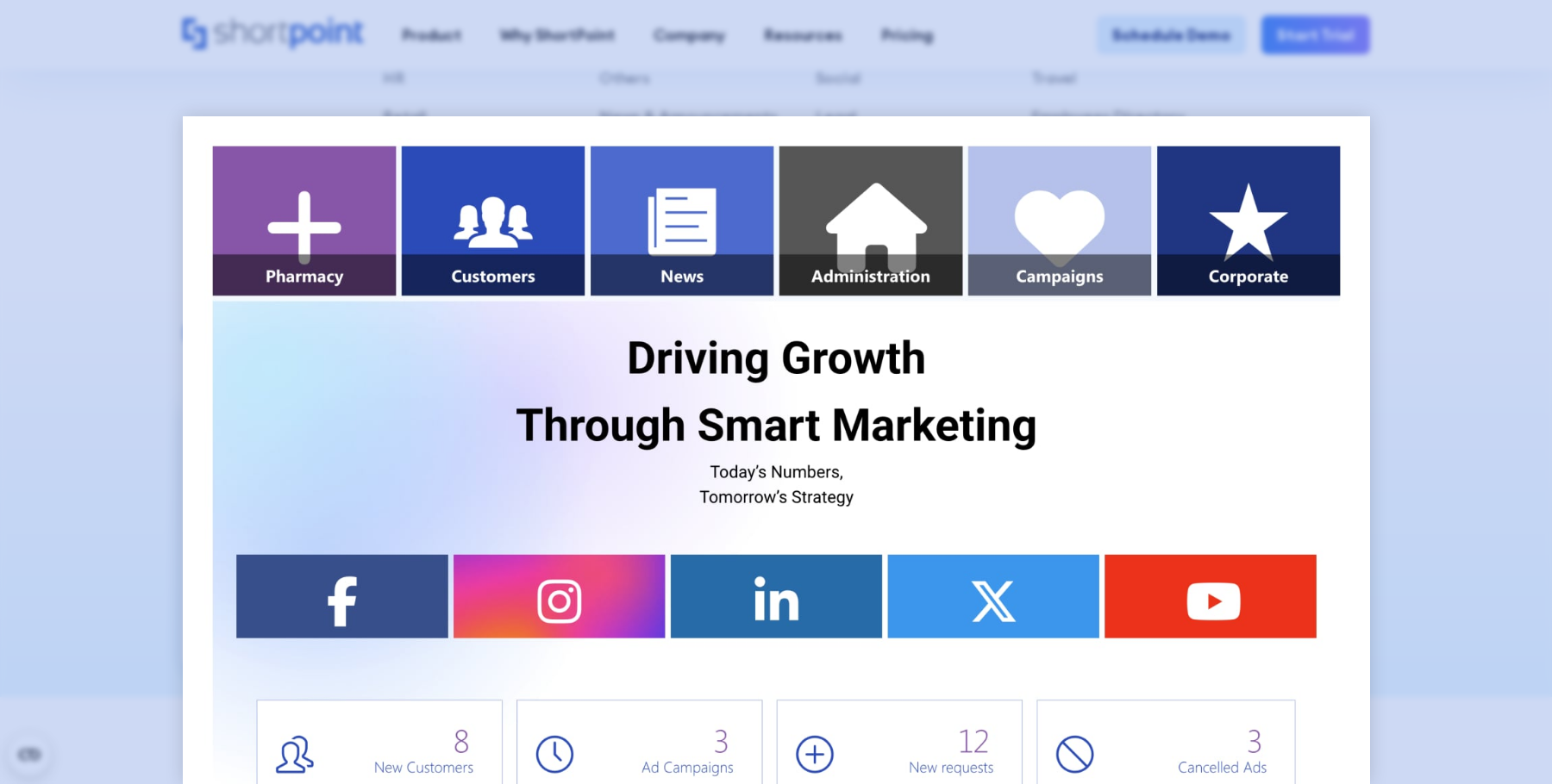
click at [1486, 356] on div at bounding box center [776, 392] width 1552 height 784
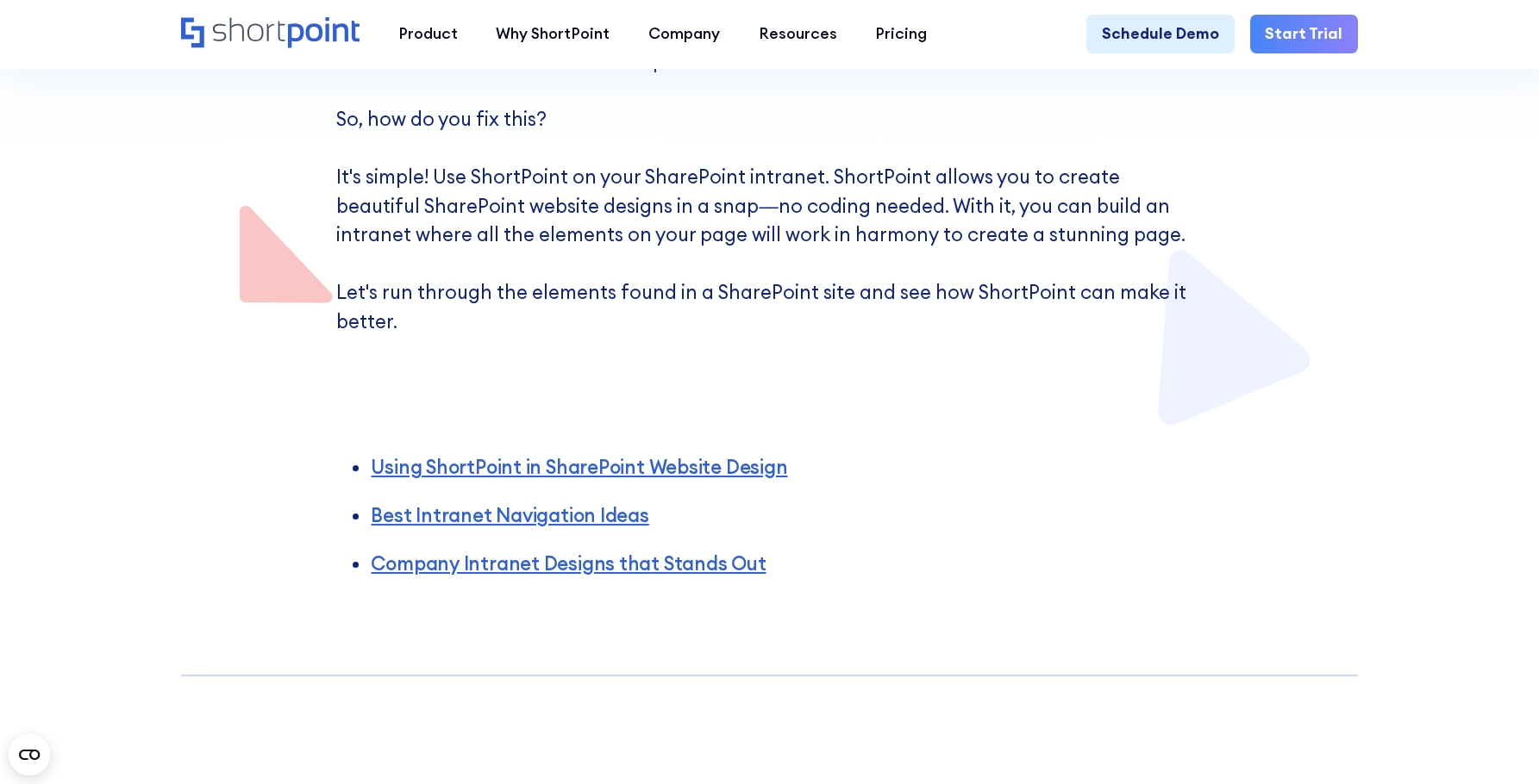
scroll to position [604, 0]
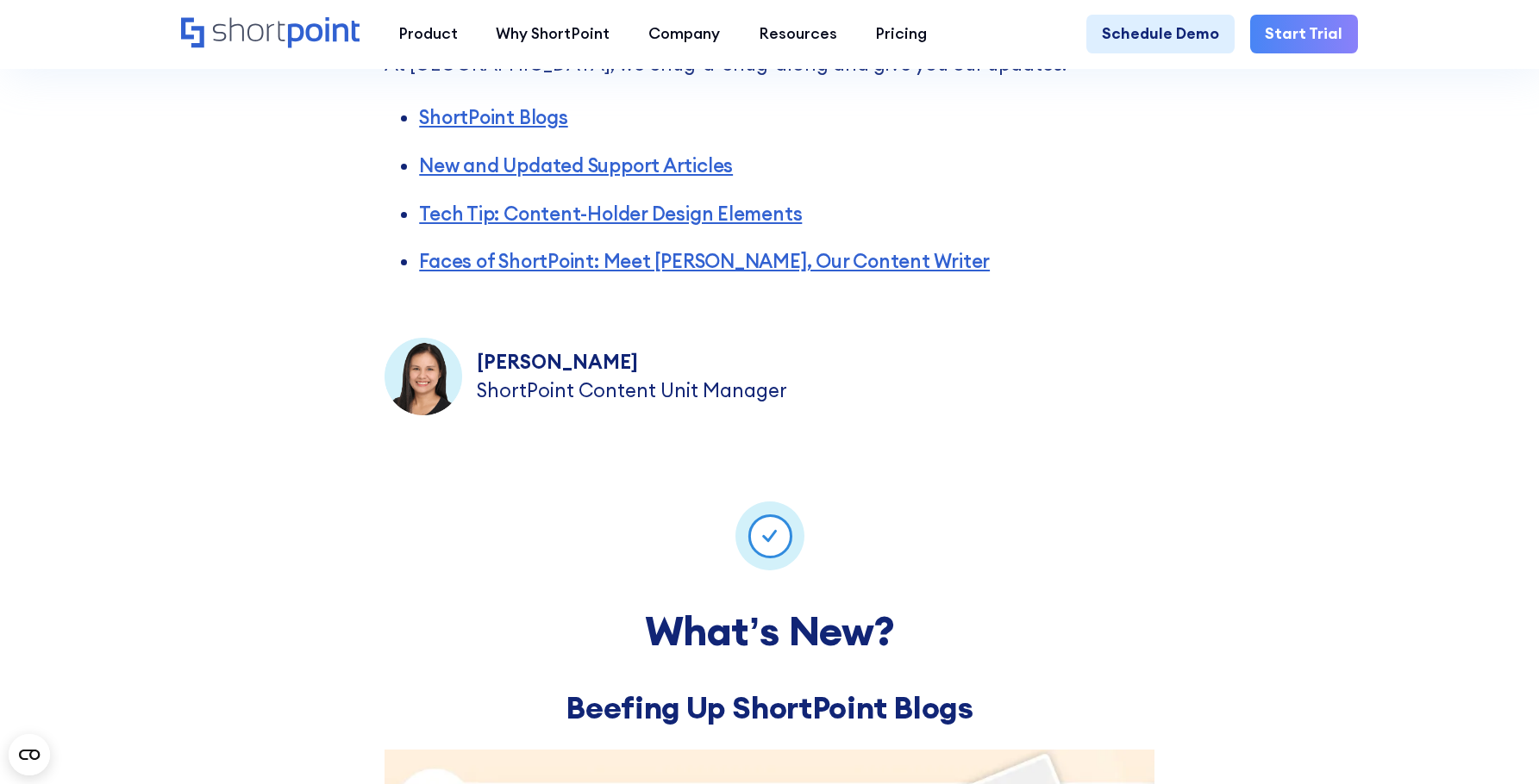
scroll to position [690, 0]
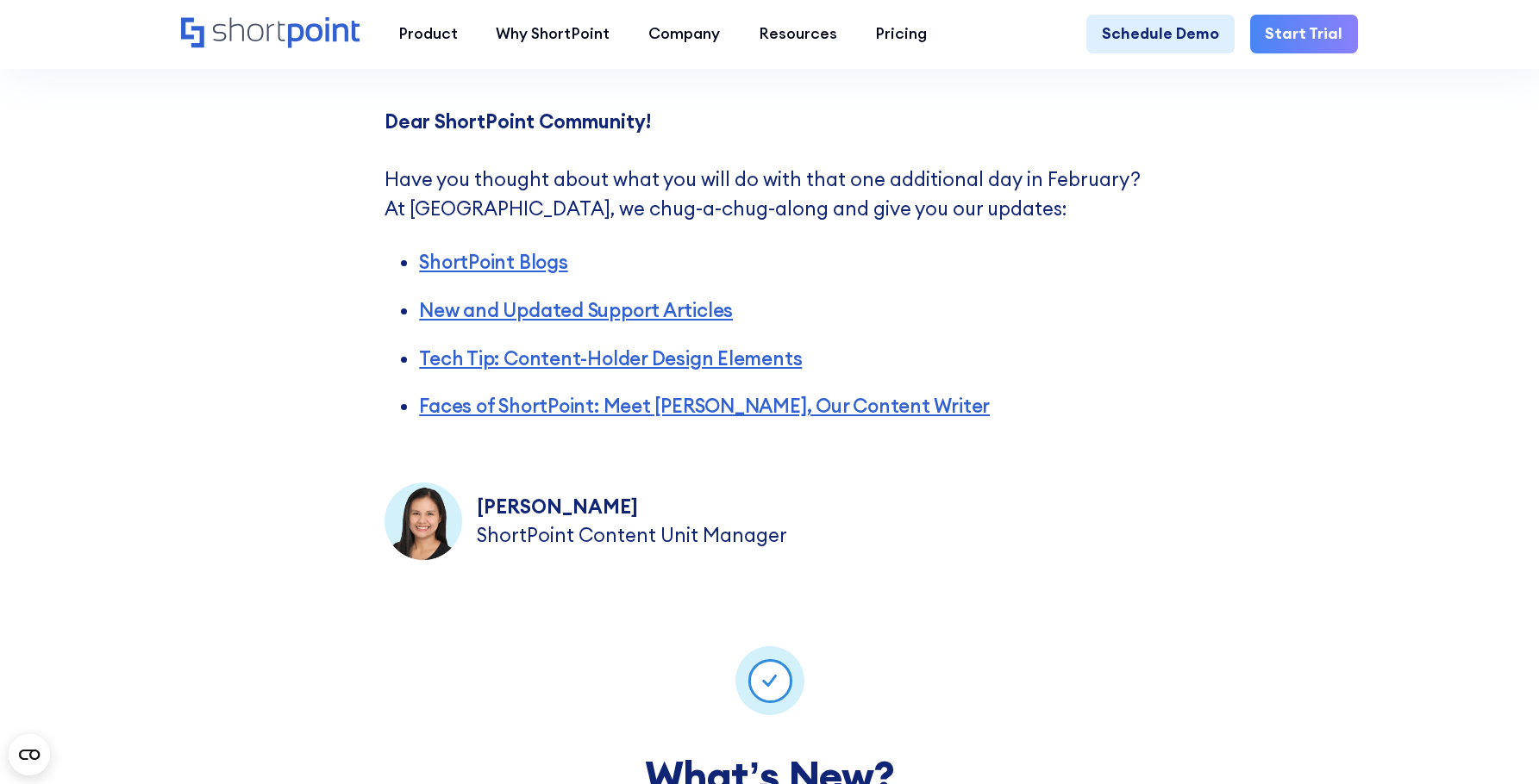
click at [1168, 395] on div "Dear ShortPoint Community! ‍ Have you thought about what you will do with that …" at bounding box center [770, 333] width 1539 height 538
click at [1145, 531] on div "Yvette Tunguia ShortPoint Content Unit Manager" at bounding box center [769, 520] width 770 height 77
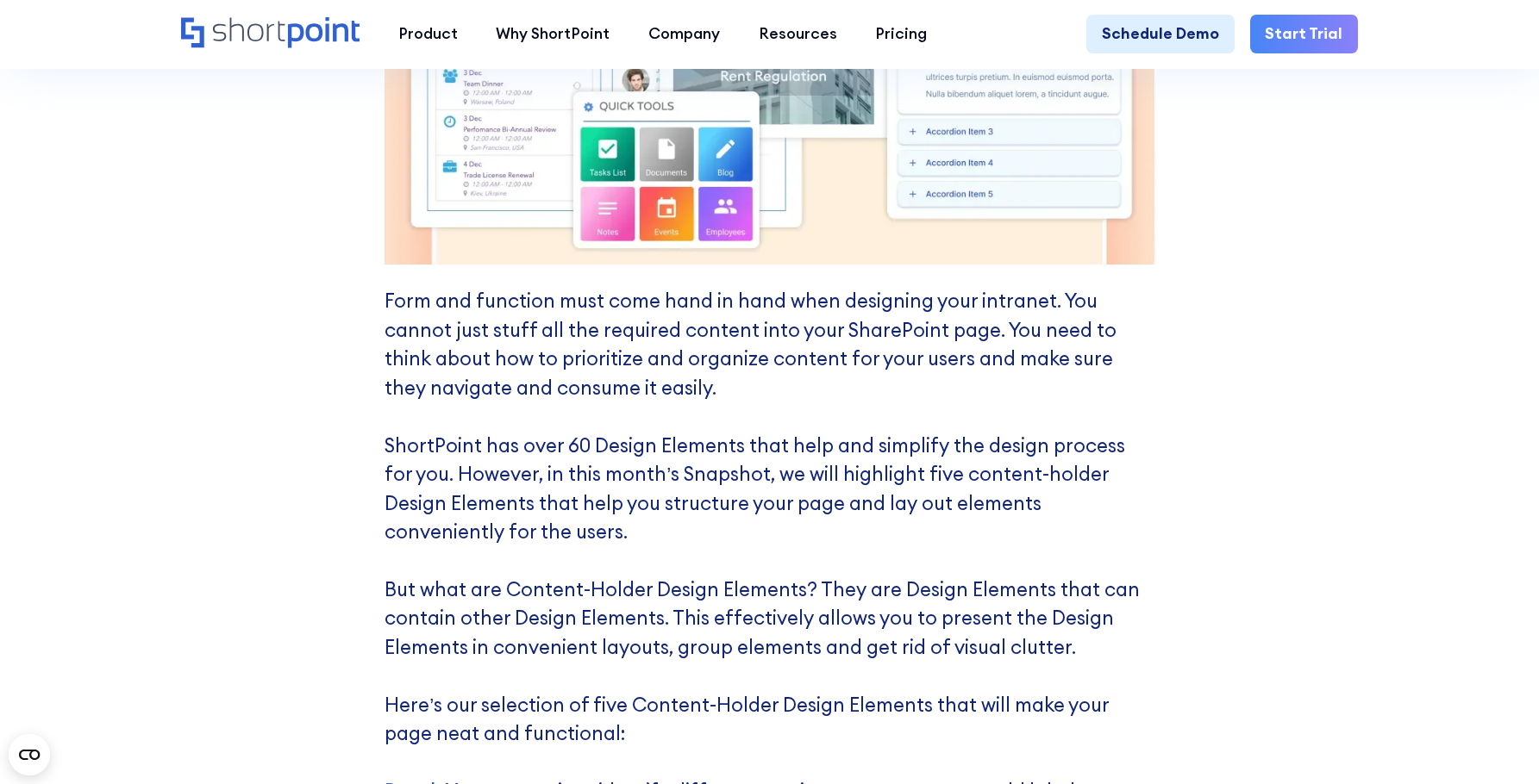
scroll to position [4050, 0]
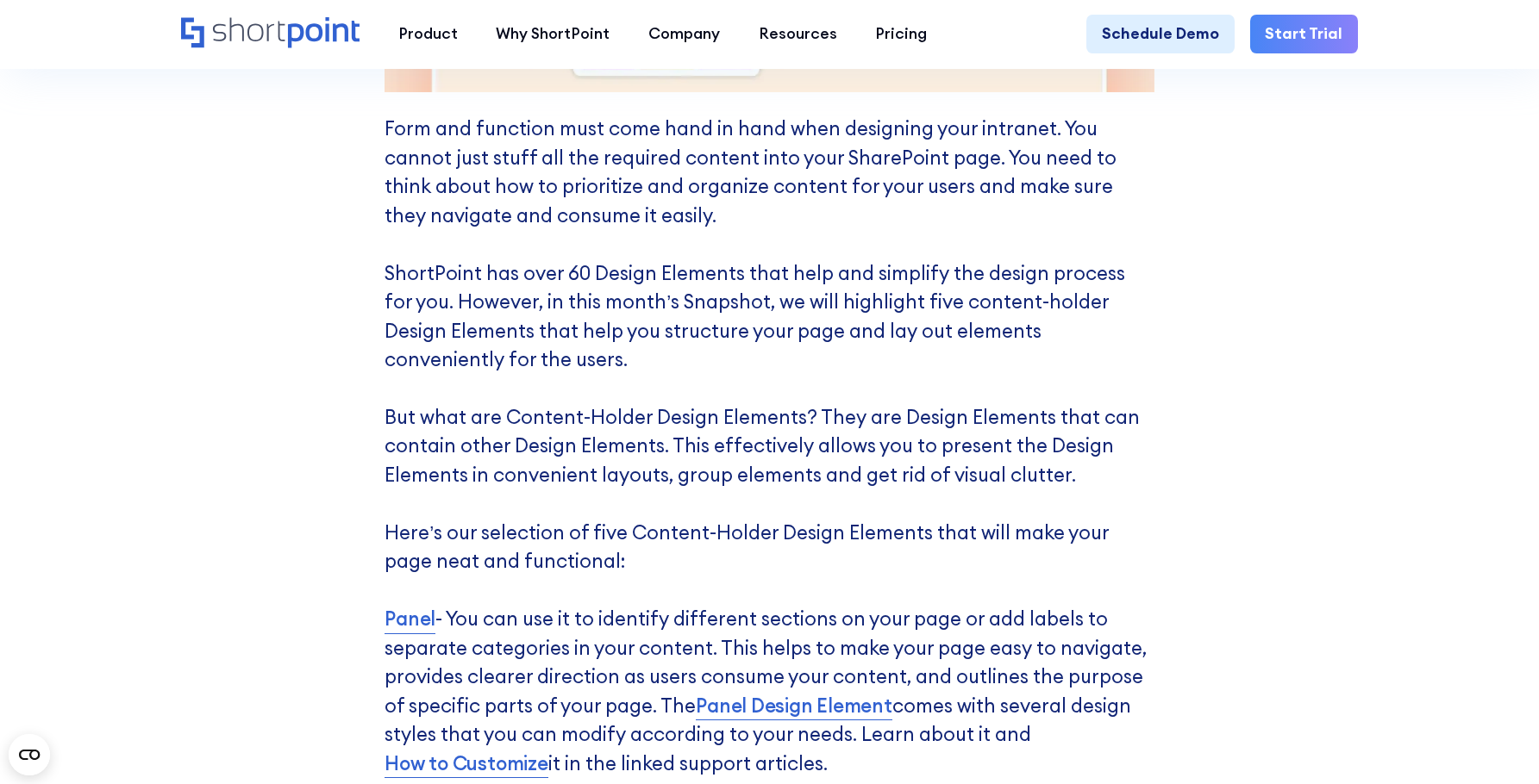
click at [1187, 529] on div "Tech Tip: 5 ShortPoint Content-Holder Design Elements That Make A Difference Fo…" at bounding box center [770, 582] width 1539 height 2439
click at [1322, 392] on div "Tech Tip: 5 ShortPoint Content-Holder Design Elements That Make A Difference Fo…" at bounding box center [770, 582] width 1539 height 2439
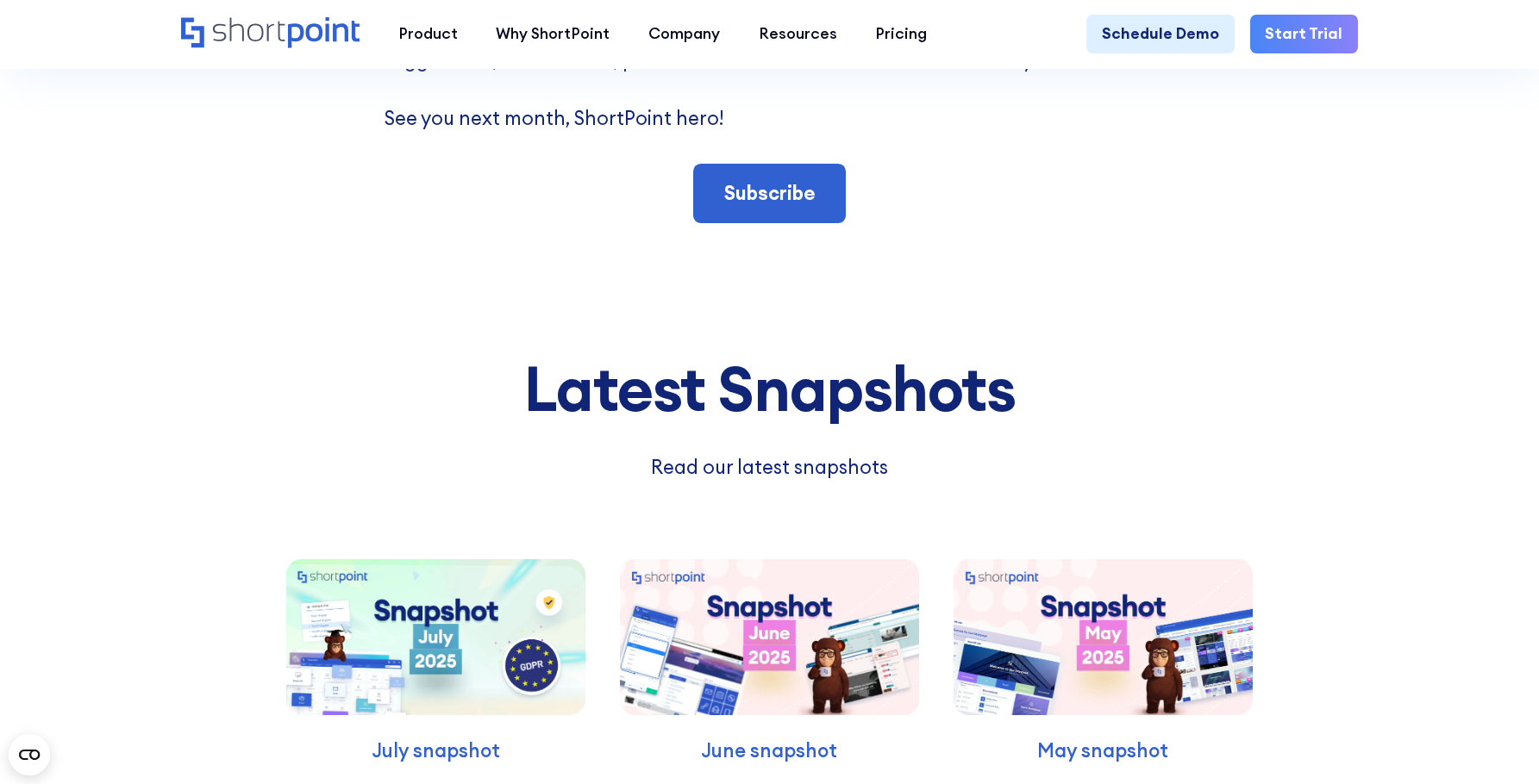
scroll to position [8444, 0]
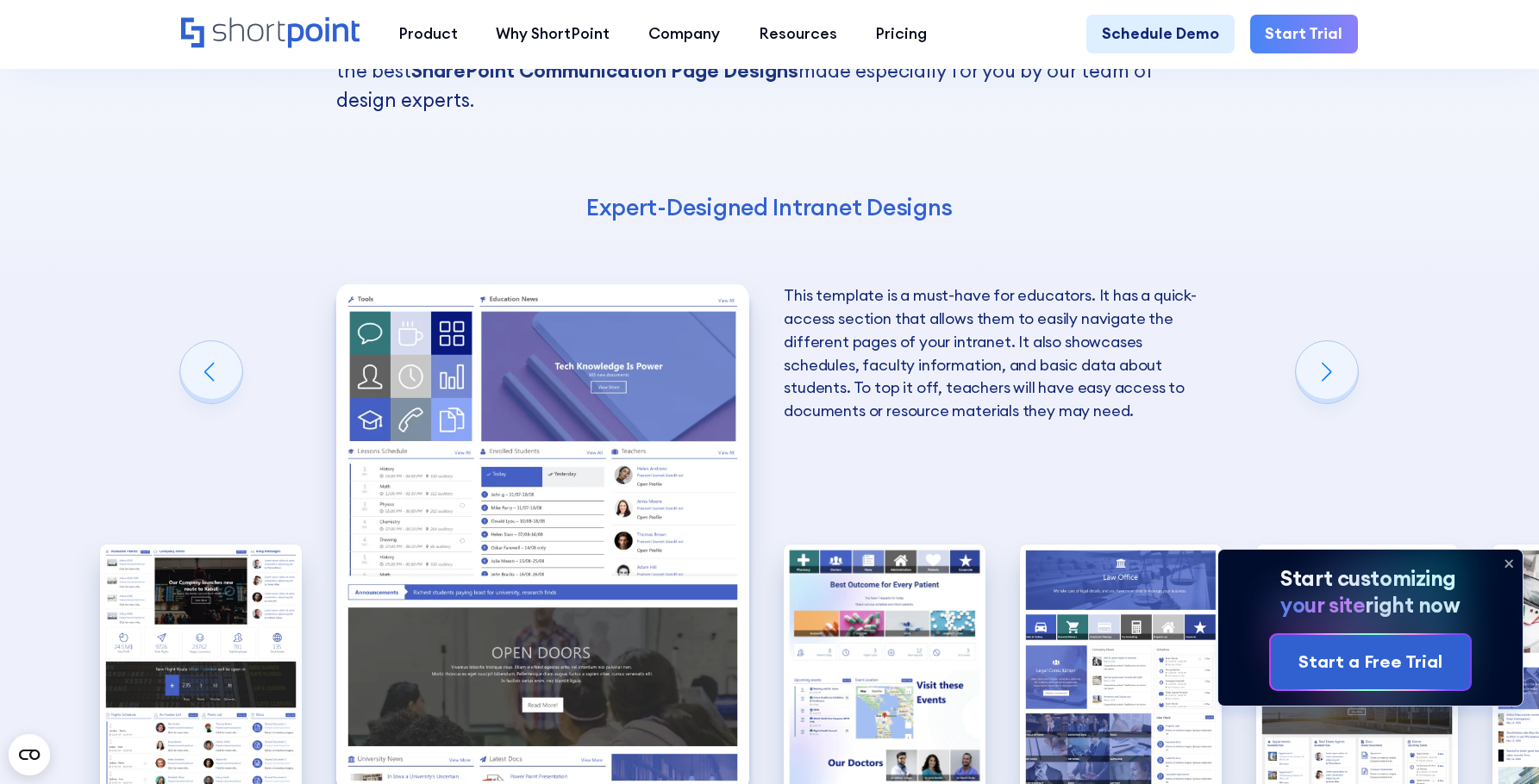
scroll to position [3102, 0]
click at [1504, 555] on icon at bounding box center [1508, 564] width 28 height 28
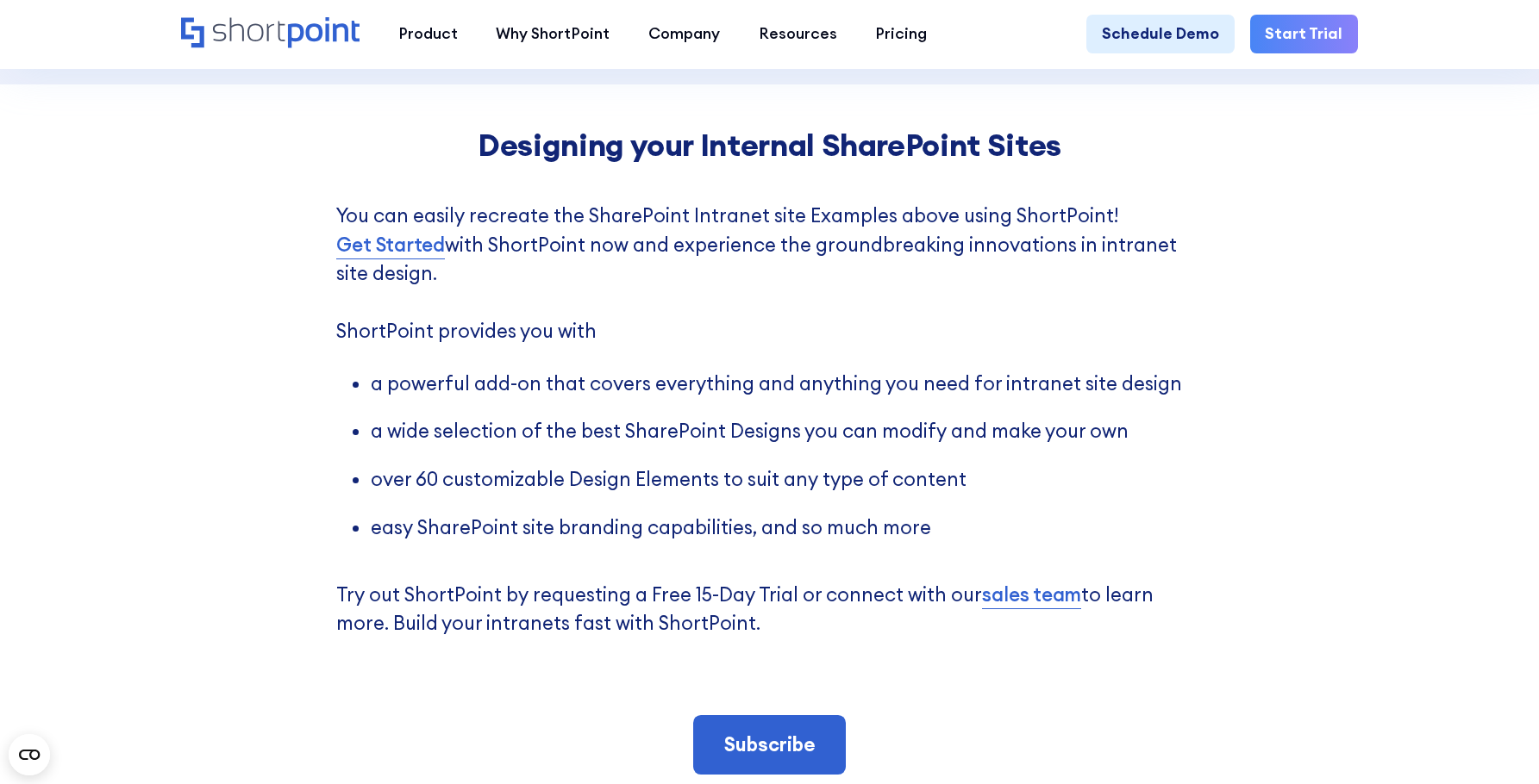
scroll to position [4309, 0]
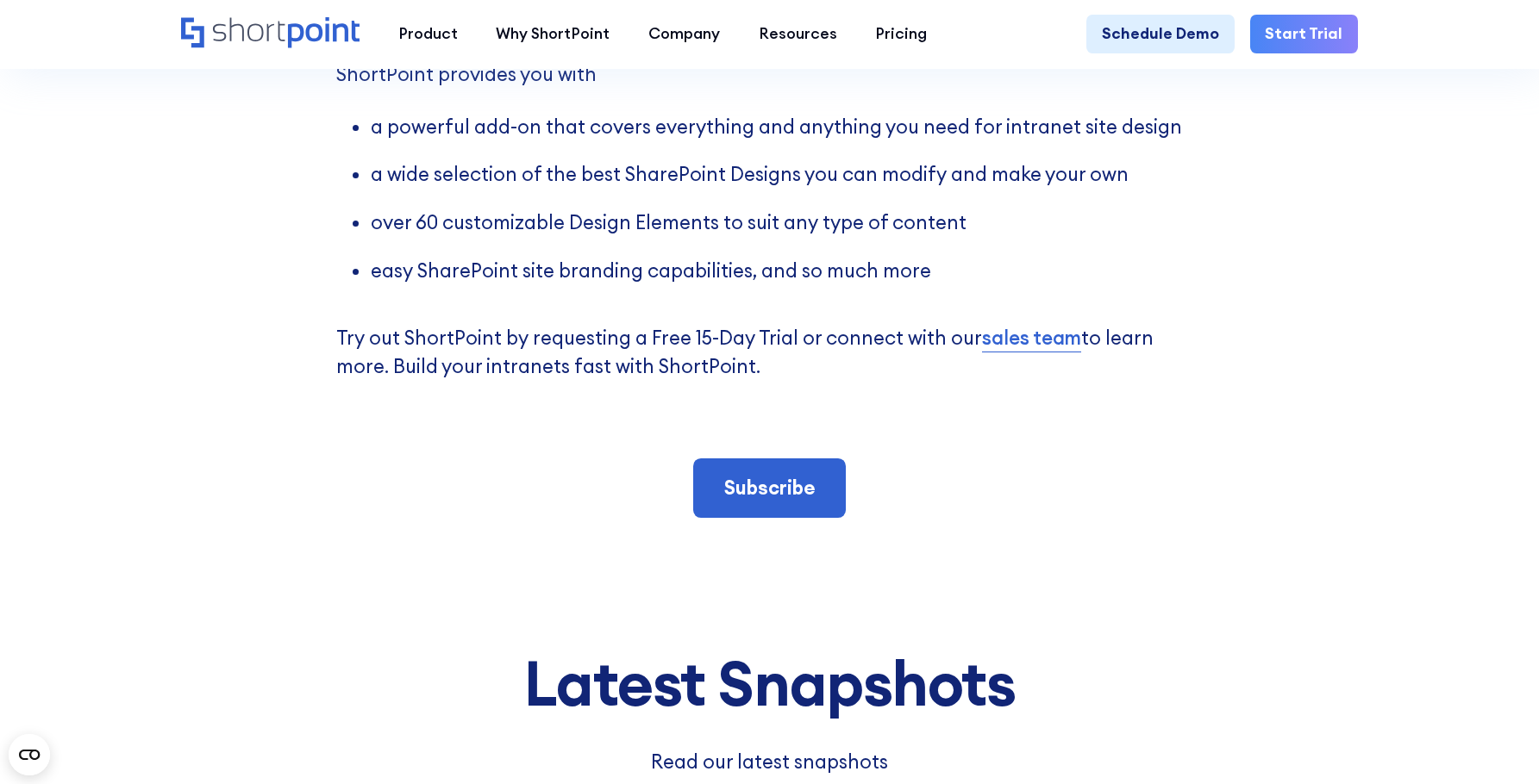
click at [1265, 416] on div "Designing your Internal SharePoint Sites You can easily recreate the SharePoint…" at bounding box center [770, 194] width 1539 height 733
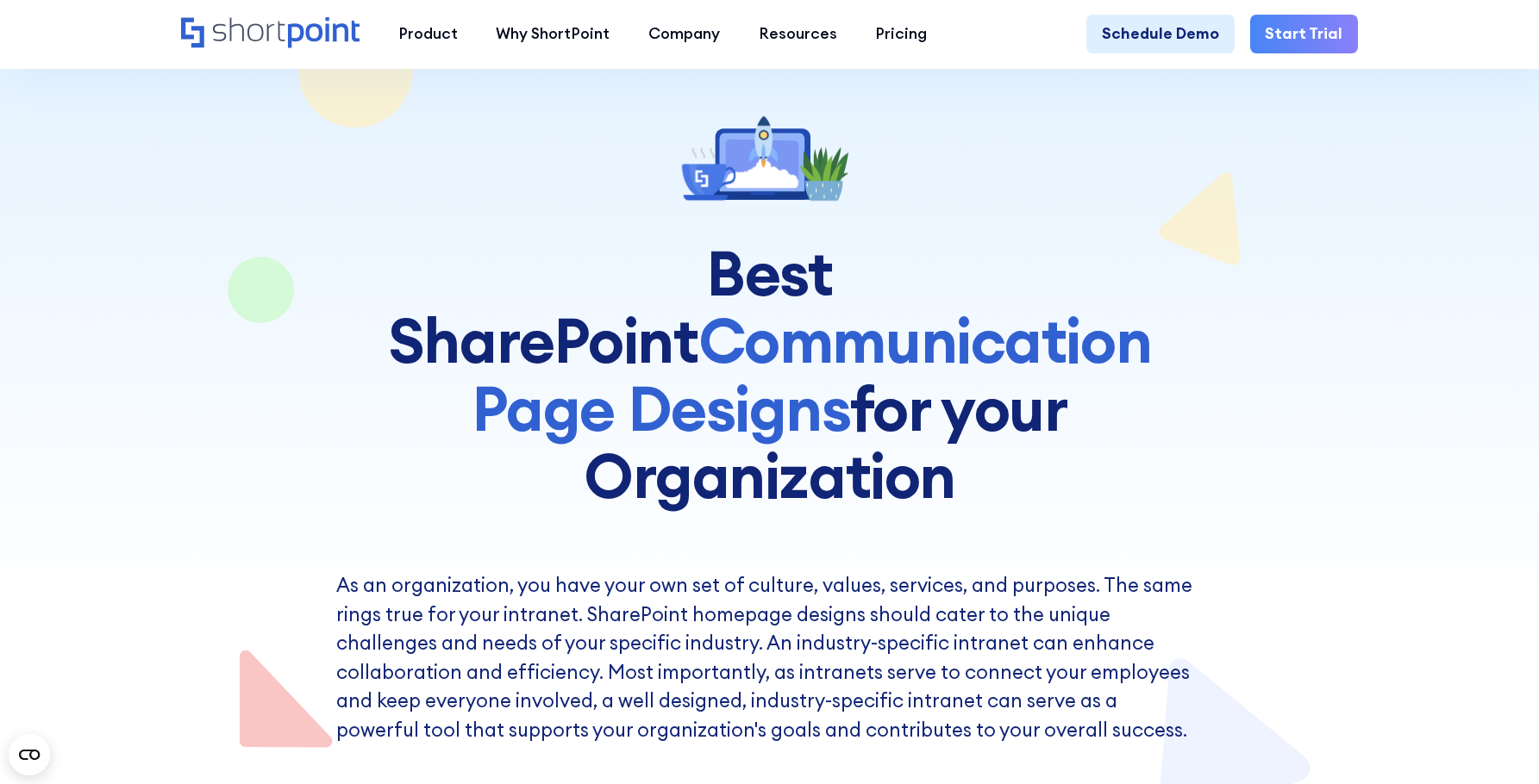
scroll to position [86, 0]
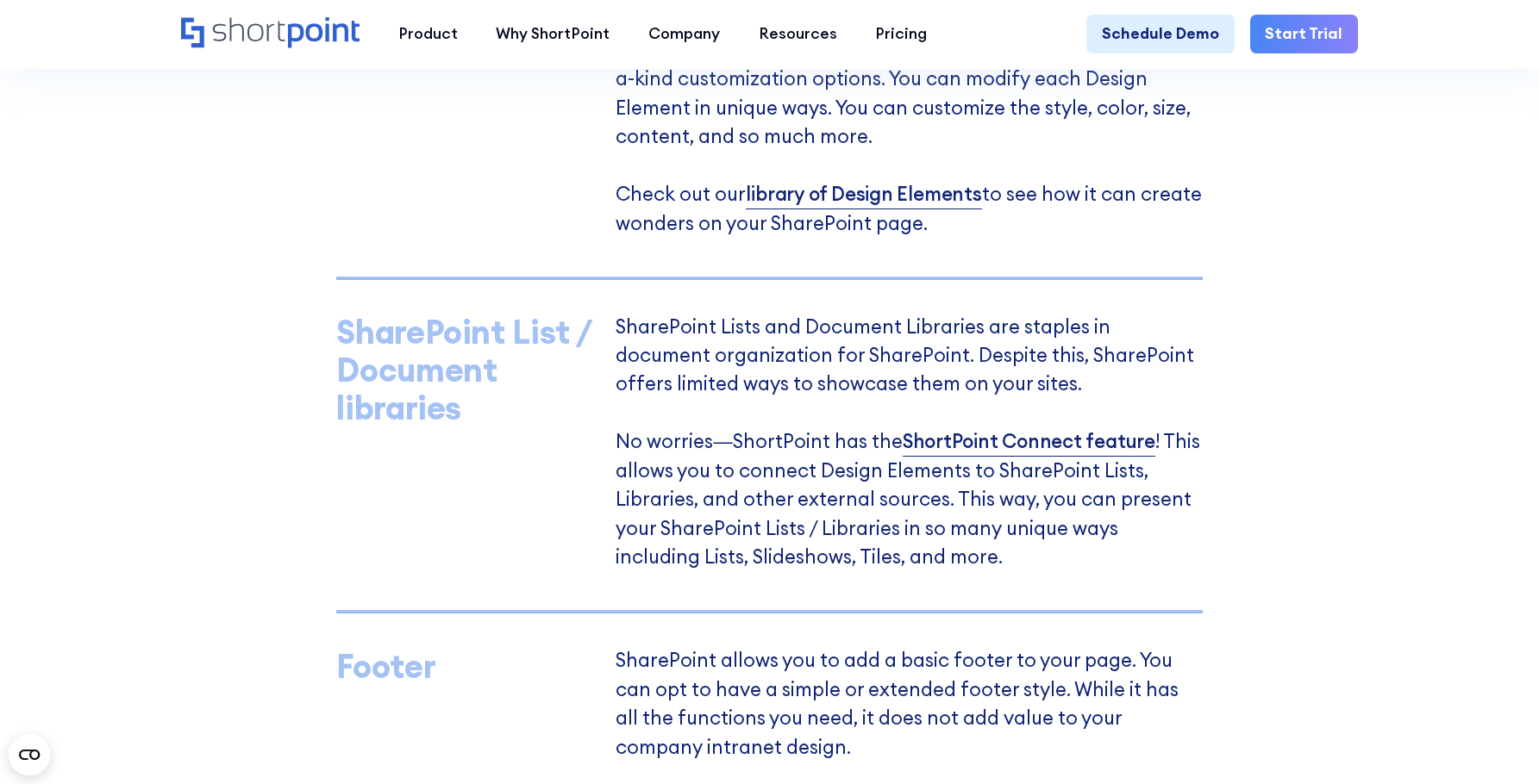
scroll to position [2766, 0]
